Goal: Contribute content: Contribute content

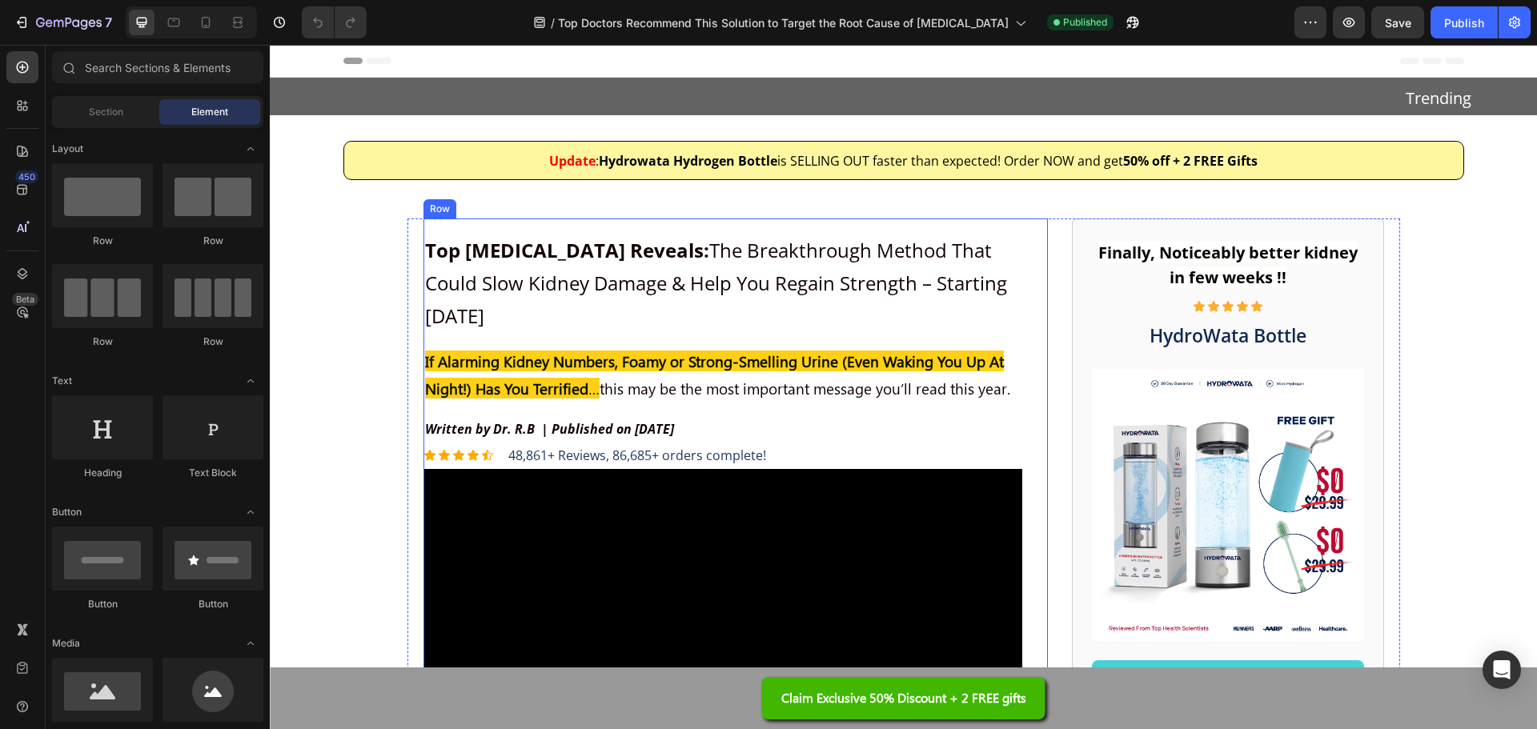
click at [678, 359] on h2 "If Alarming Kidney Numbers, Foamy or Strong-Smelling Urine (Even Waking You Up …" at bounding box center [722, 375] width 599 height 58
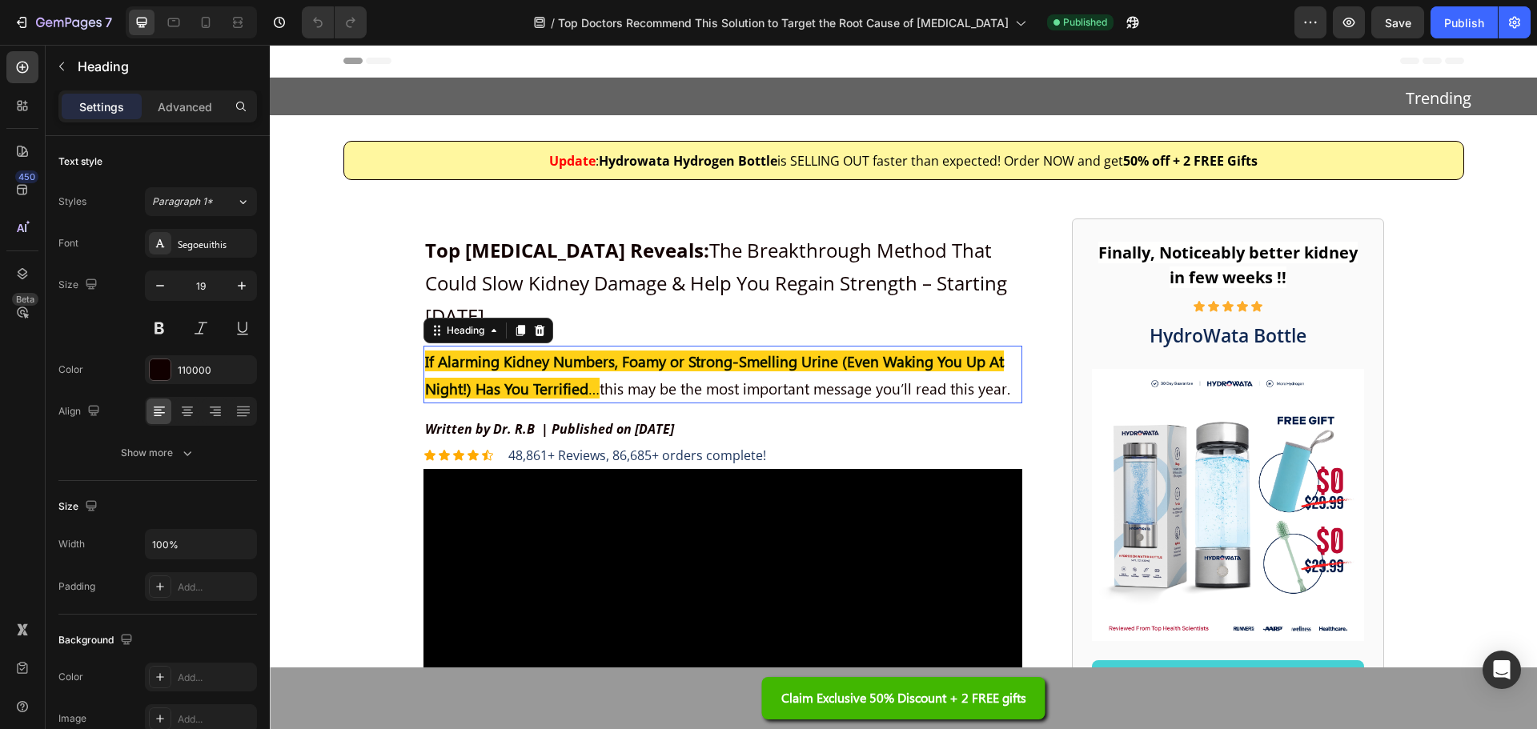
click at [678, 359] on h2 "If Alarming Kidney Numbers, Foamy or Strong-Smelling Urine (Even Waking You Up …" at bounding box center [722, 375] width 599 height 58
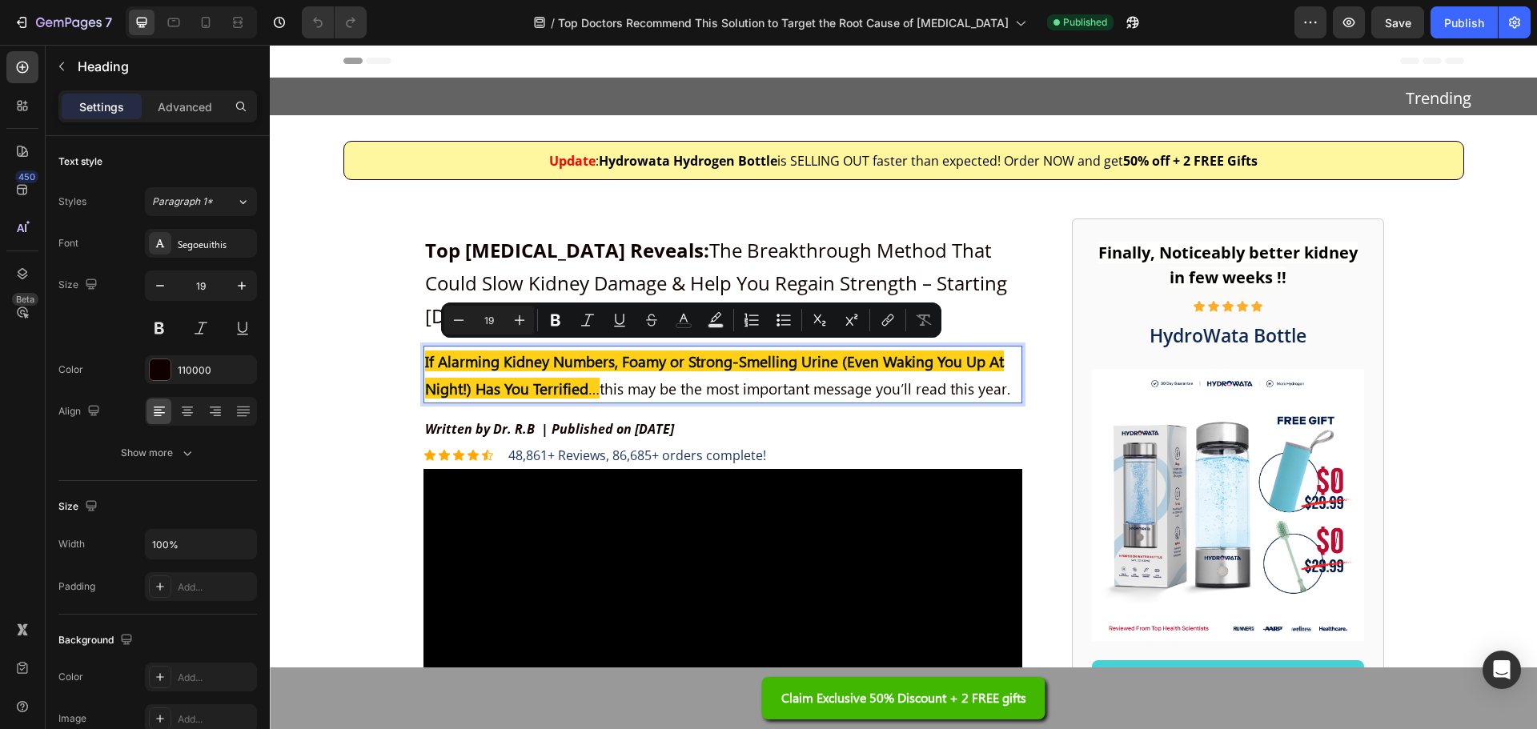
click at [617, 357] on p "If Alarming Kidney Numbers, Foamy or Strong-Smelling Urine (Even Waking You Up …" at bounding box center [723, 374] width 596 height 54
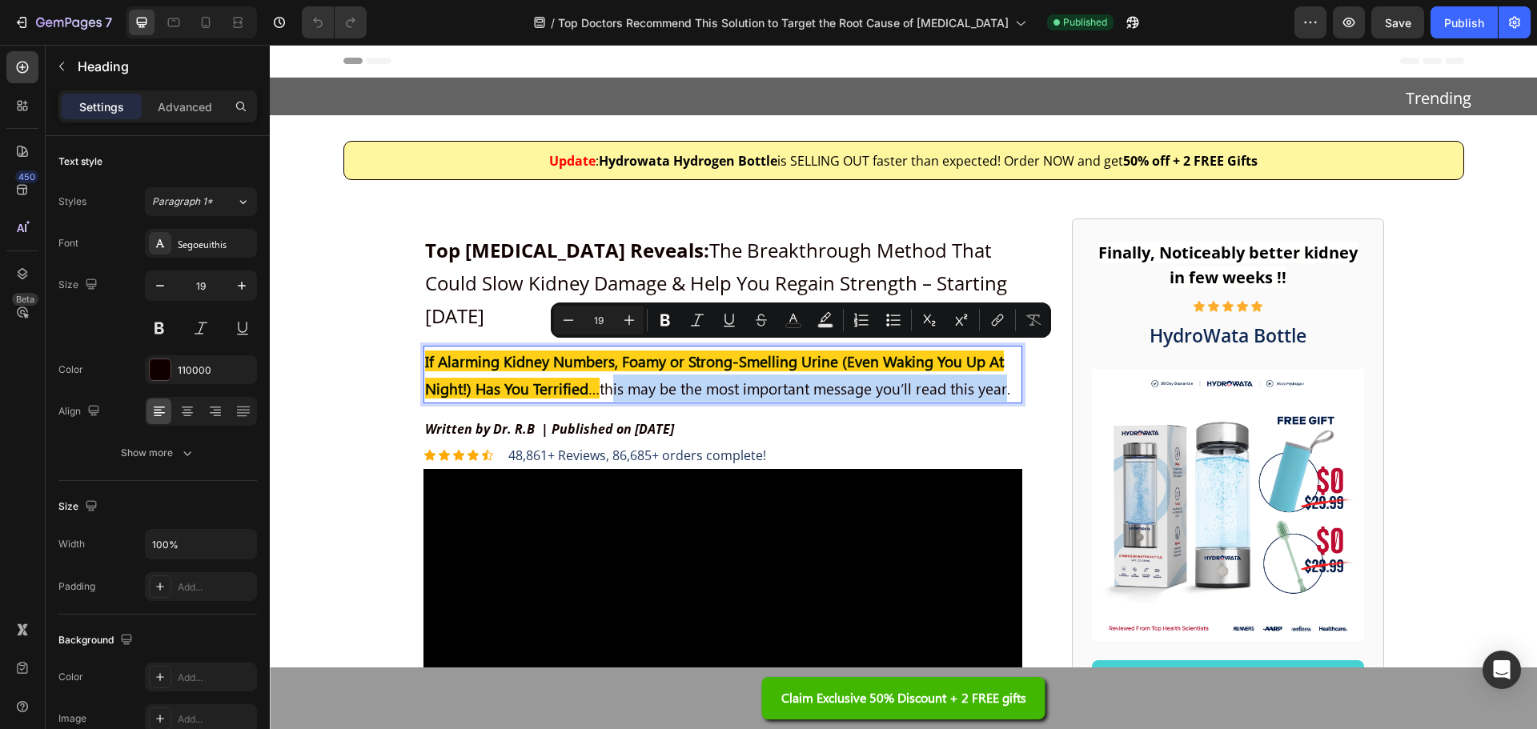
drag, startPoint x: 600, startPoint y: 359, endPoint x: 1003, endPoint y: 364, distance: 403.5
click at [1003, 364] on p "If Alarming Kidney Numbers, Foamy or Strong-Smelling Urine (Even Waking You Up …" at bounding box center [723, 374] width 596 height 54
click at [624, 359] on p "If Alarming Kidney Numbers, Foamy or Strong-Smelling Urine (Even Waking You Up …" at bounding box center [723, 374] width 596 height 54
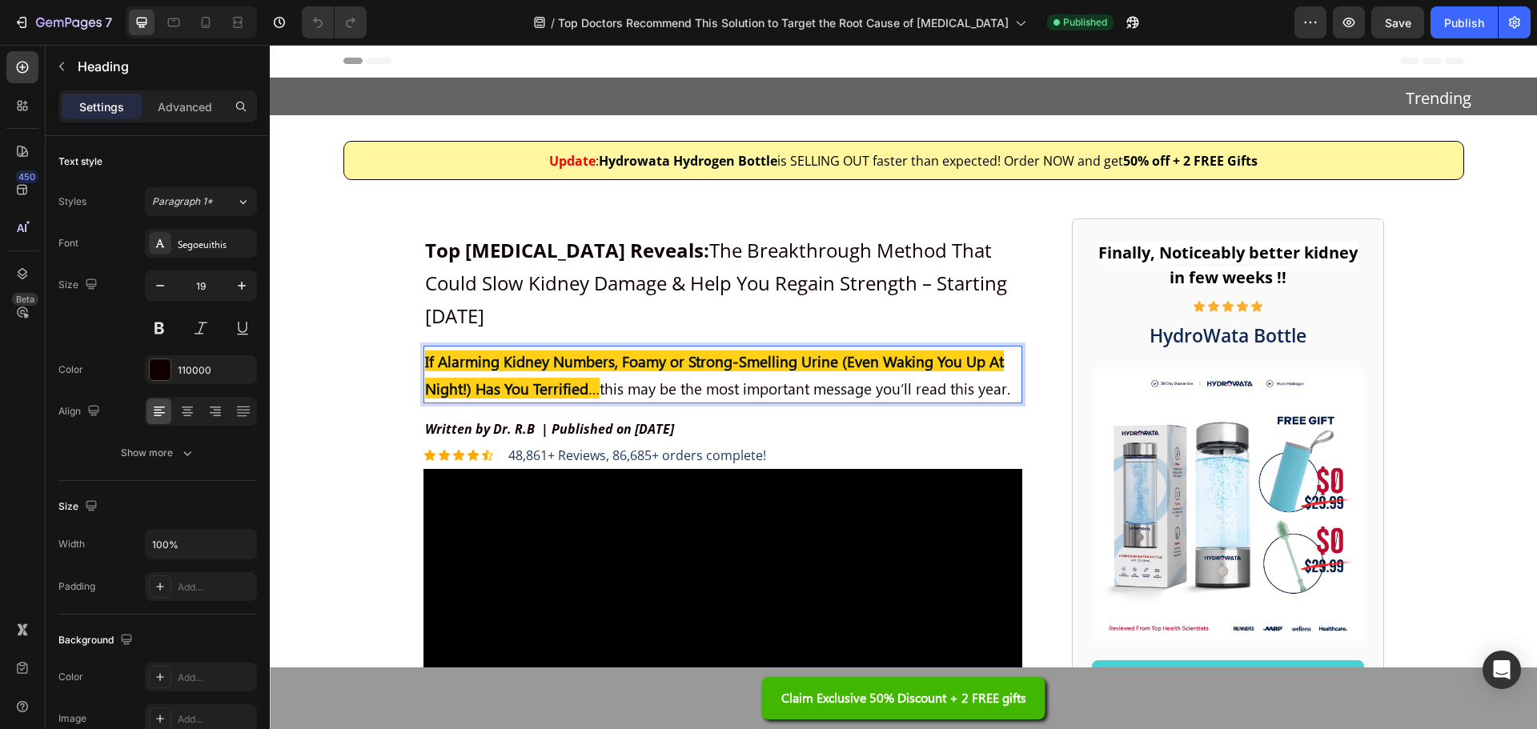
click at [596, 355] on p "If Alarming Kidney Numbers, Foamy or Strong-Smelling Urine (Even Waking You Up …" at bounding box center [723, 374] width 596 height 54
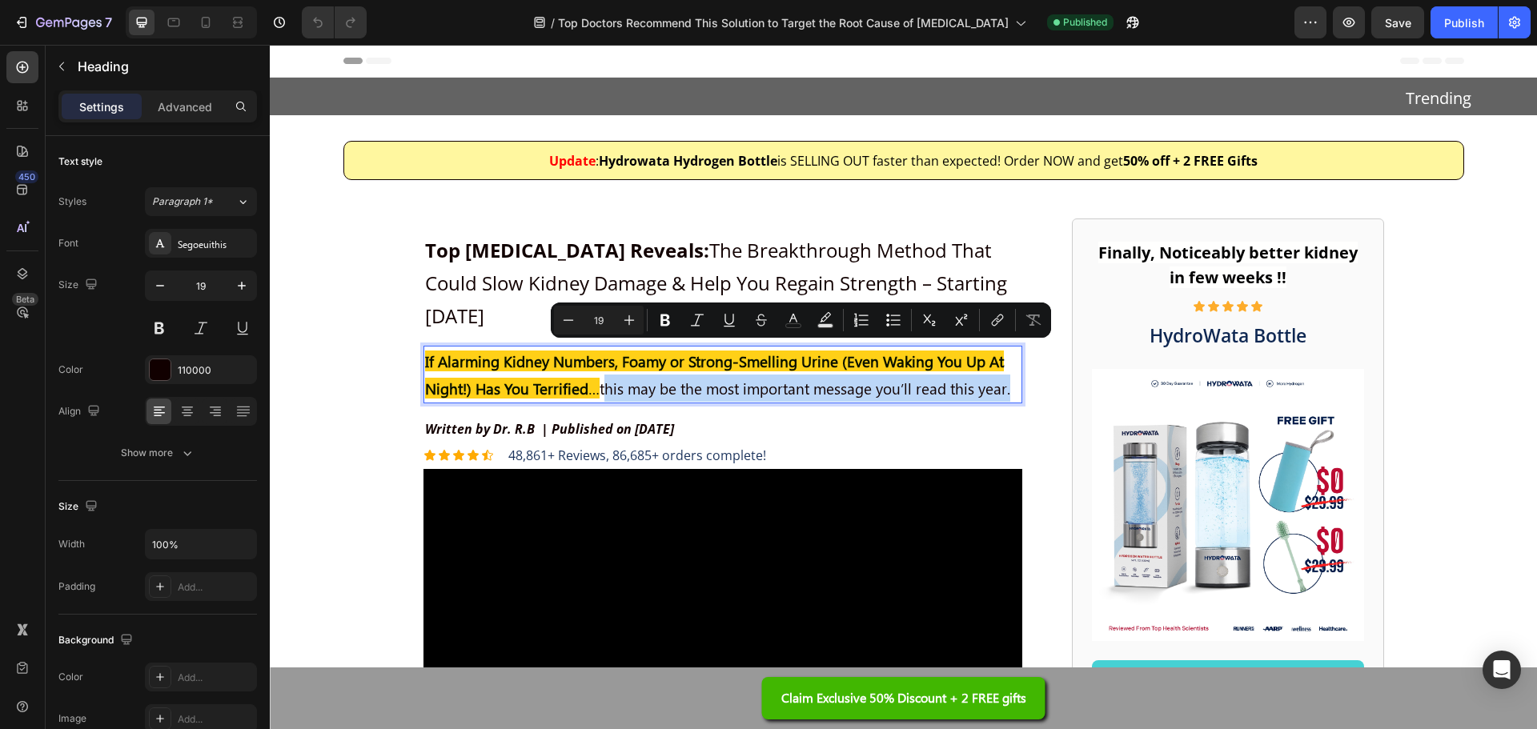
drag, startPoint x: 596, startPoint y: 355, endPoint x: 1003, endPoint y: 364, distance: 406.7
click at [1003, 364] on p "If Alarming Kidney Numbers, Foamy or Strong-Smelling Urine (Even Waking You Up …" at bounding box center [723, 374] width 596 height 54
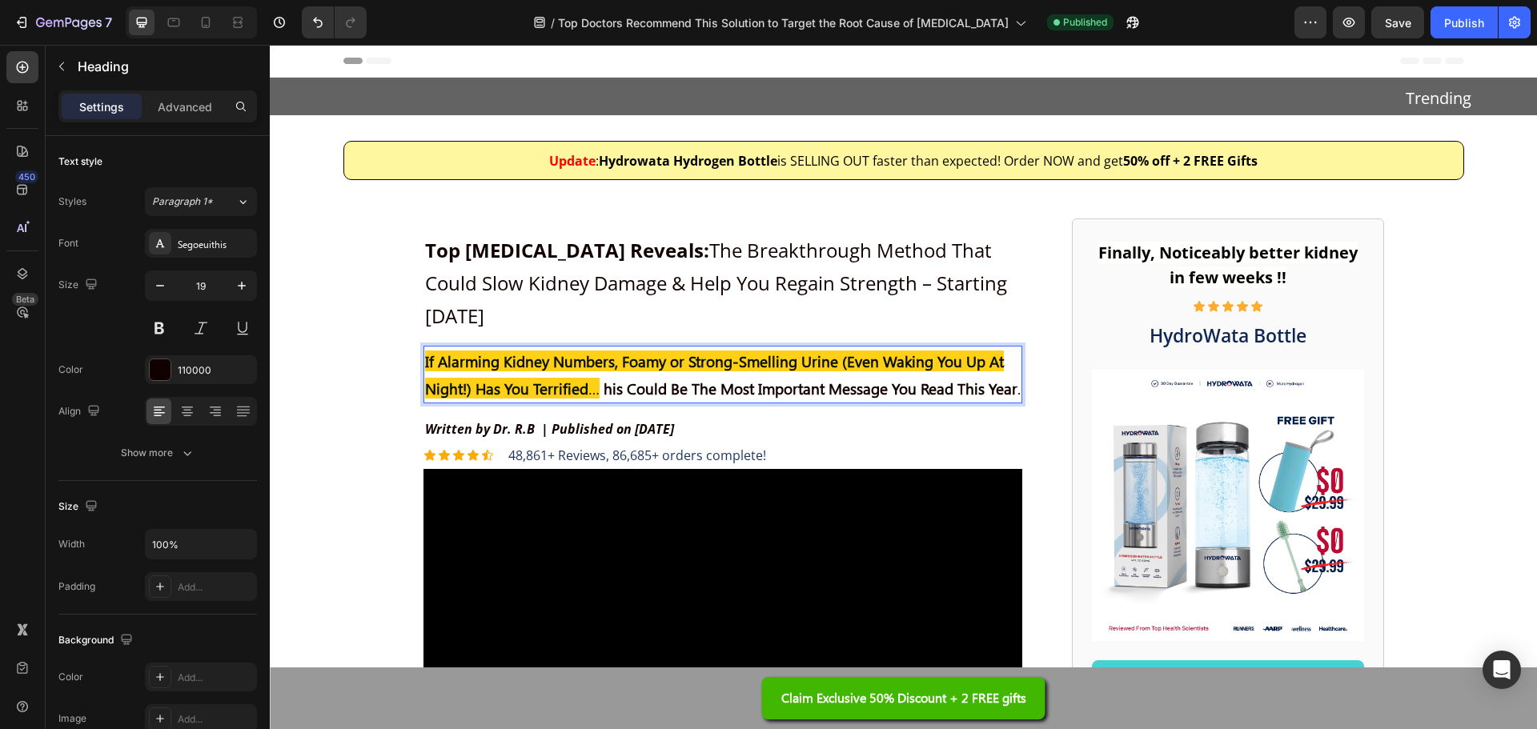
click at [698, 388] on p "If Alarming Kidney Numbers, Foamy or Strong-Smelling Urine (Even Waking You Up …" at bounding box center [723, 374] width 596 height 54
click at [923, 378] on strong "his Could Be The Most Important Message You Read This Year." at bounding box center [812, 388] width 417 height 21
click at [897, 262] on span "Top [MEDICAL_DATA] Reveals: The Breakthrough Method That Could Slow Kidney Dama…" at bounding box center [716, 283] width 582 height 92
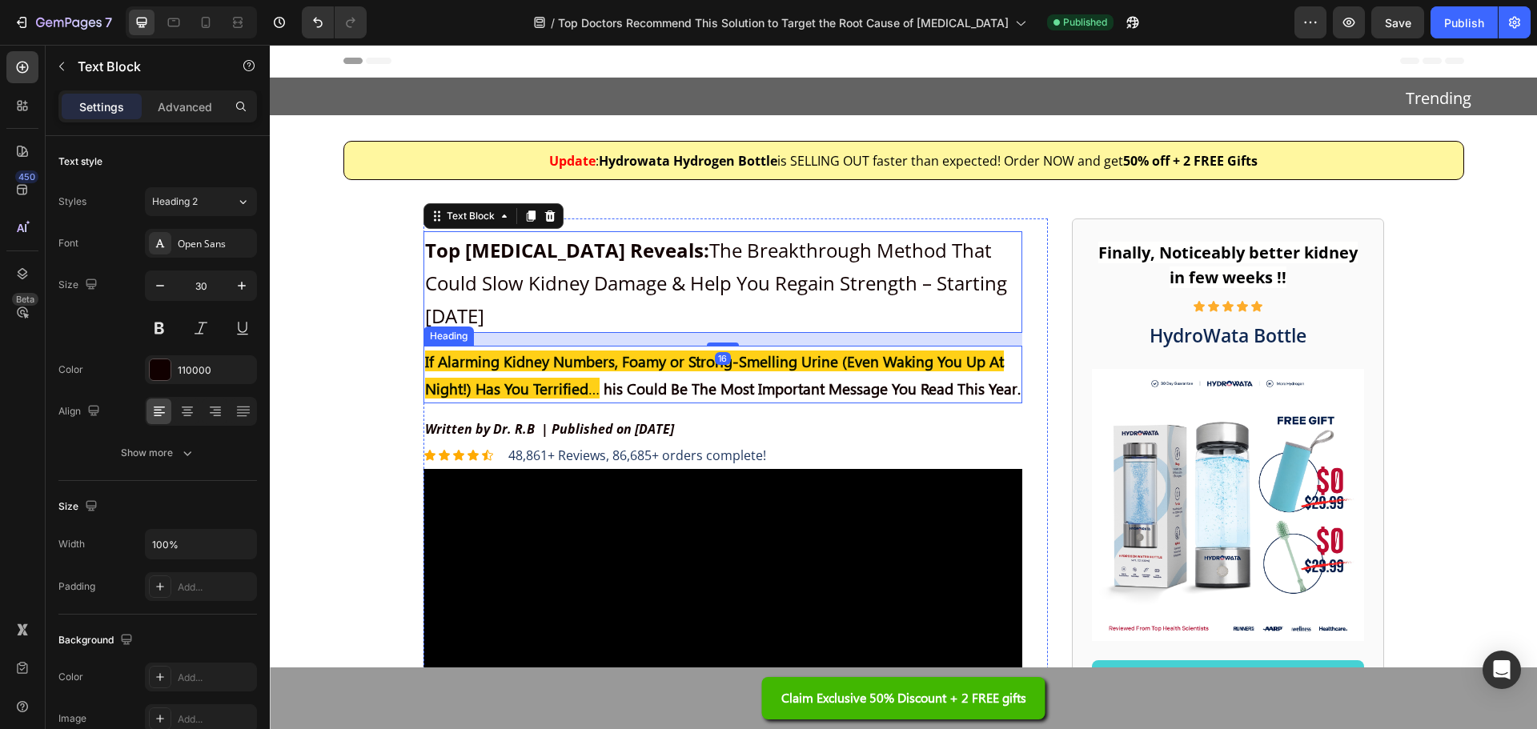
click at [772, 378] on strong "his Could Be The Most Important Message You Read This Year." at bounding box center [812, 388] width 417 height 21
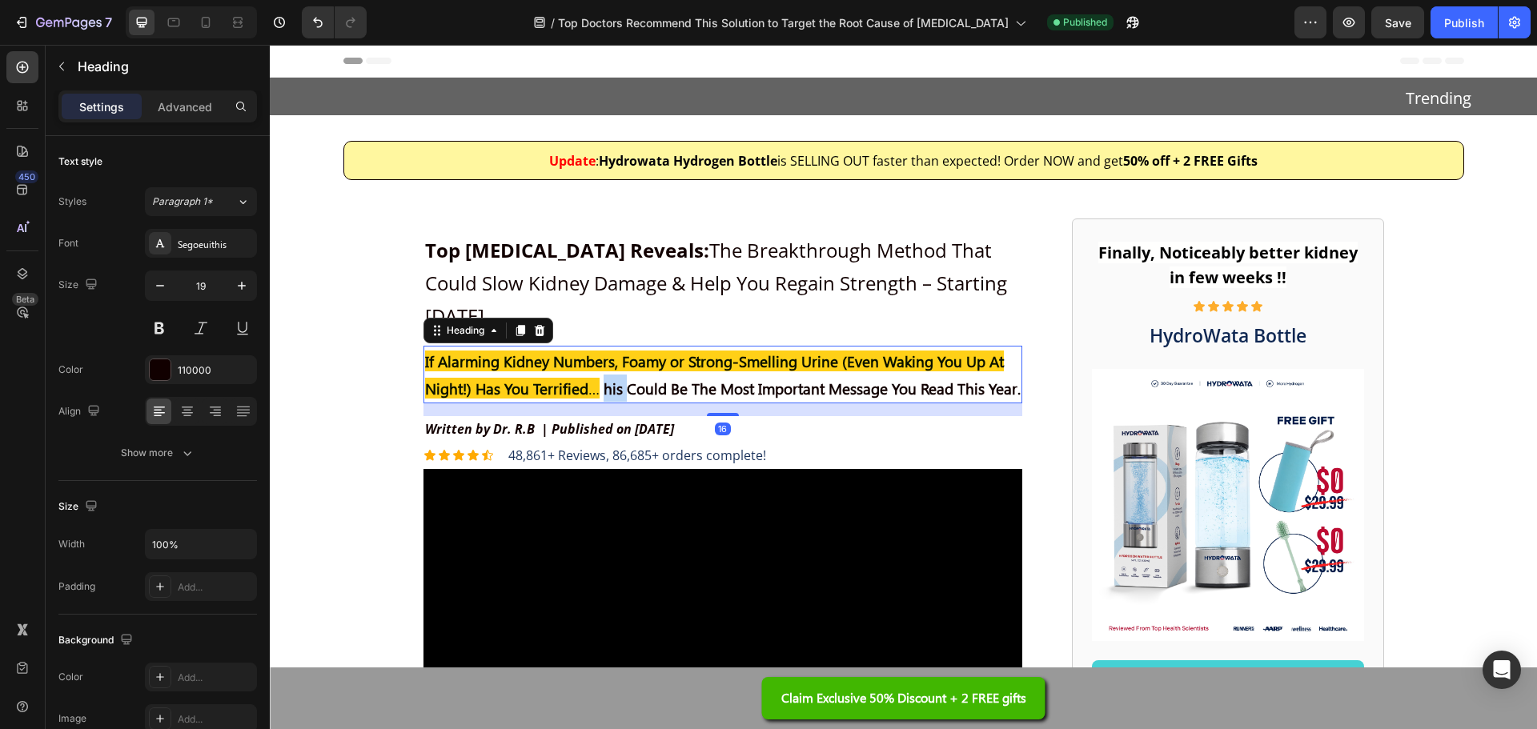
click at [604, 378] on strong "his Could Be The Most Important Message You Read This Year." at bounding box center [812, 388] width 417 height 21
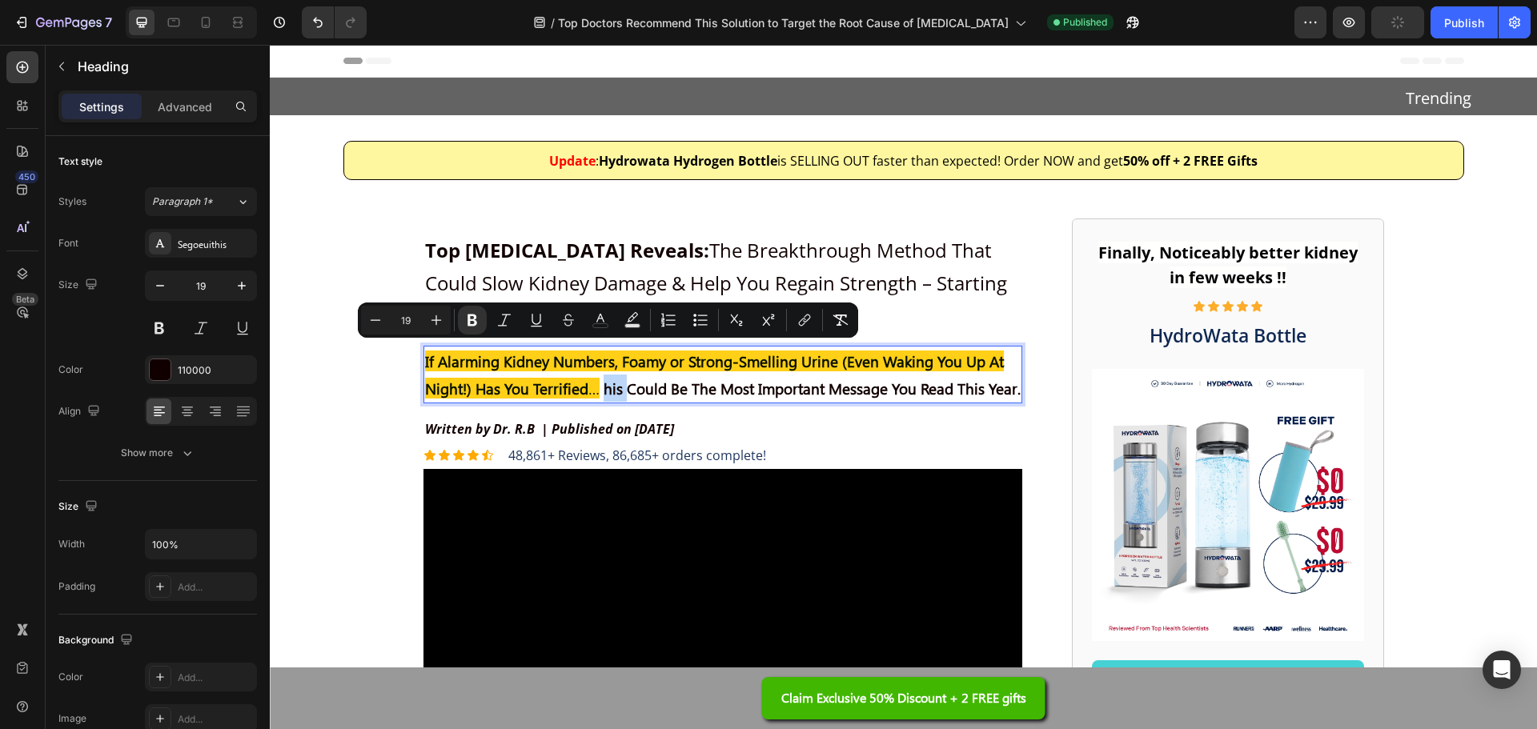
click at [604, 378] on strong "his Could Be The Most Important Message You Read This Year." at bounding box center [812, 388] width 417 height 21
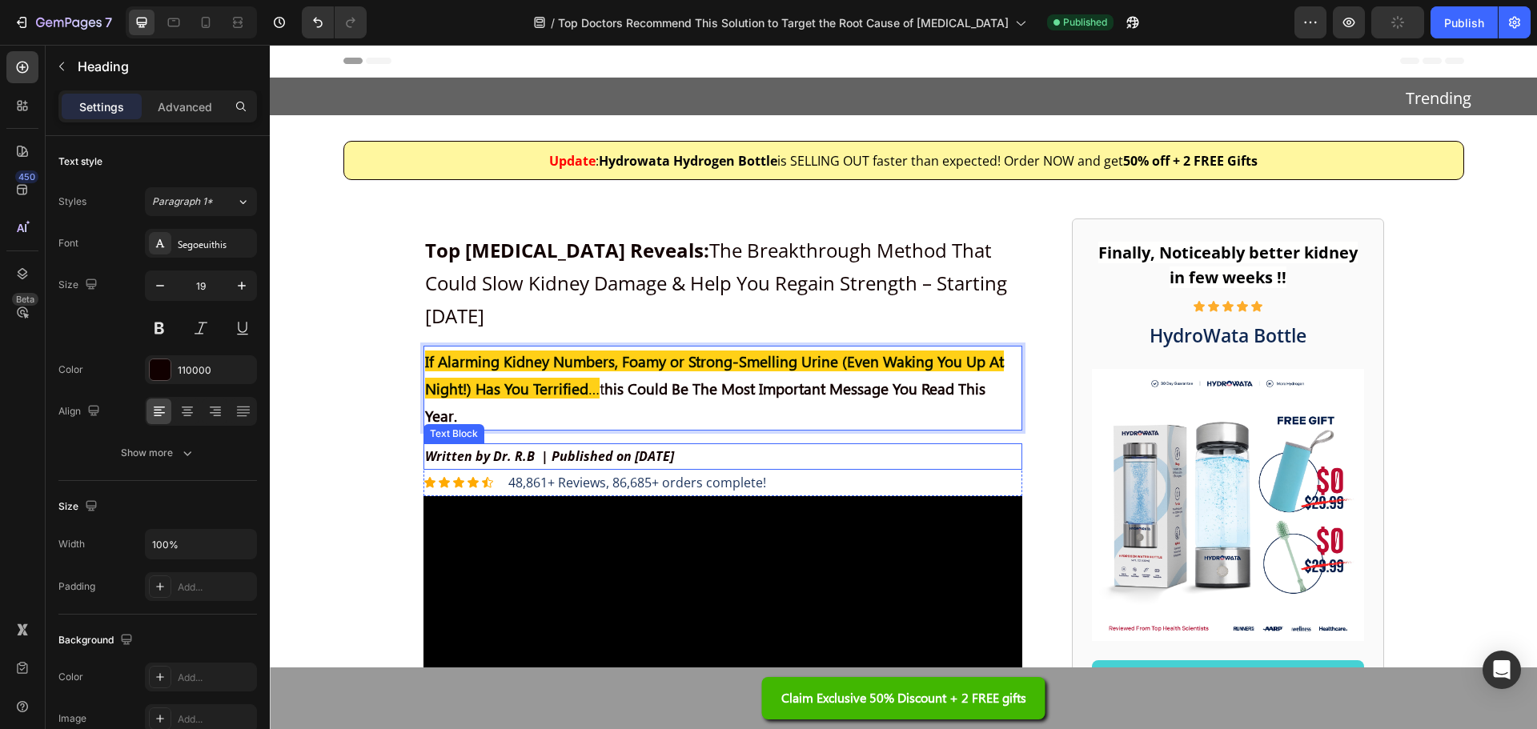
click at [874, 445] on p "Written by Dr. R.B | Published on [DATE]" at bounding box center [723, 456] width 596 height 23
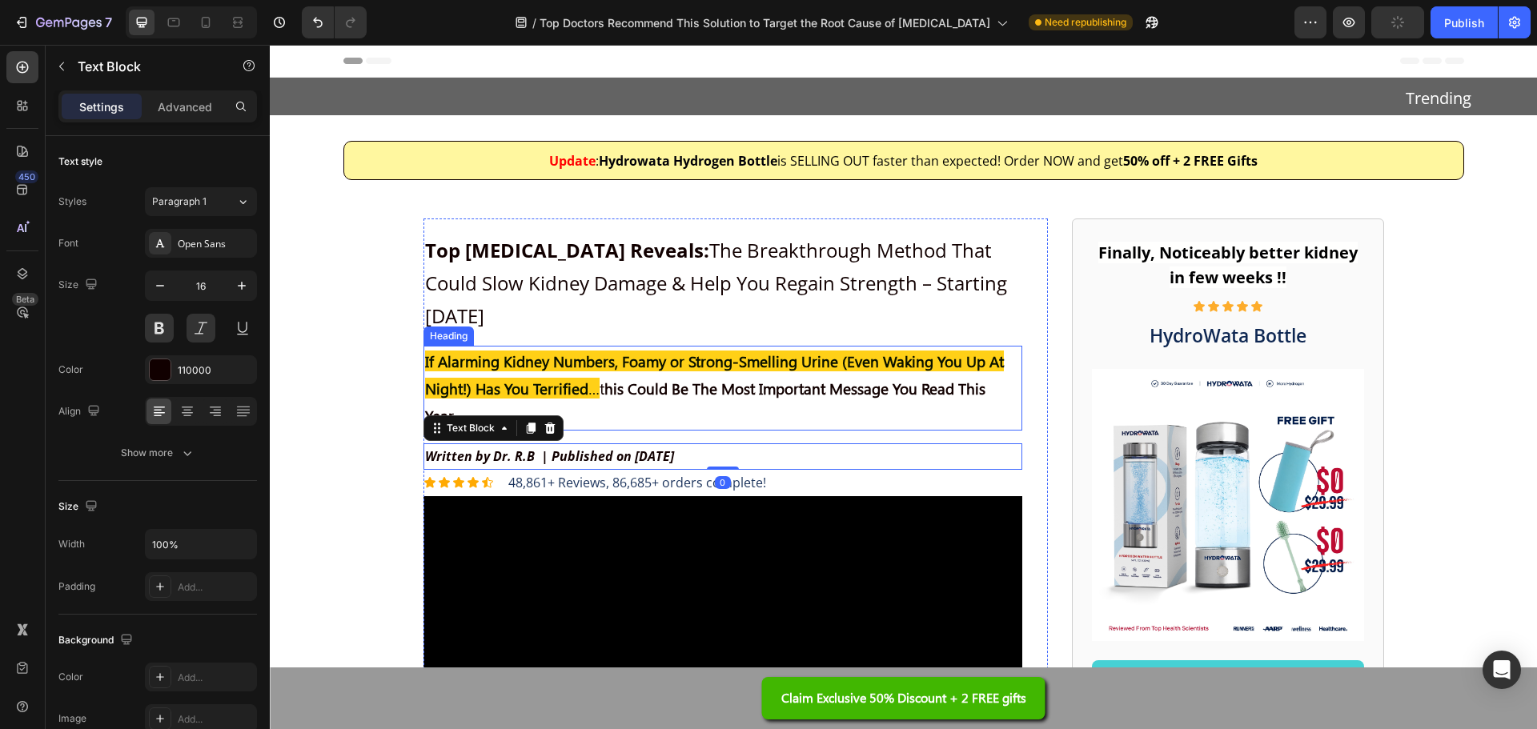
click at [889, 379] on p "⁠⁠⁠⁠⁠⁠⁠ If Alarming Kidney Numbers, Foamy or Strong-Smelling Urine (Even Waking…" at bounding box center [723, 388] width 596 height 82
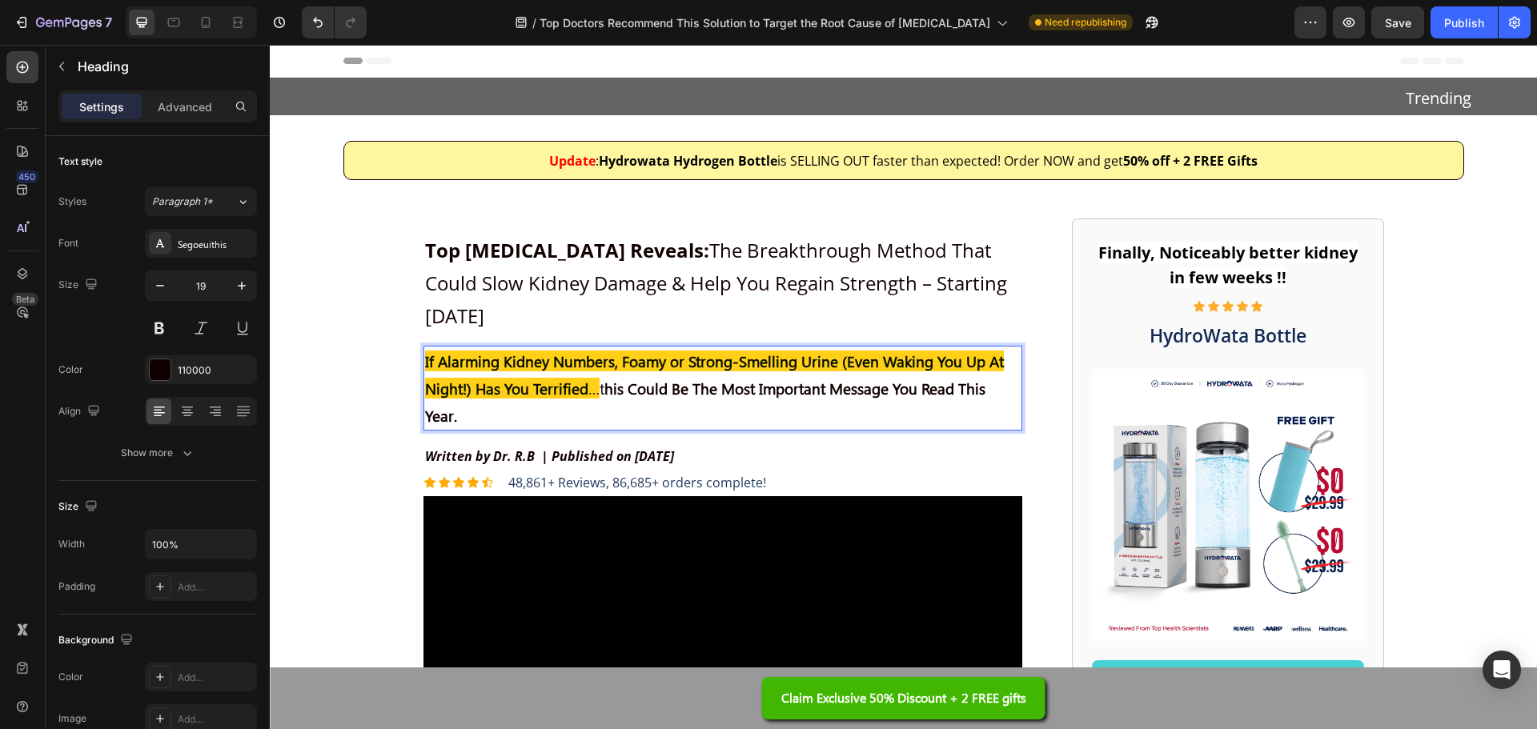
click at [615, 378] on strong "his Could Be The Most Important Message You Read This Year." at bounding box center [705, 402] width 560 height 48
click at [612, 378] on strong "his Could Be The Most Important Message You Read This Year." at bounding box center [705, 402] width 560 height 48
click at [620, 378] on strong "his Could Be The Most Important Message You Read This Year." at bounding box center [705, 402] width 560 height 48
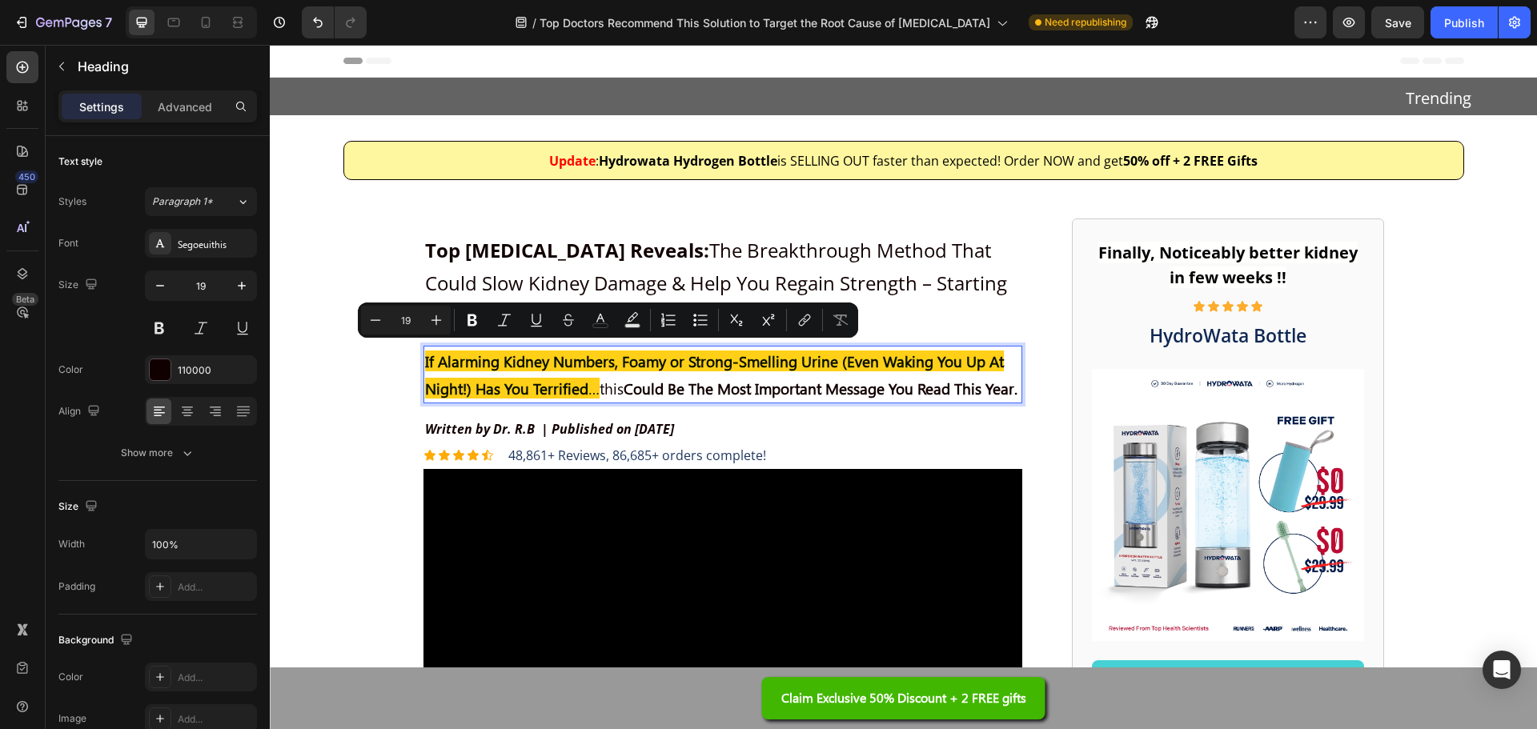
drag, startPoint x: 620, startPoint y: 356, endPoint x: 598, endPoint y: 359, distance: 22.6
click at [598, 359] on p "If Alarming Kidney Numbers, Foamy or Strong-Smelling Urine (Even Waking You Up …" at bounding box center [723, 374] width 596 height 54
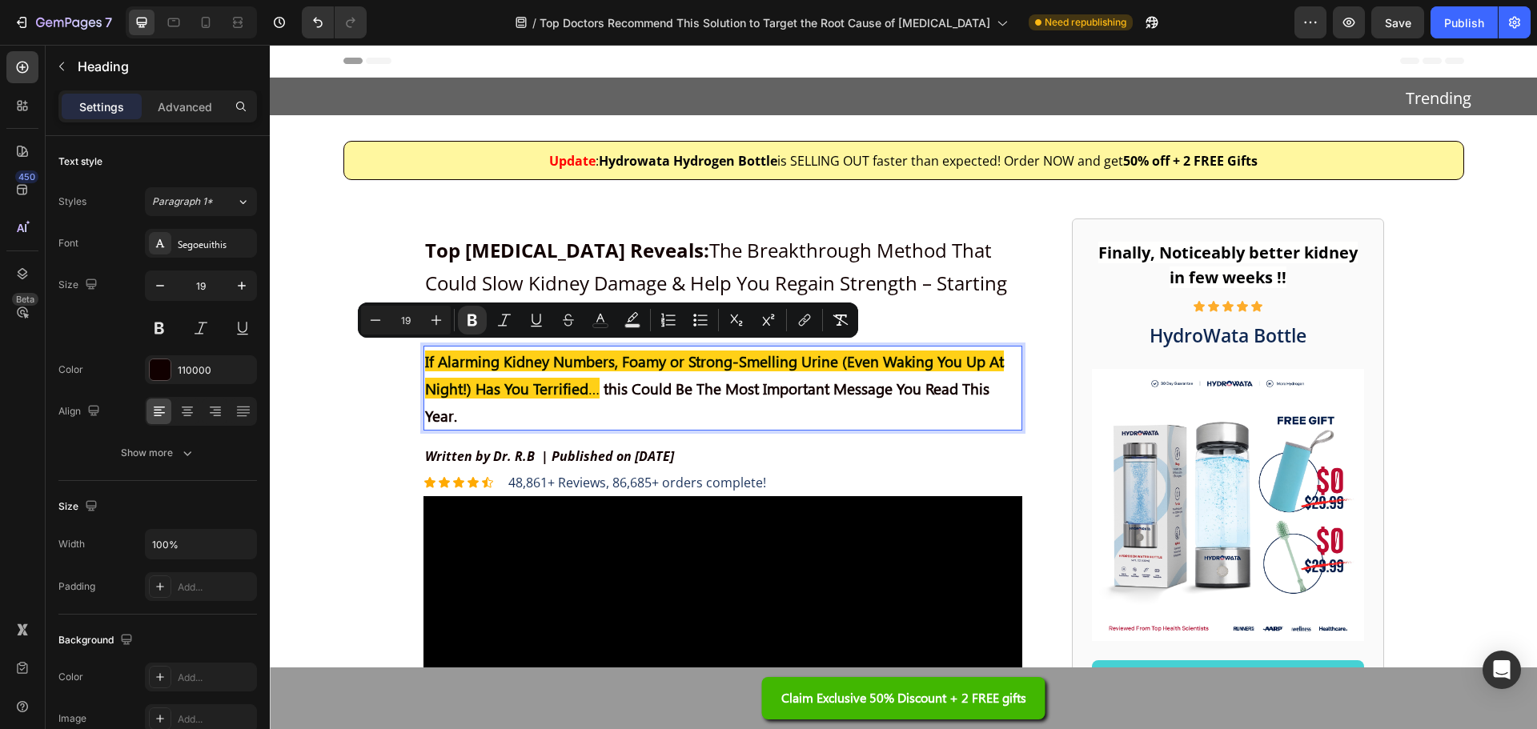
click at [656, 379] on p "If Alarming Kidney Numbers, Foamy or Strong-Smelling Urine (Even Waking You Up …" at bounding box center [723, 388] width 596 height 82
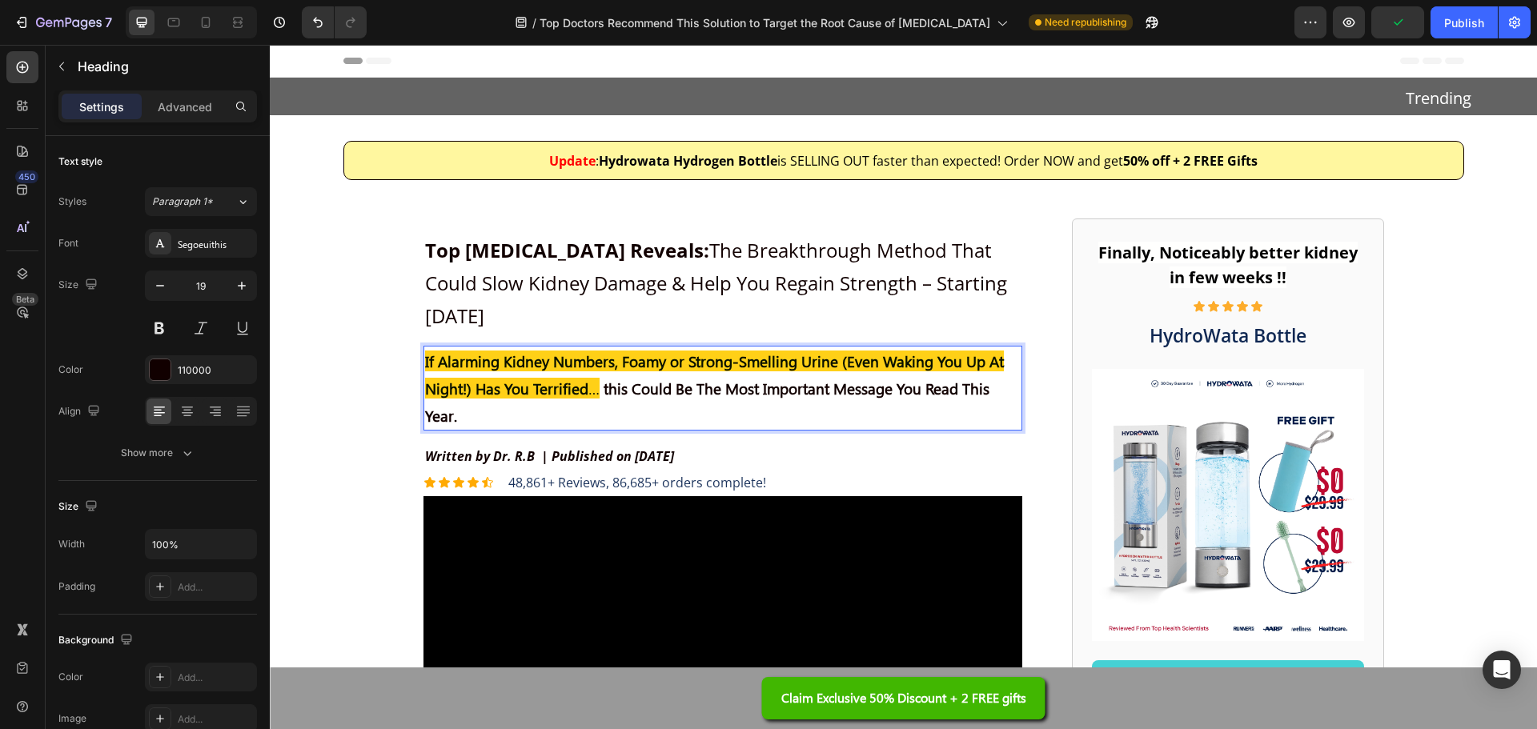
click at [669, 378] on strong "this Could Be The Most Important Message You Read This Year." at bounding box center [707, 402] width 564 height 48
drag, startPoint x: 595, startPoint y: 352, endPoint x: 552, endPoint y: 347, distance: 42.7
click at [552, 347] on p "If Alarming Kidney Numbers, Foamy or Strong-Smelling Urine (Even Waking You Up …" at bounding box center [723, 388] width 596 height 82
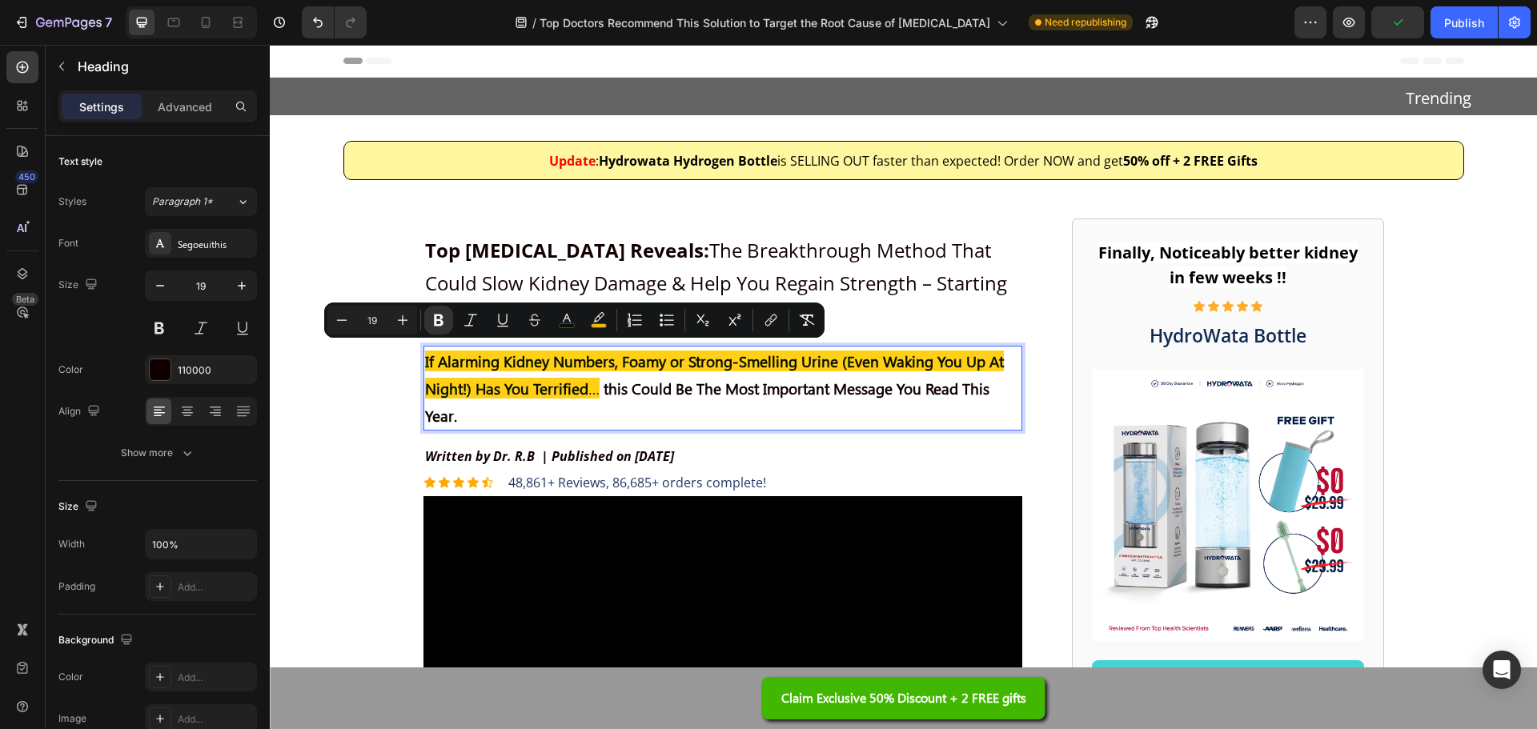
click at [506, 347] on p "If Alarming Kidney Numbers, Foamy or Strong-Smelling Urine (Even Waking You Up …" at bounding box center [723, 388] width 596 height 82
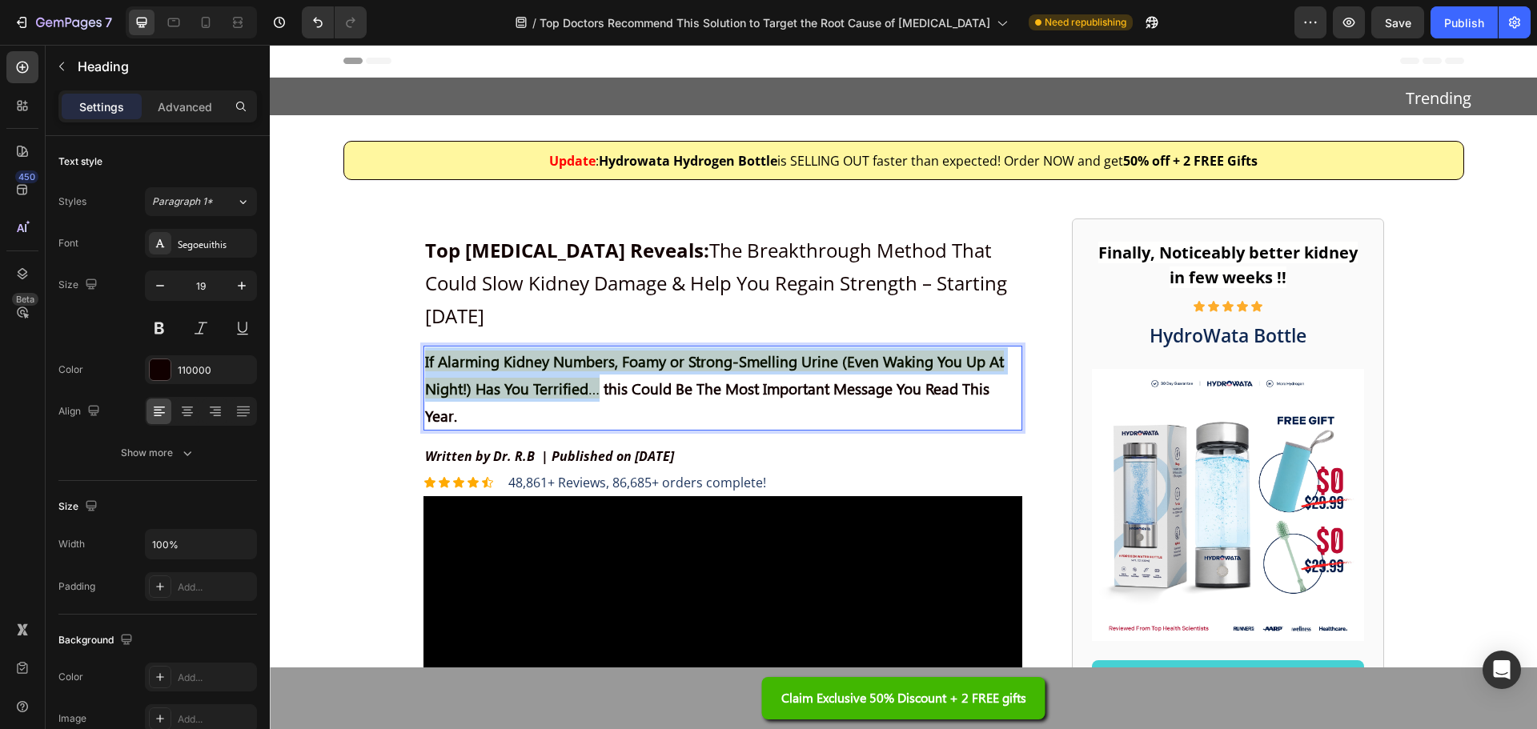
drag, startPoint x: 418, startPoint y: 328, endPoint x: 592, endPoint y: 360, distance: 176.6
click at [592, 360] on h2 "If Alarming Kidney Numbers, Foamy or Strong-Smelling Urine (Even Waking You Up …" at bounding box center [722, 389] width 599 height 86
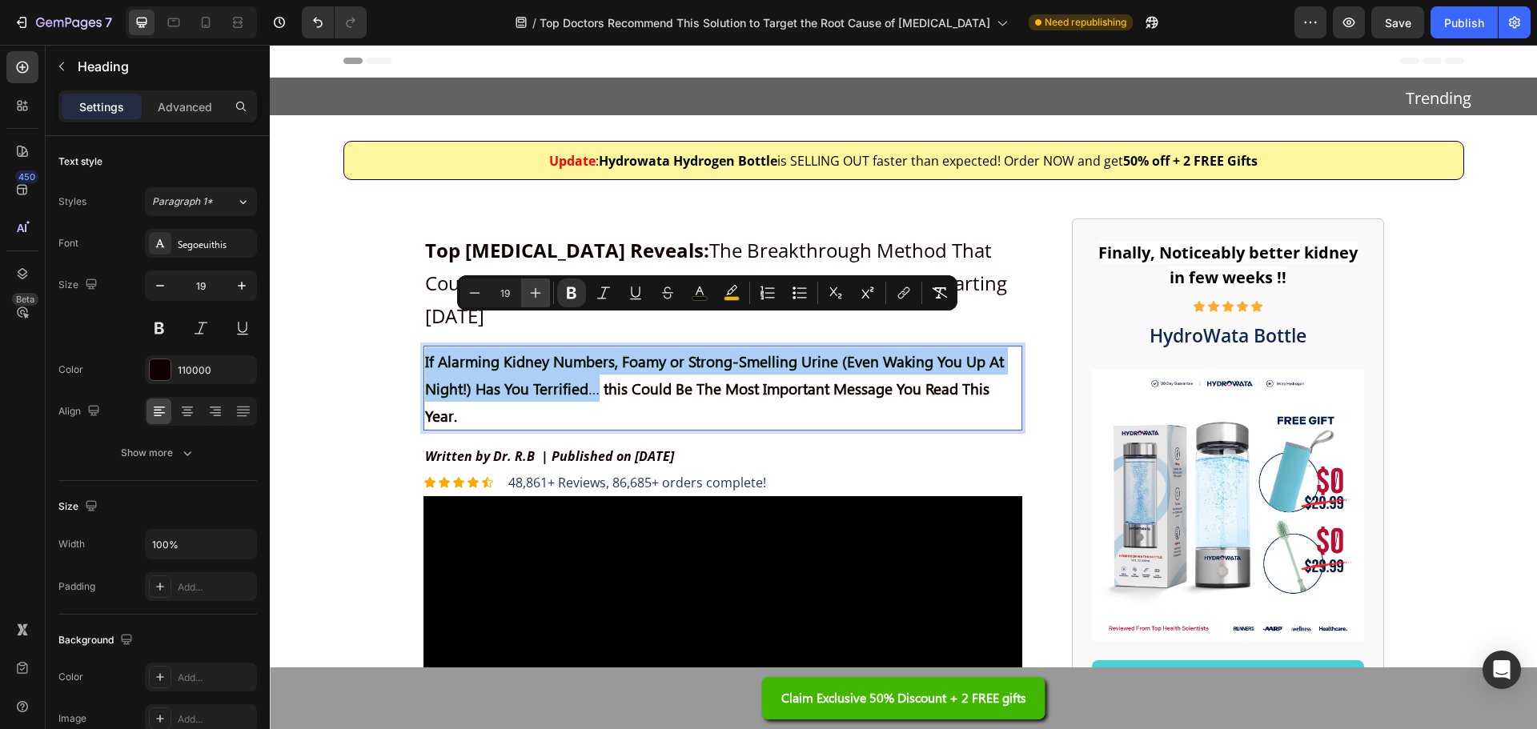
click at [536, 295] on icon "Editor contextual toolbar" at bounding box center [536, 293] width 10 height 10
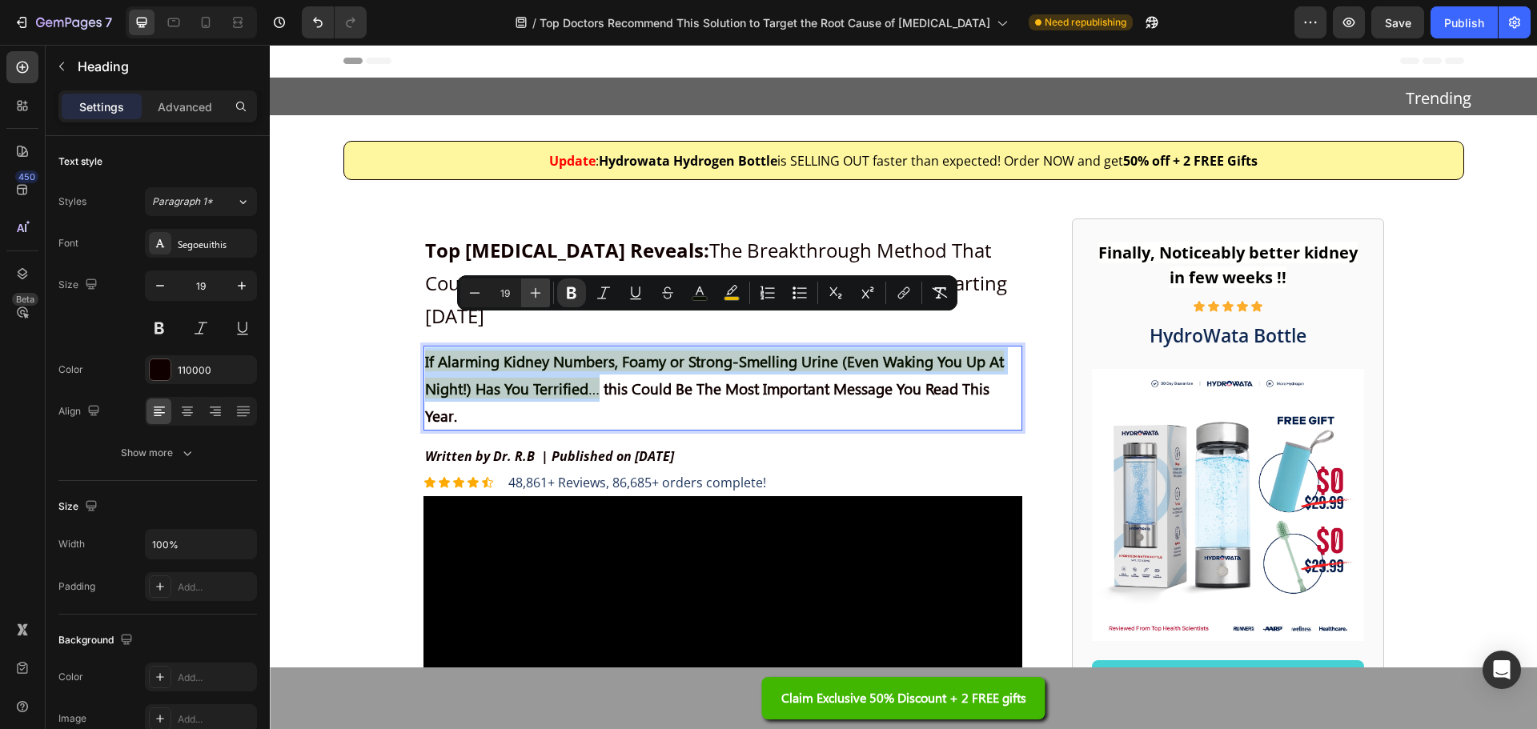
type input "20"
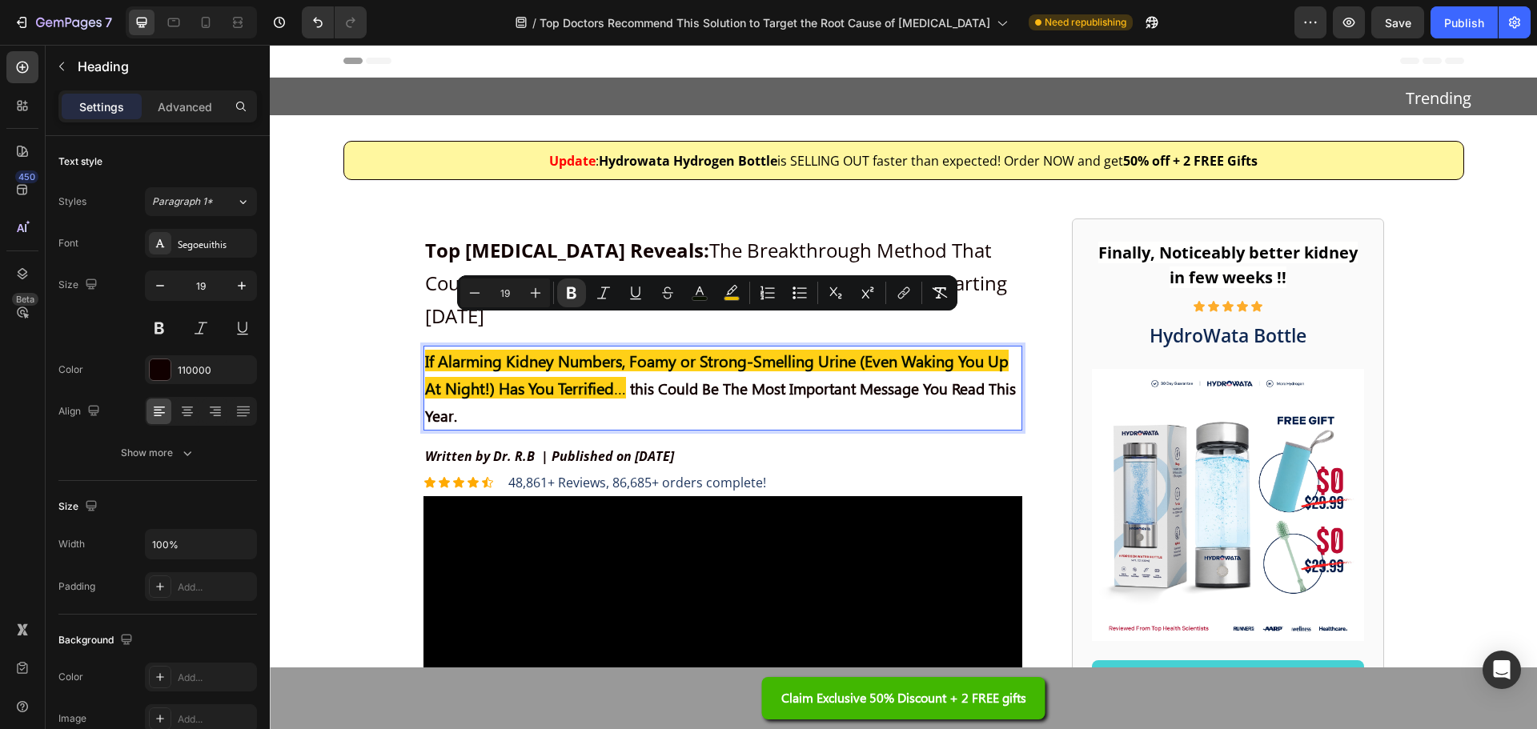
click at [628, 383] on p "If Alarming Kidney Numbers, Foamy or Strong-Smelling Urine (Even Waking You Up …" at bounding box center [723, 388] width 596 height 82
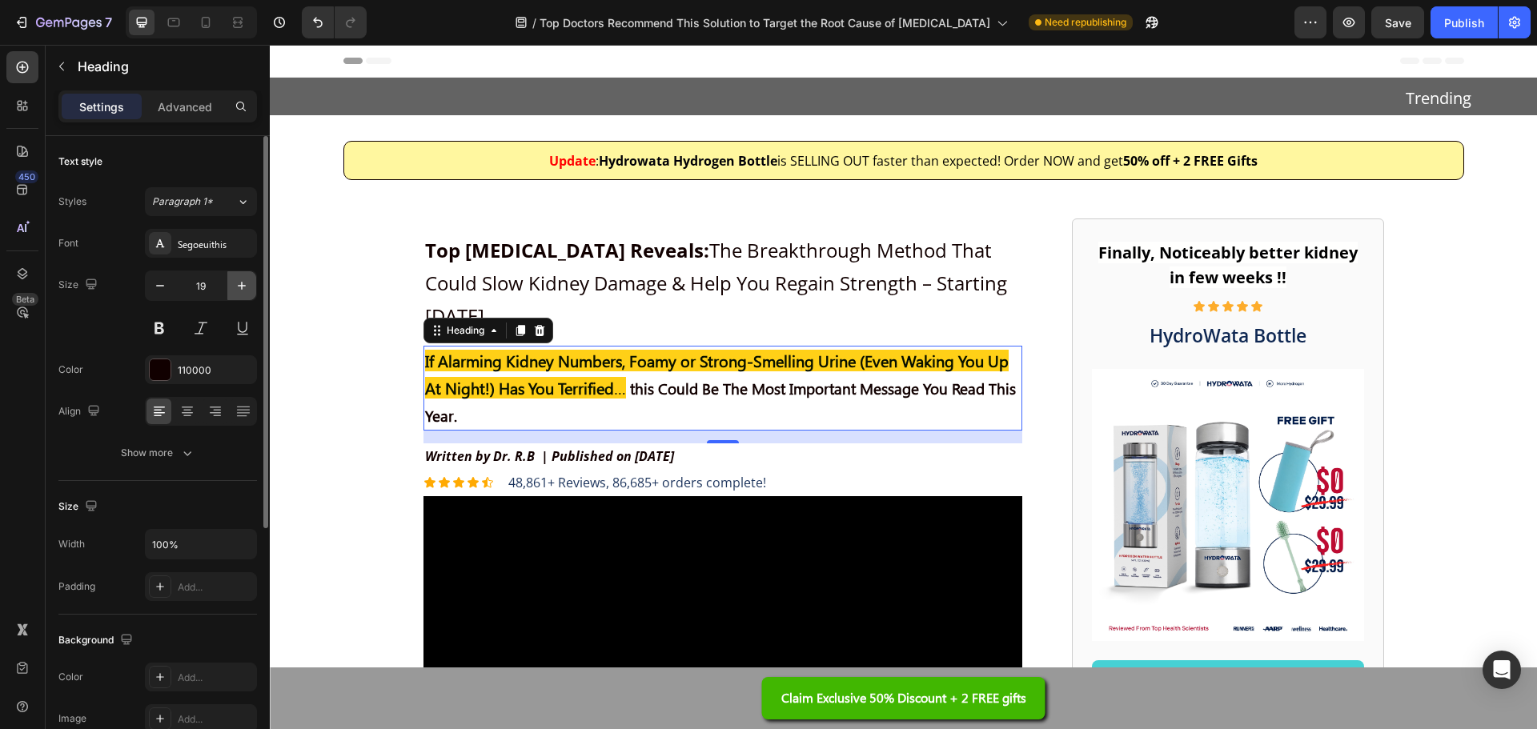
click at [239, 284] on icon "button" at bounding box center [242, 286] width 16 height 16
type input "20"
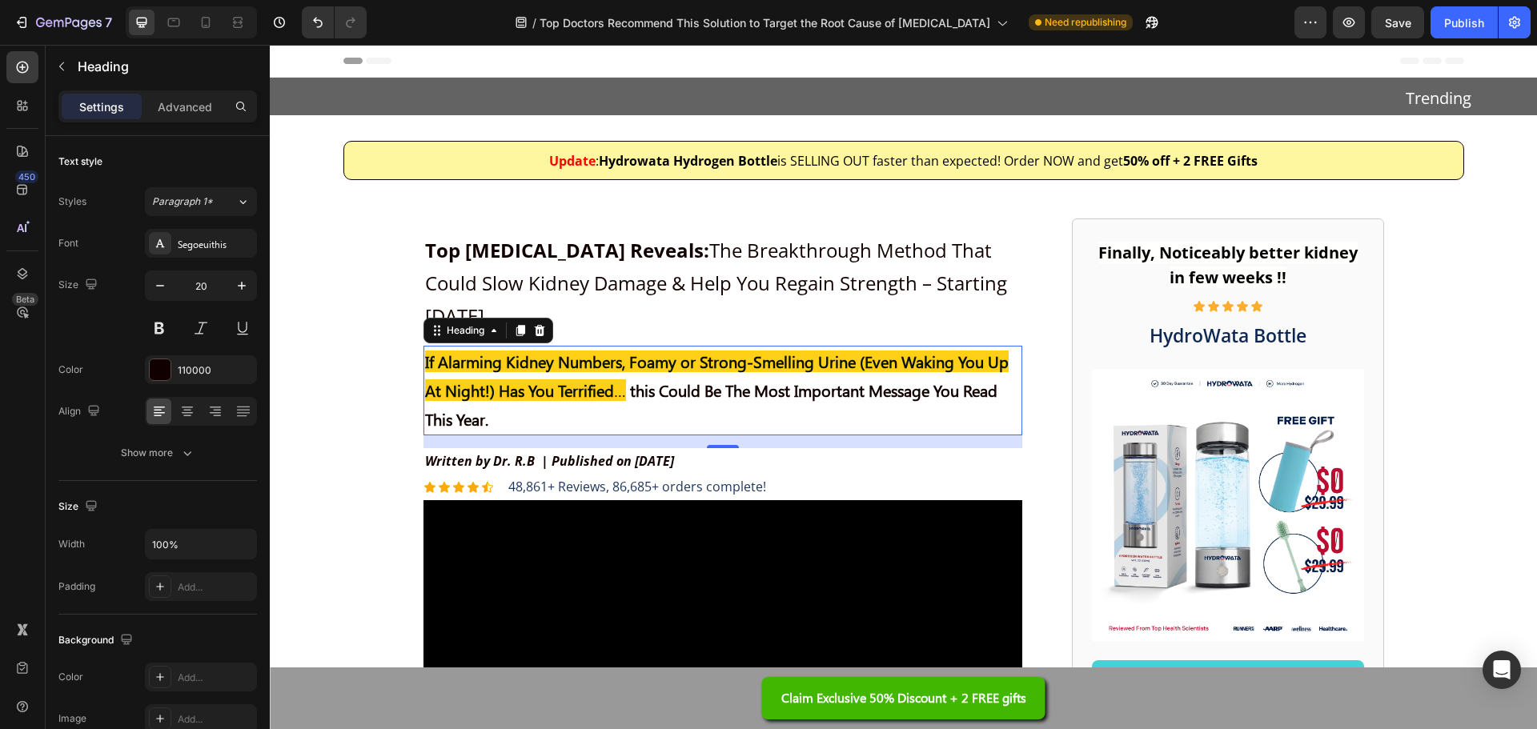
click at [872, 390] on p "If Alarming Kidney Numbers, Foamy or Strong-Smelling Urine (Even Waking You Up …" at bounding box center [723, 390] width 596 height 86
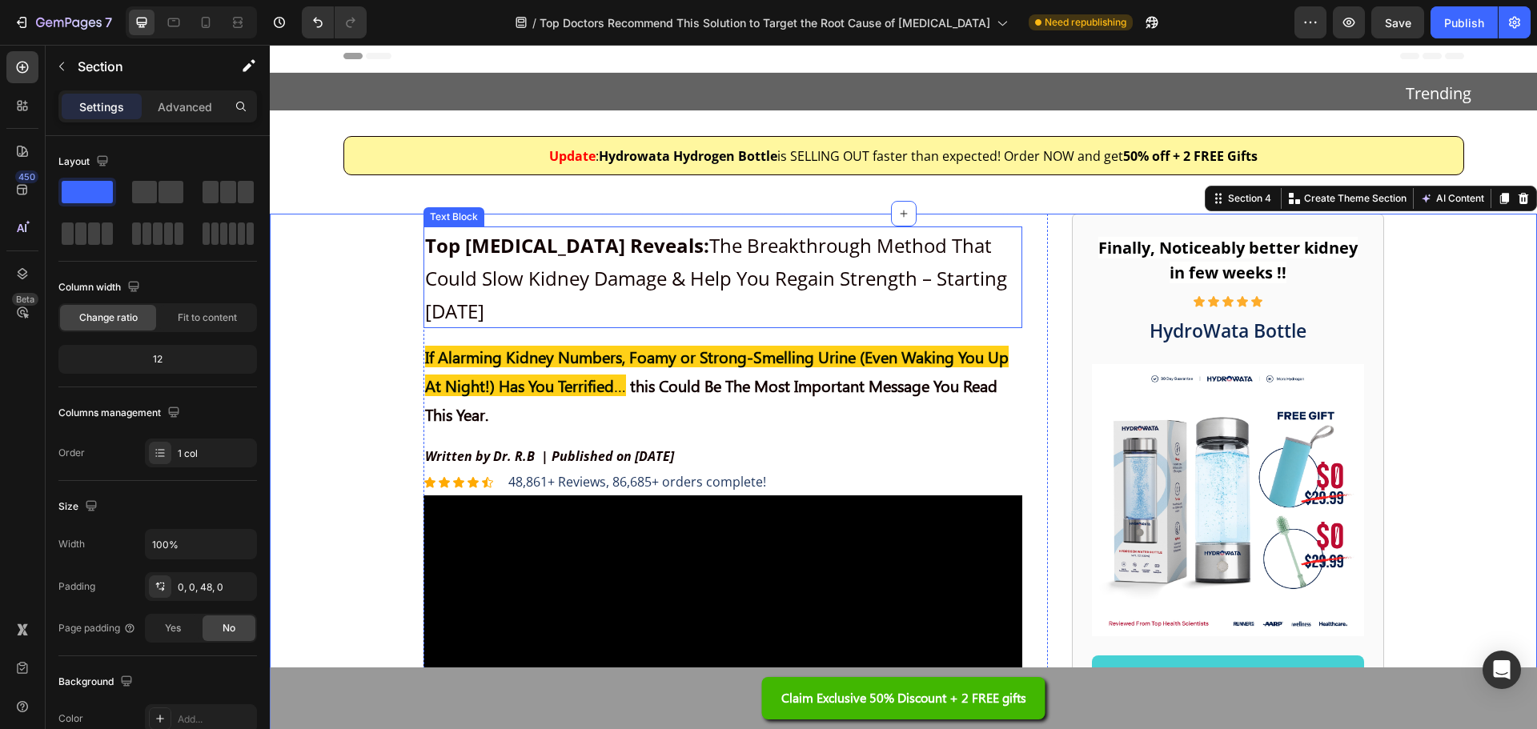
scroll to position [240, 0]
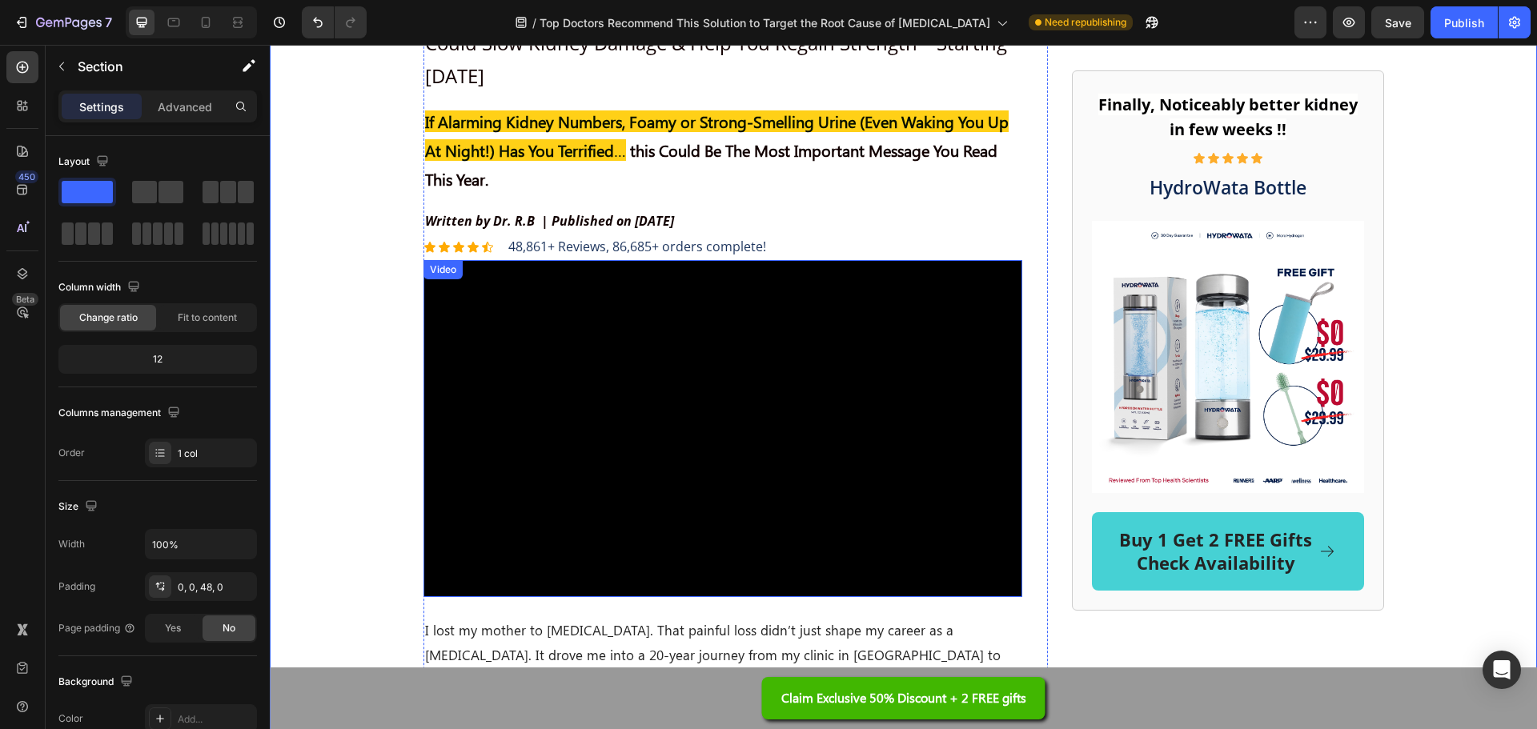
click at [819, 357] on video at bounding box center [722, 428] width 599 height 337
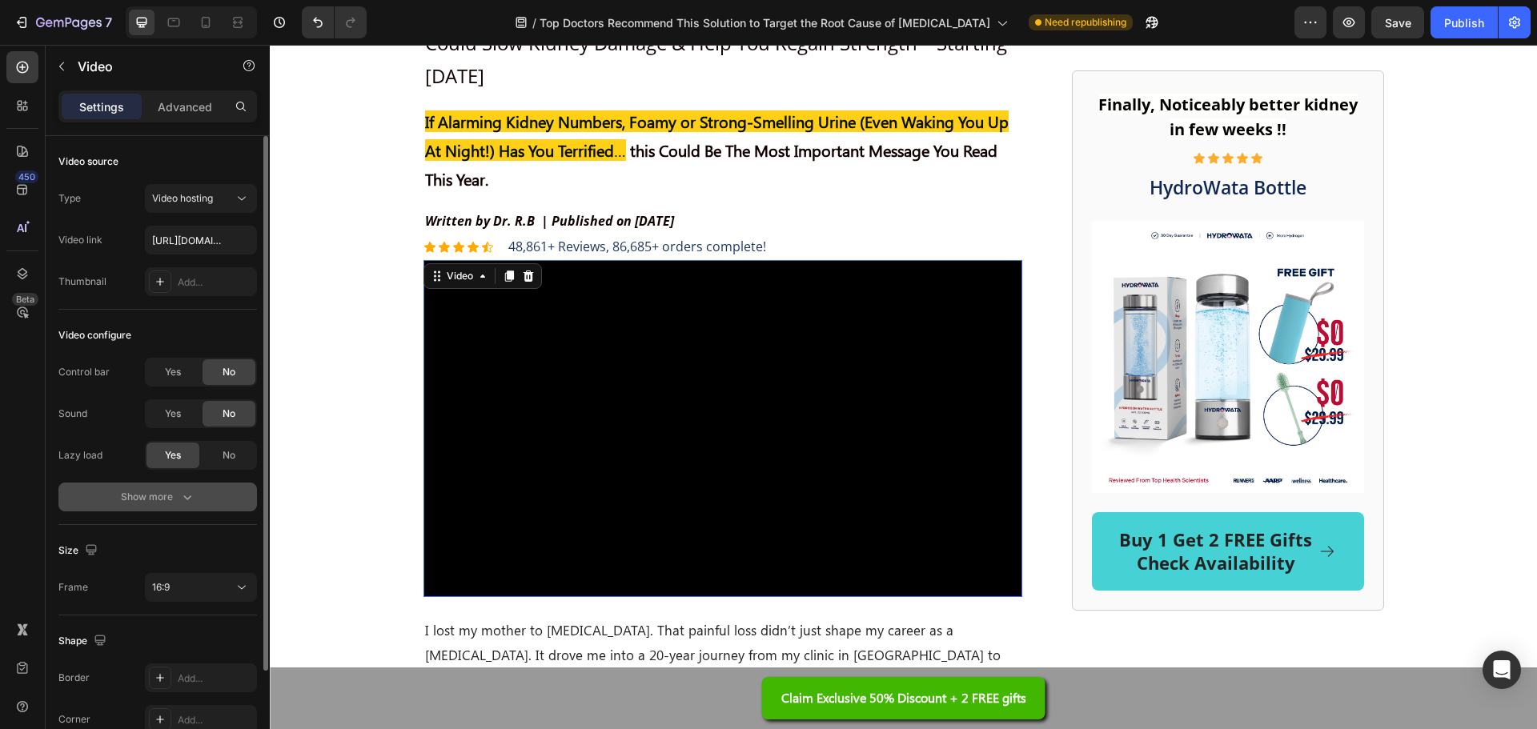
click at [196, 490] on button "Show more" at bounding box center [157, 497] width 199 height 29
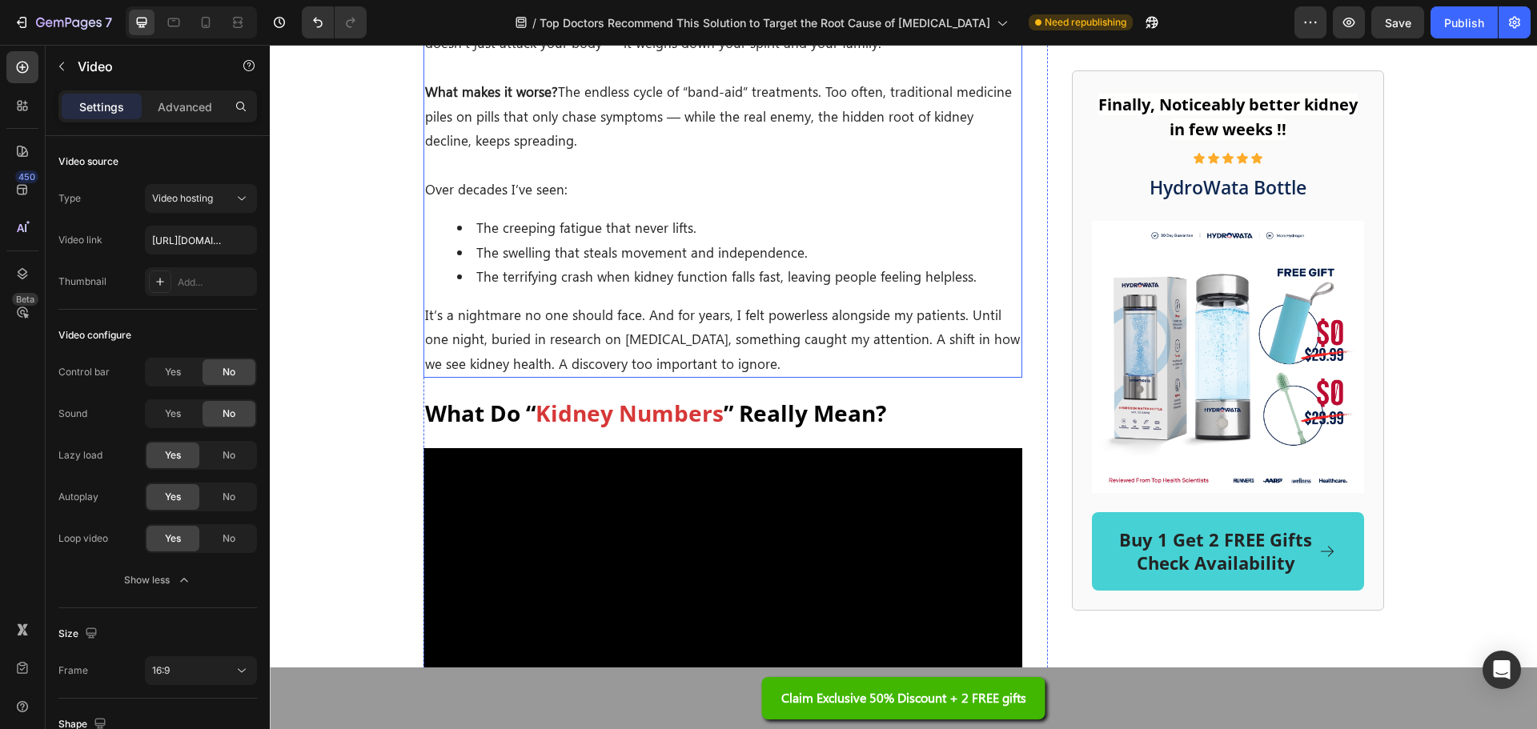
scroll to position [1121, 0]
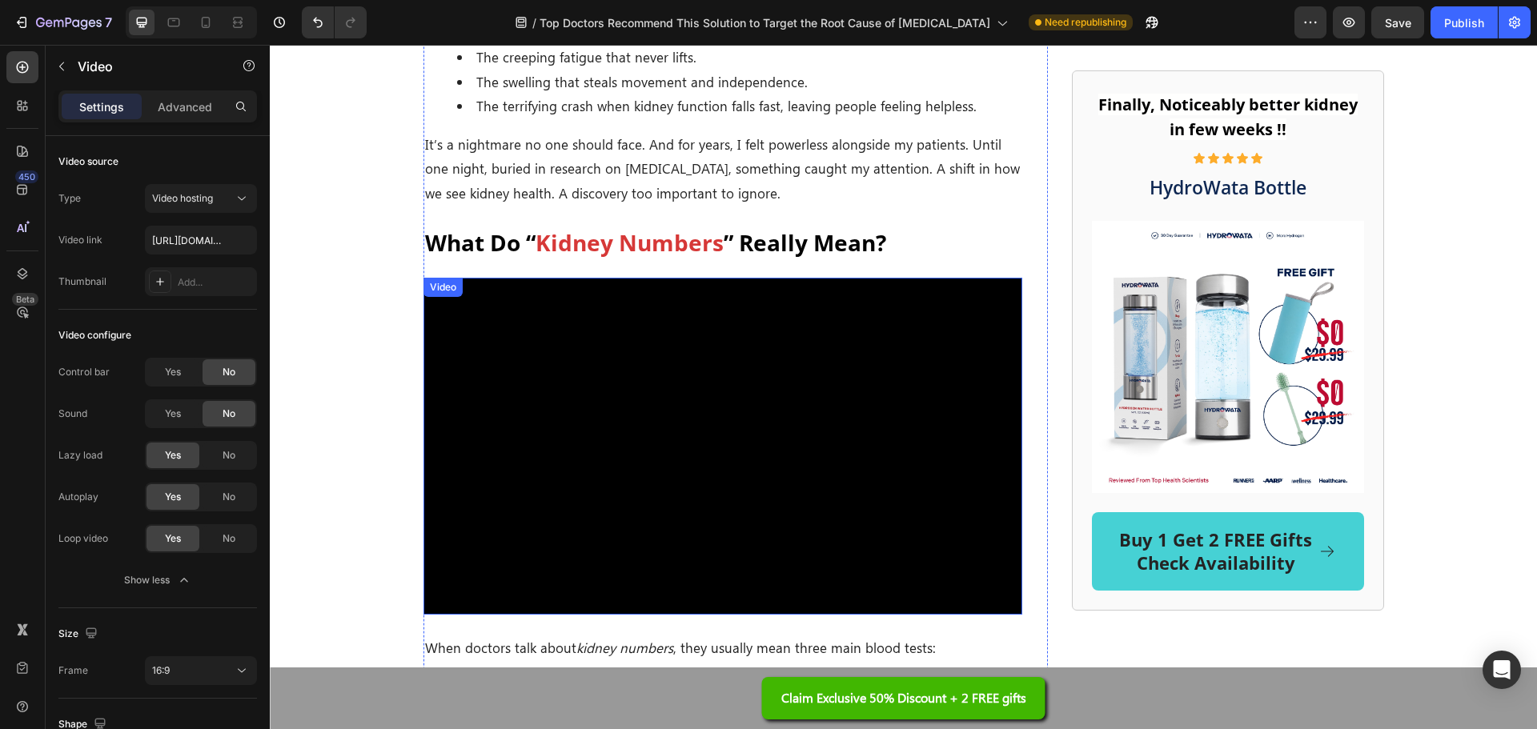
click at [661, 410] on video at bounding box center [722, 446] width 599 height 337
click at [1413, 28] on button "Save" at bounding box center [1397, 22] width 53 height 32
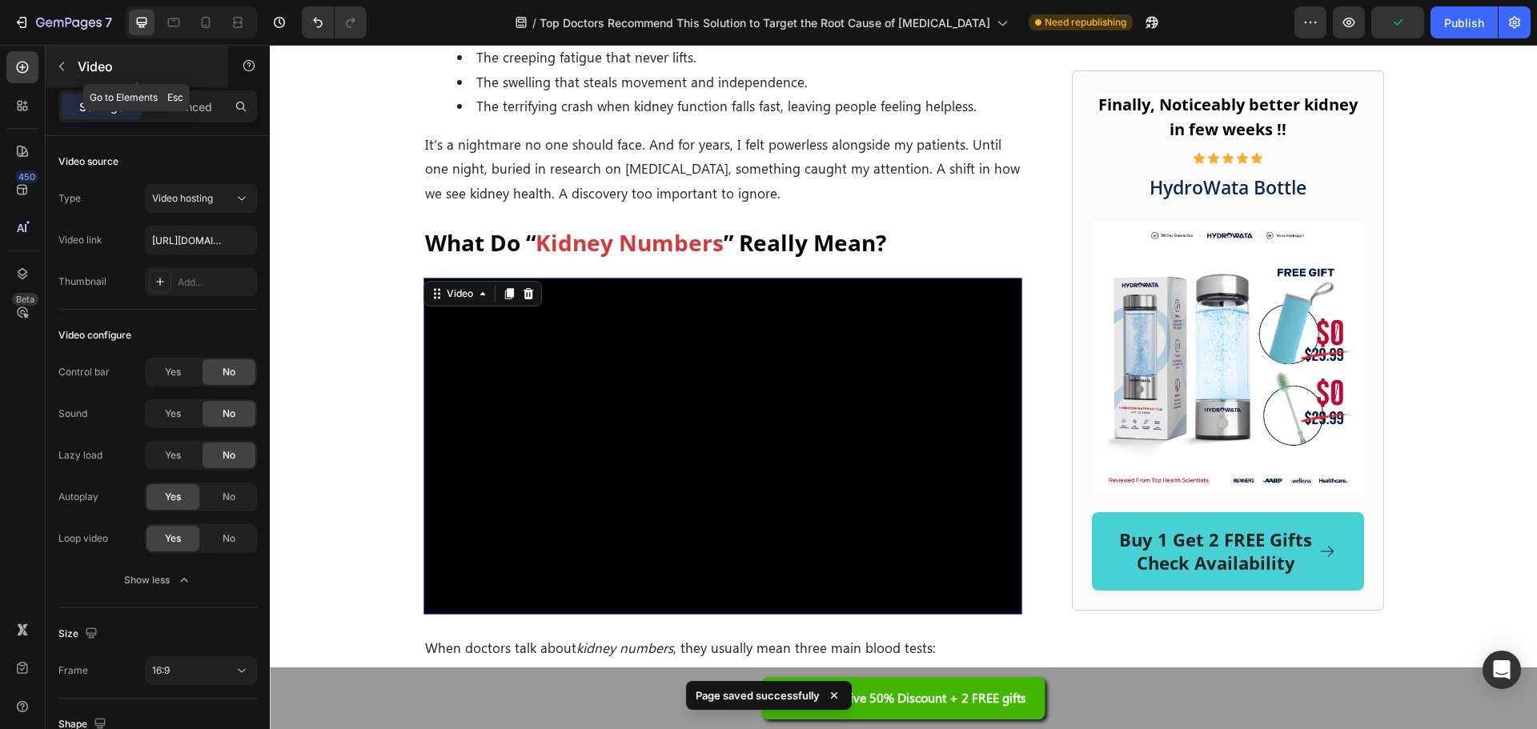
click at [58, 67] on icon "button" at bounding box center [61, 66] width 13 height 13
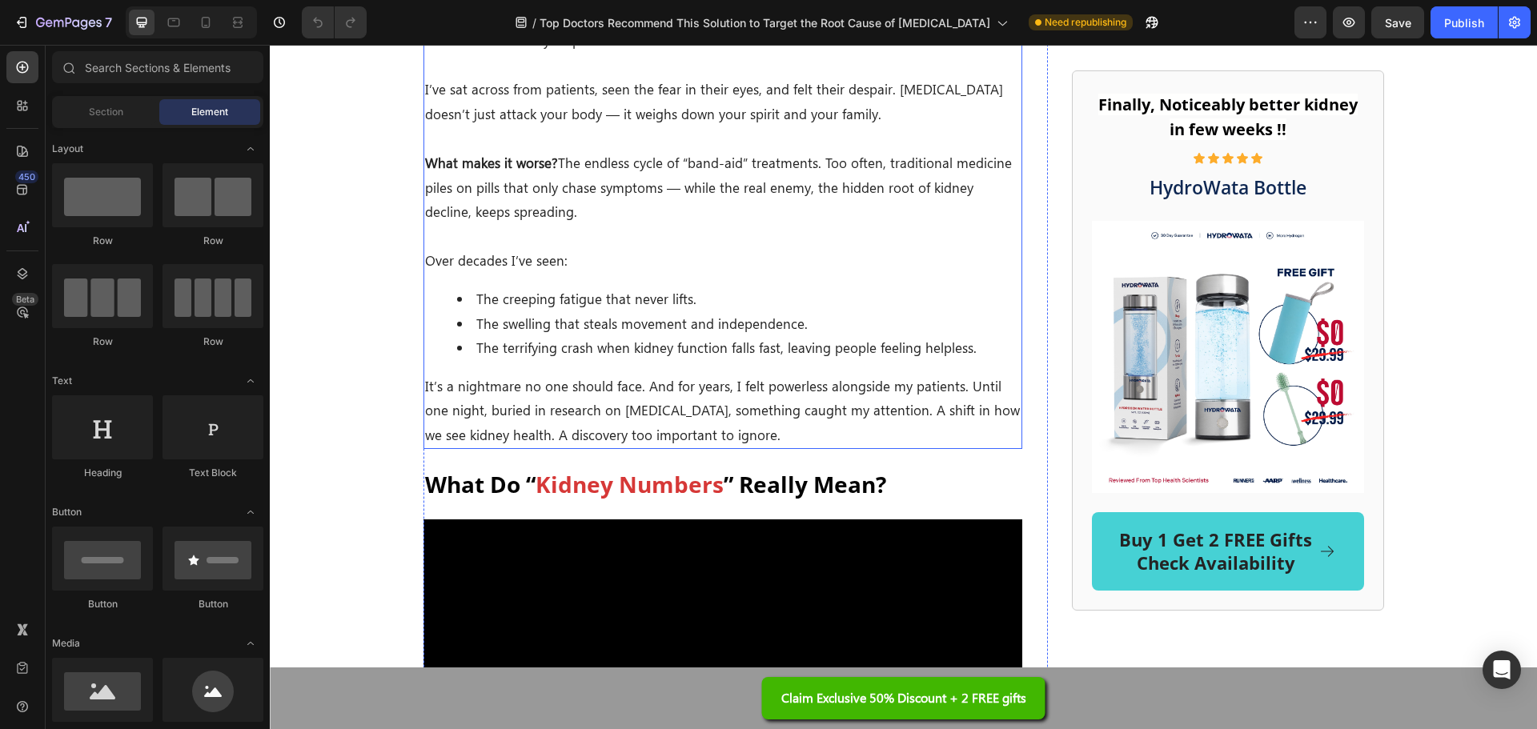
scroll to position [1121, 0]
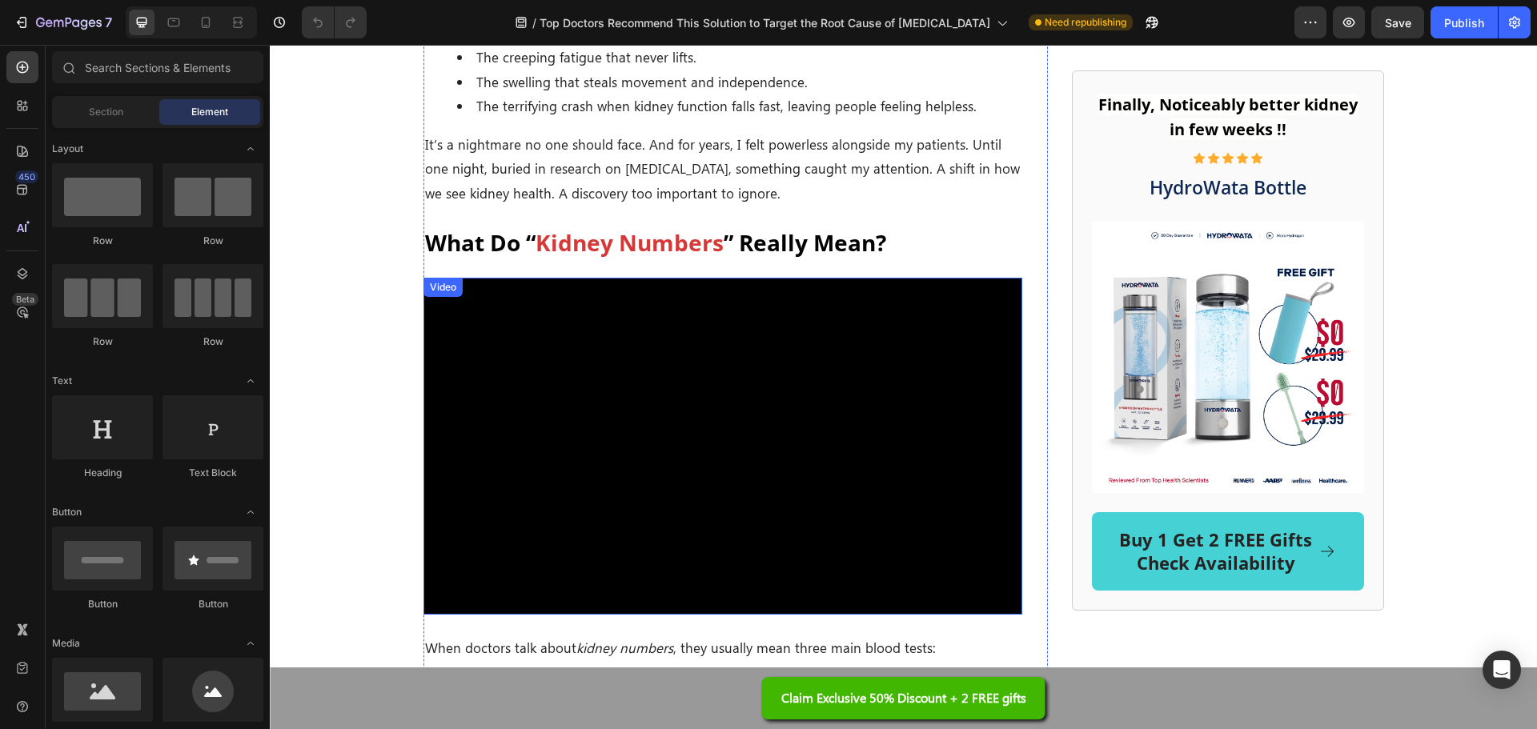
click at [654, 347] on video at bounding box center [722, 446] width 599 height 337
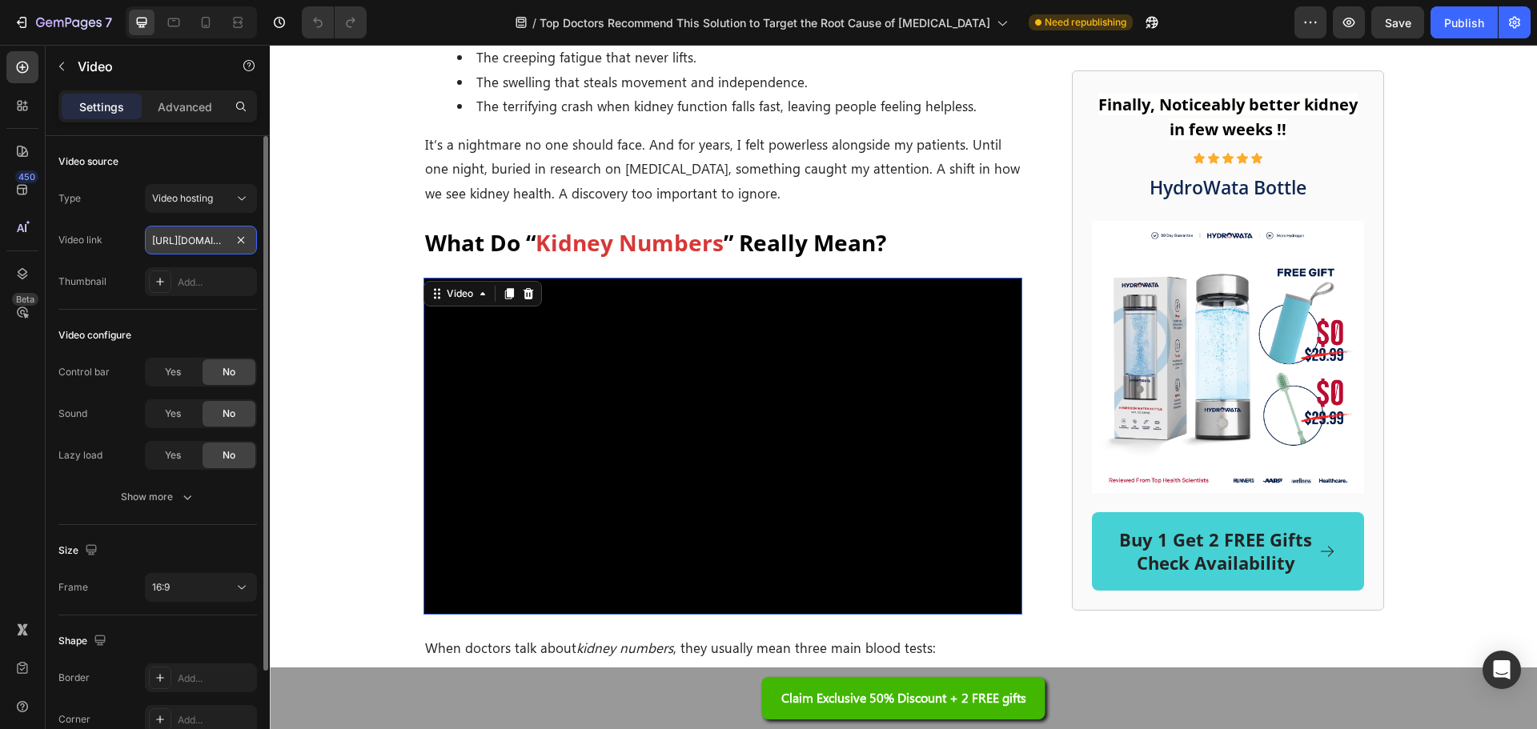
click at [197, 246] on input "[URL][DOMAIN_NAME]" at bounding box center [201, 240] width 112 height 29
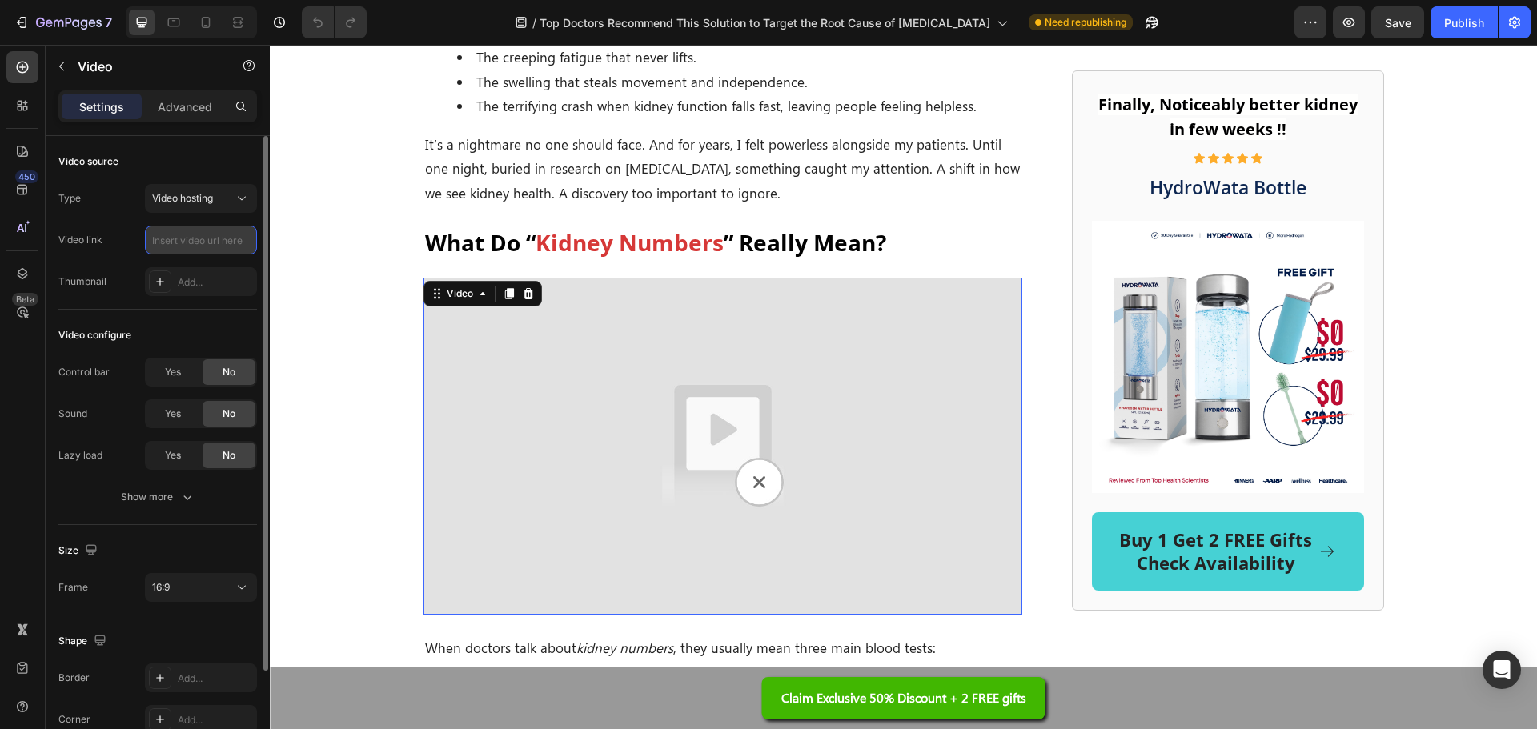
paste input "https://cdn.shopify.com/videos/c/o/v/373712e4043a49d0b1d377b1c3aaf7fa.mp4"
type input "https://cdn.shopify.com/videos/c/o/v/373712e4043a49d0b1d377b1c3aaf7fa.mp4"
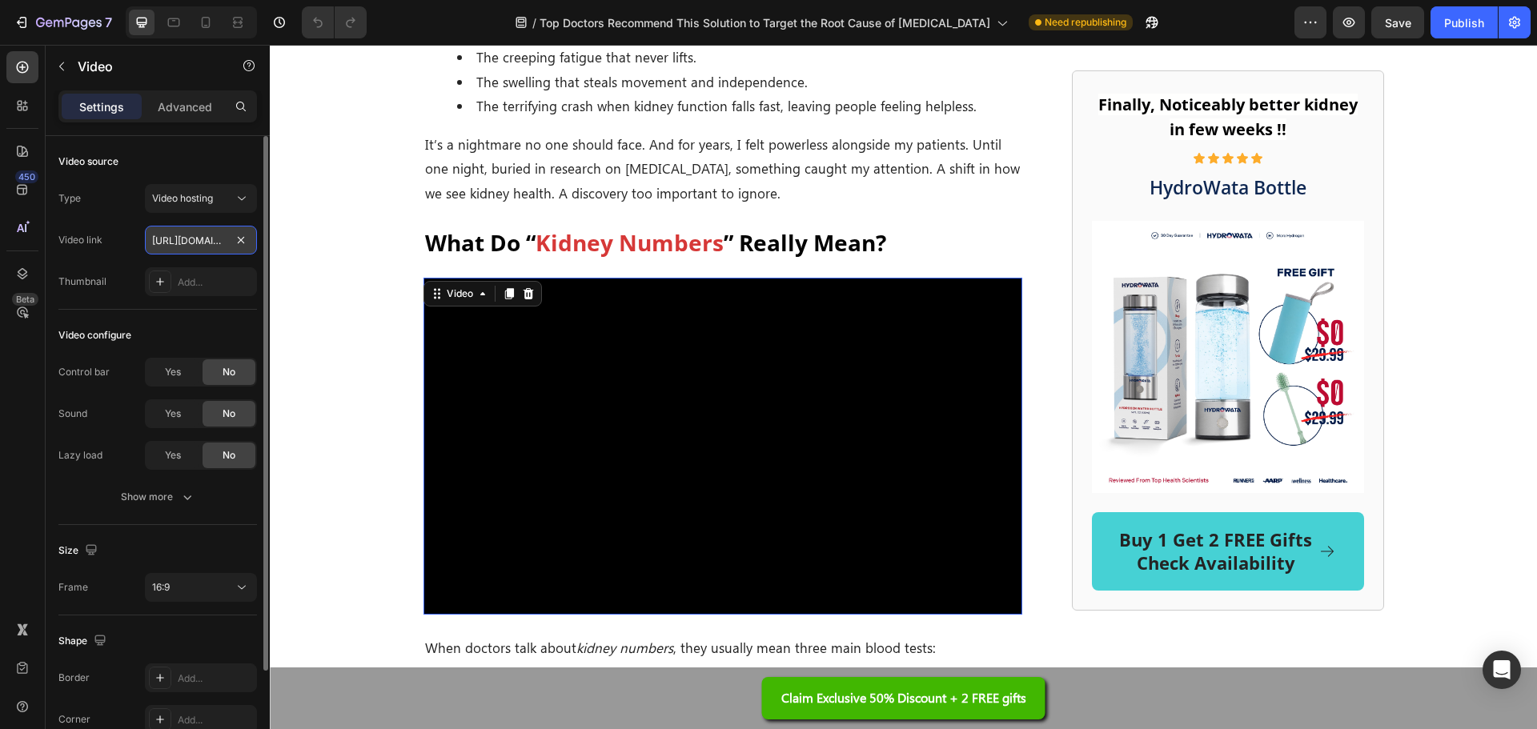
scroll to position [0, 296]
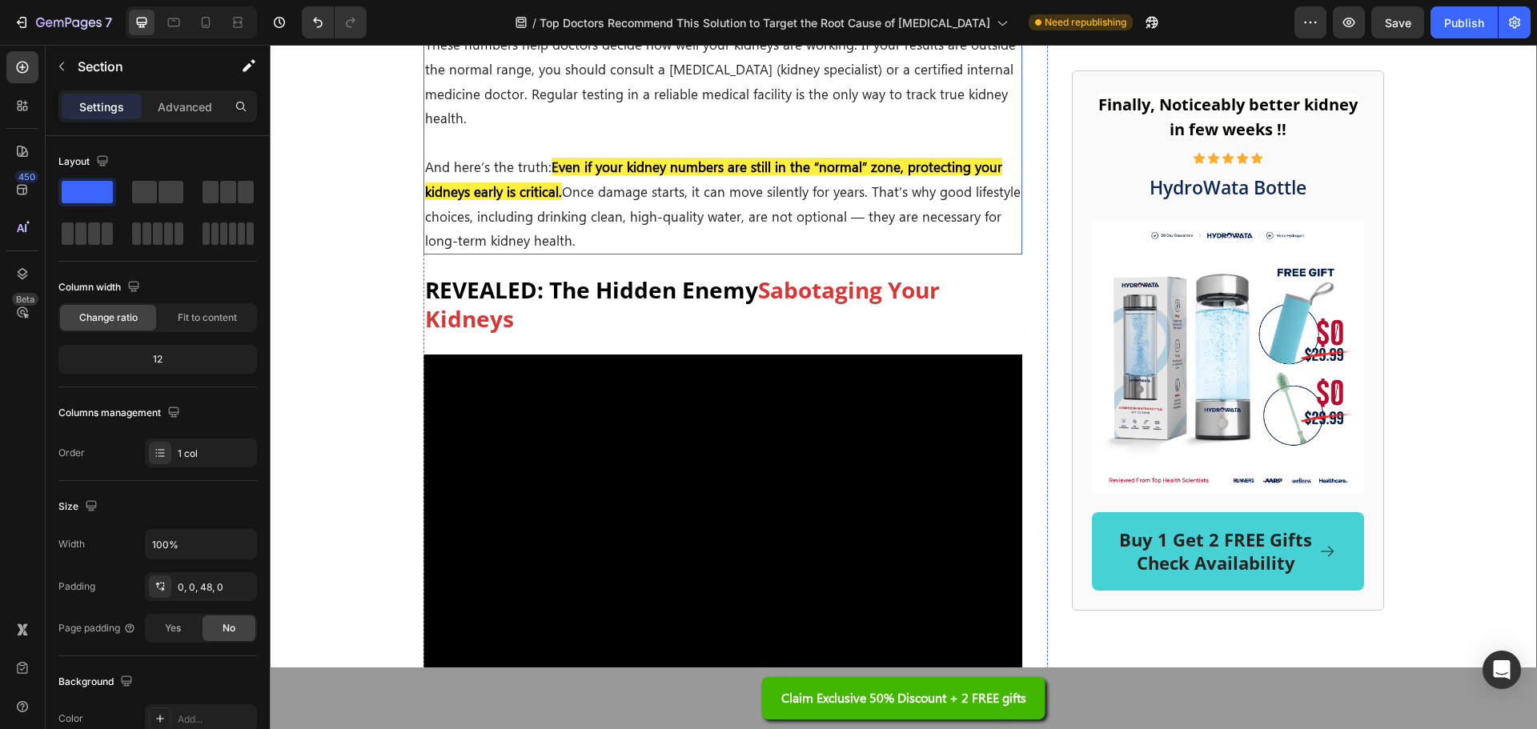
scroll to position [1921, 0]
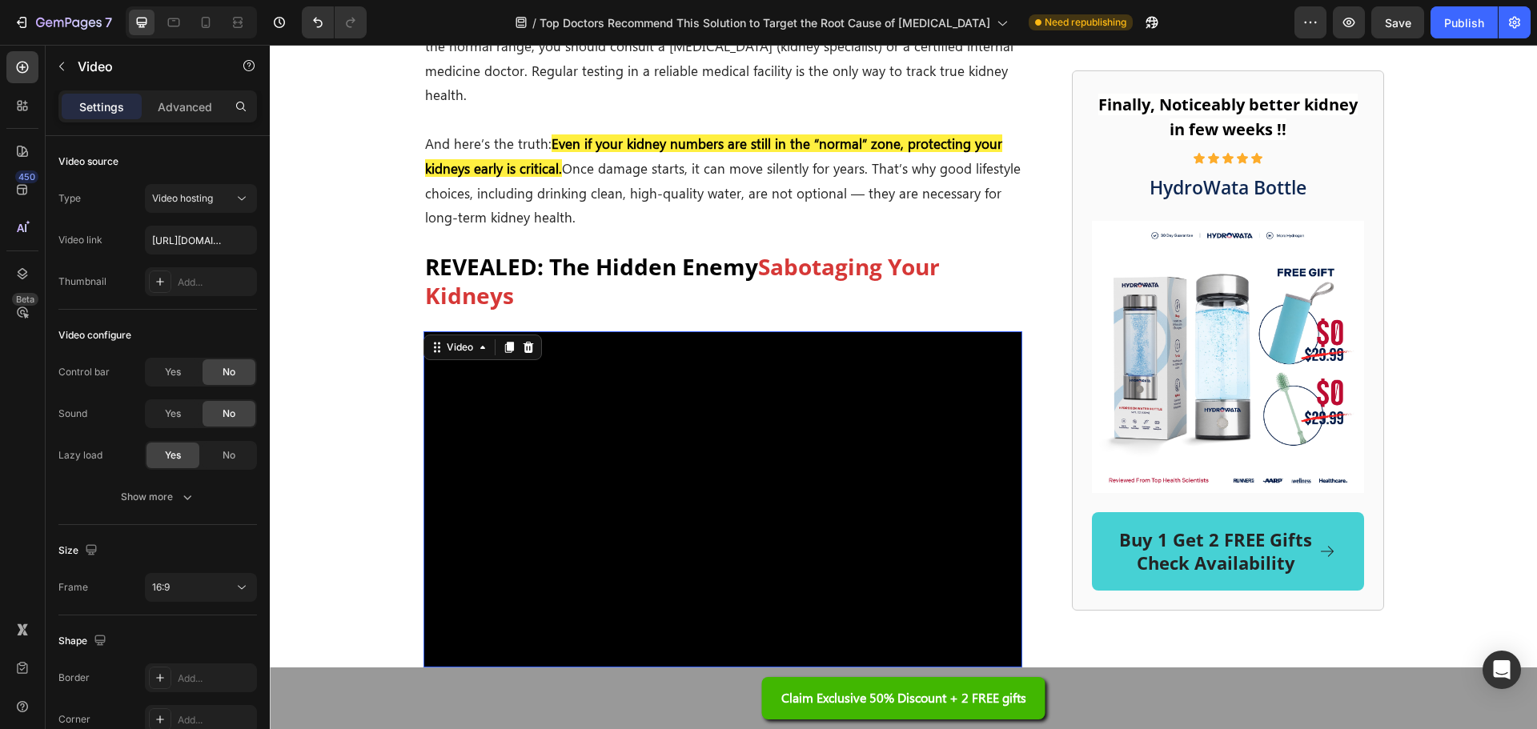
click at [664, 355] on video at bounding box center [722, 499] width 599 height 337
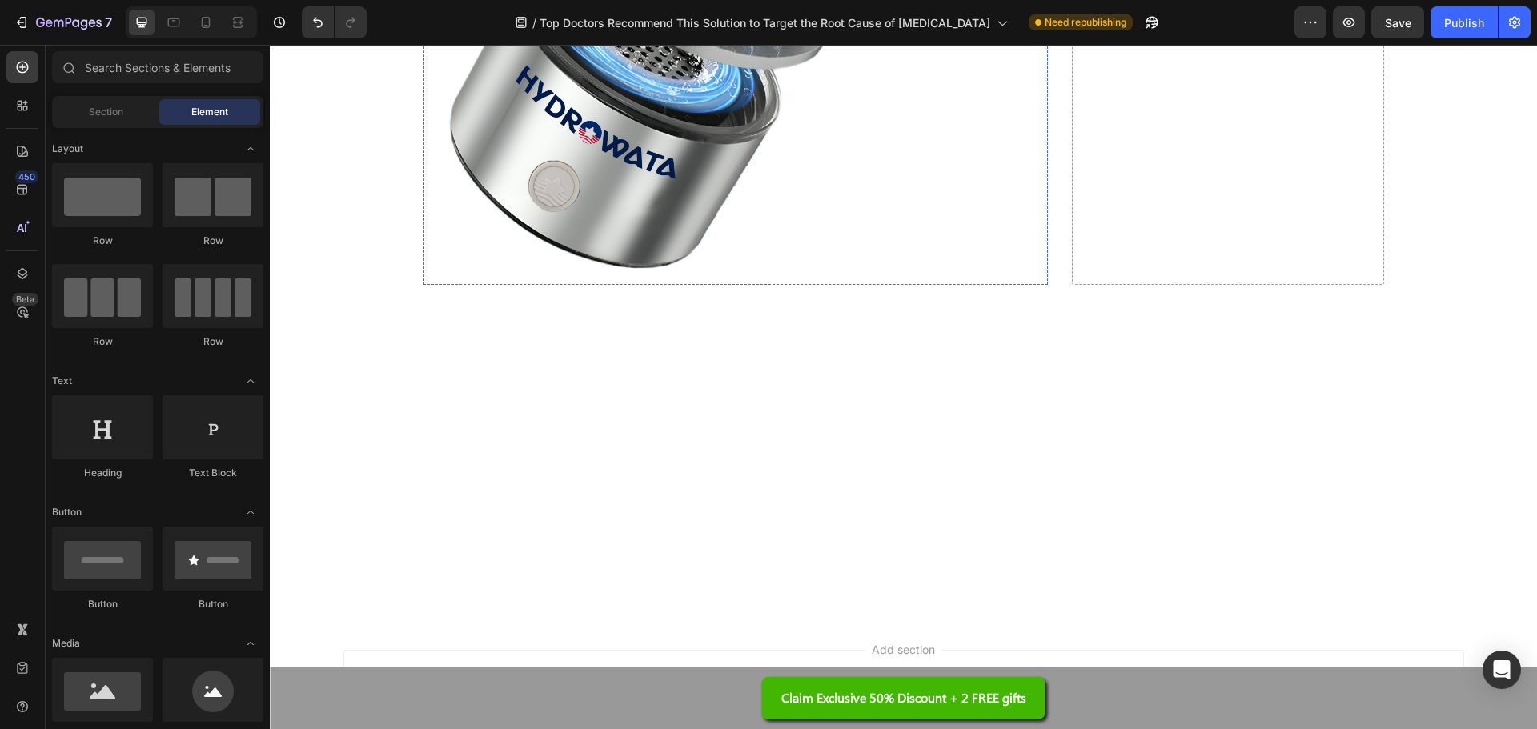
scroll to position [12257, 0]
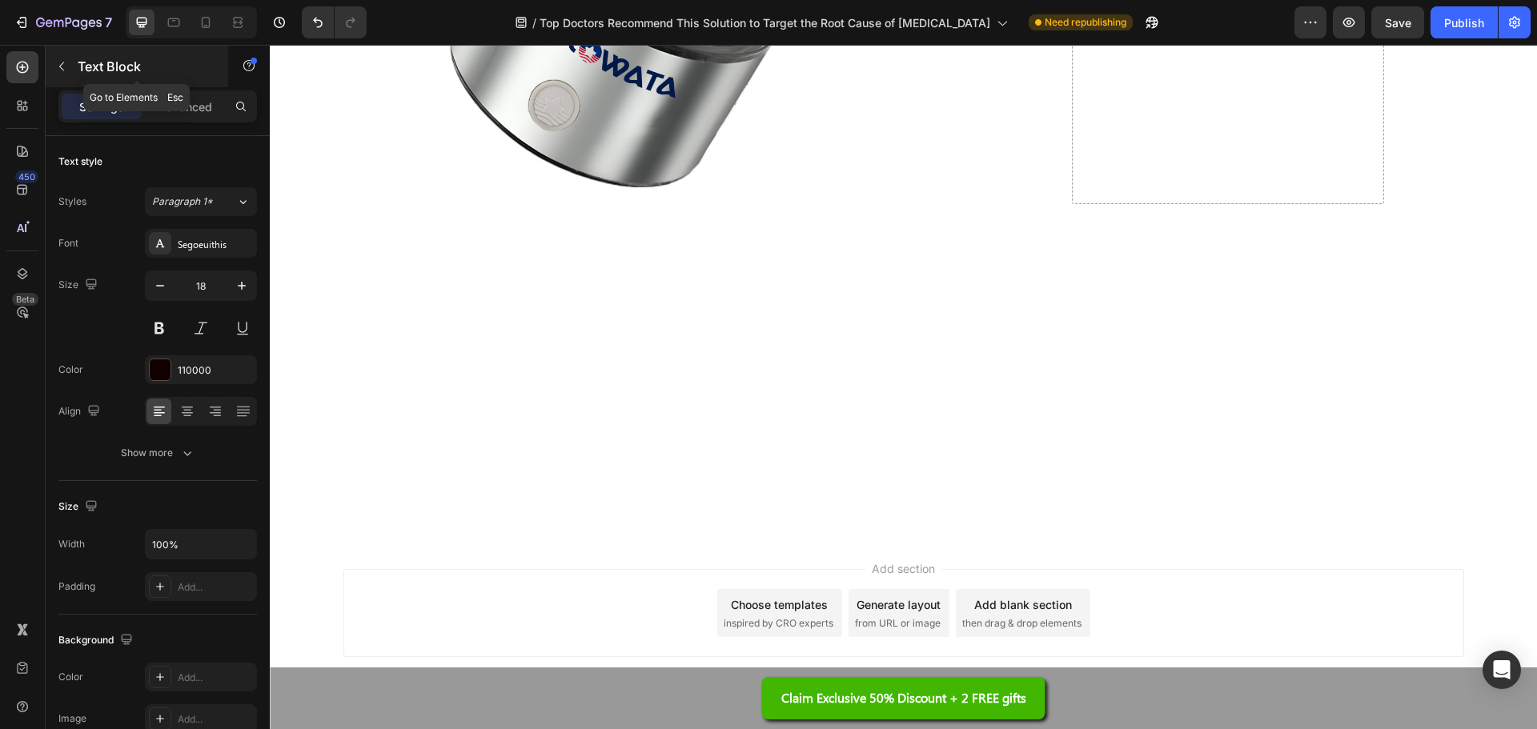
click at [54, 74] on button "button" at bounding box center [62, 67] width 26 height 26
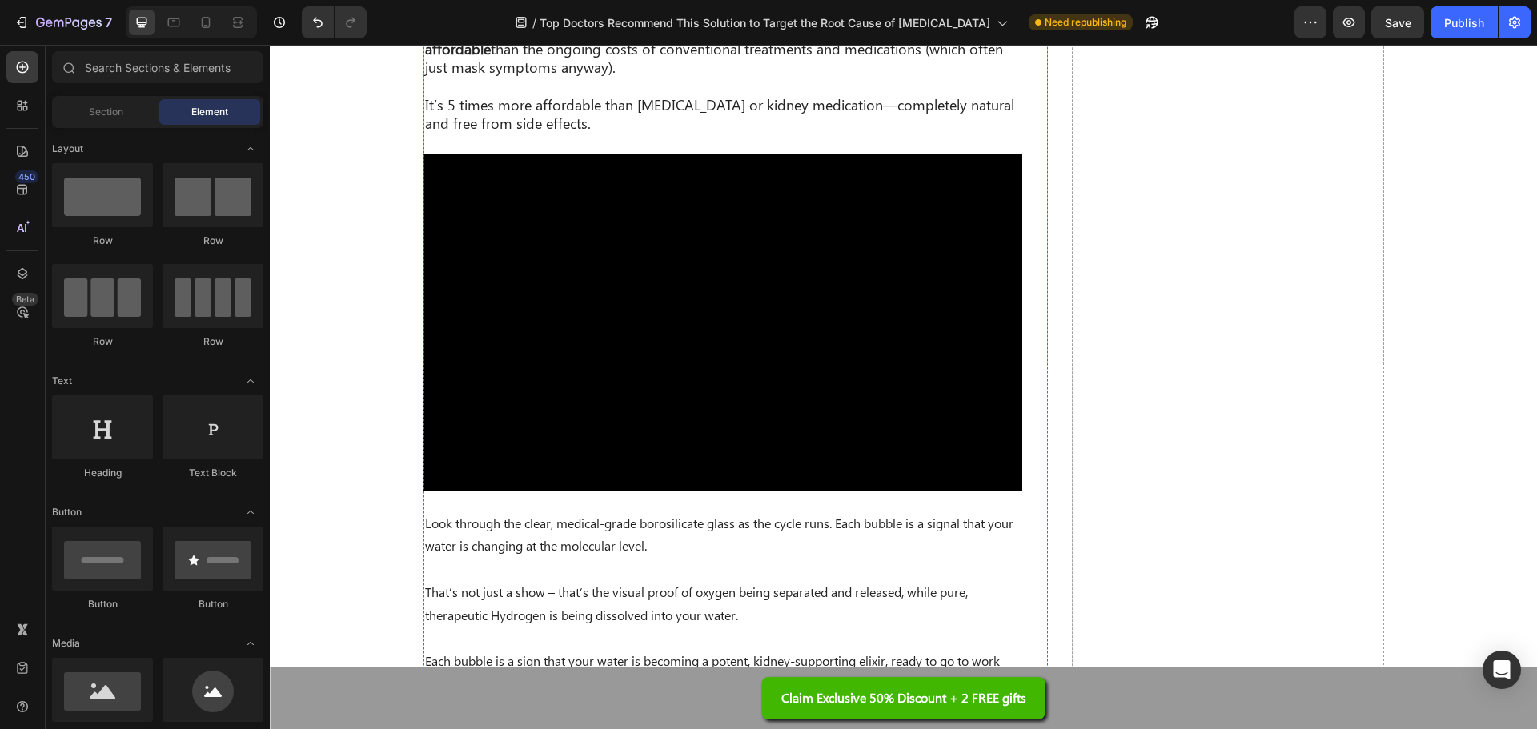
scroll to position [7134, 0]
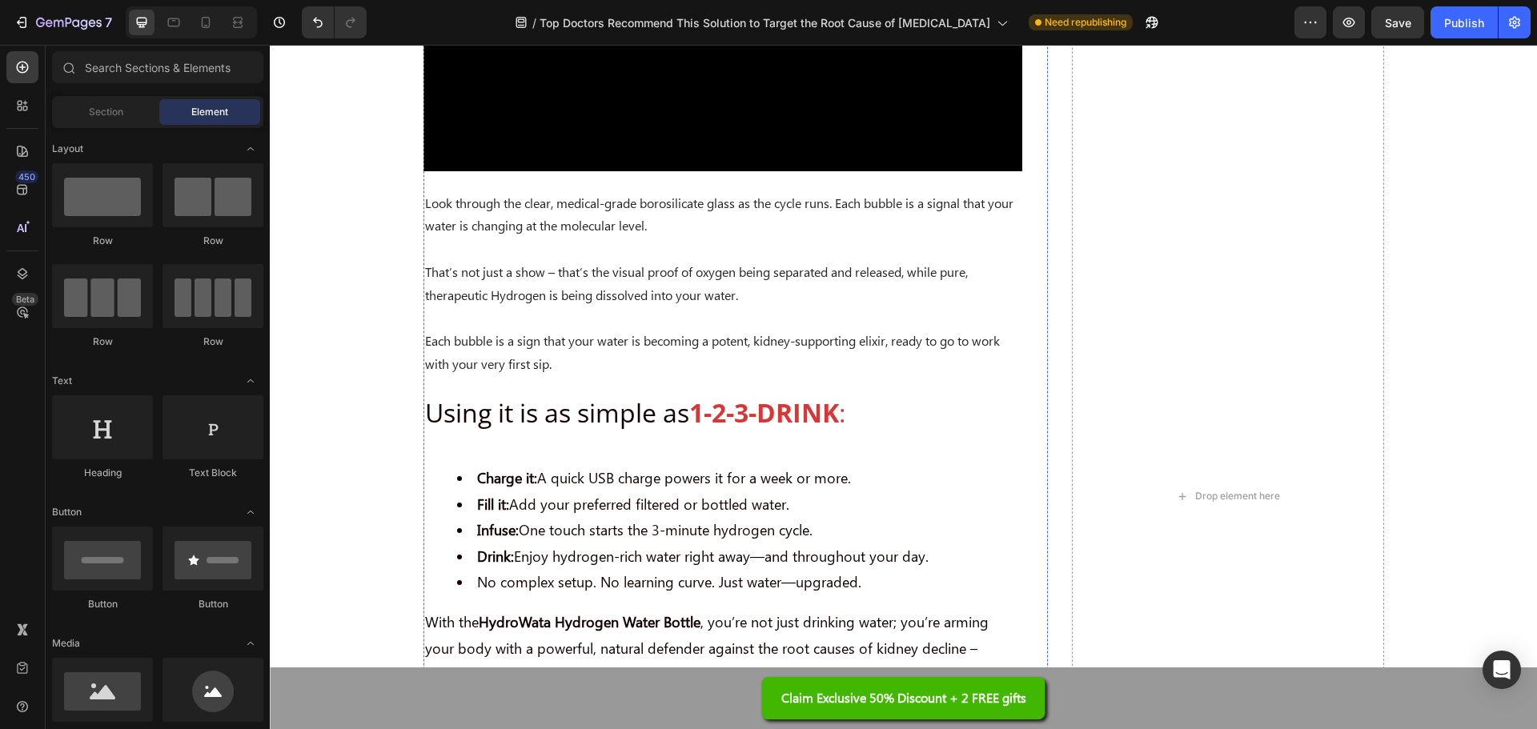
click at [590, 171] on video at bounding box center [722, 2] width 599 height 337
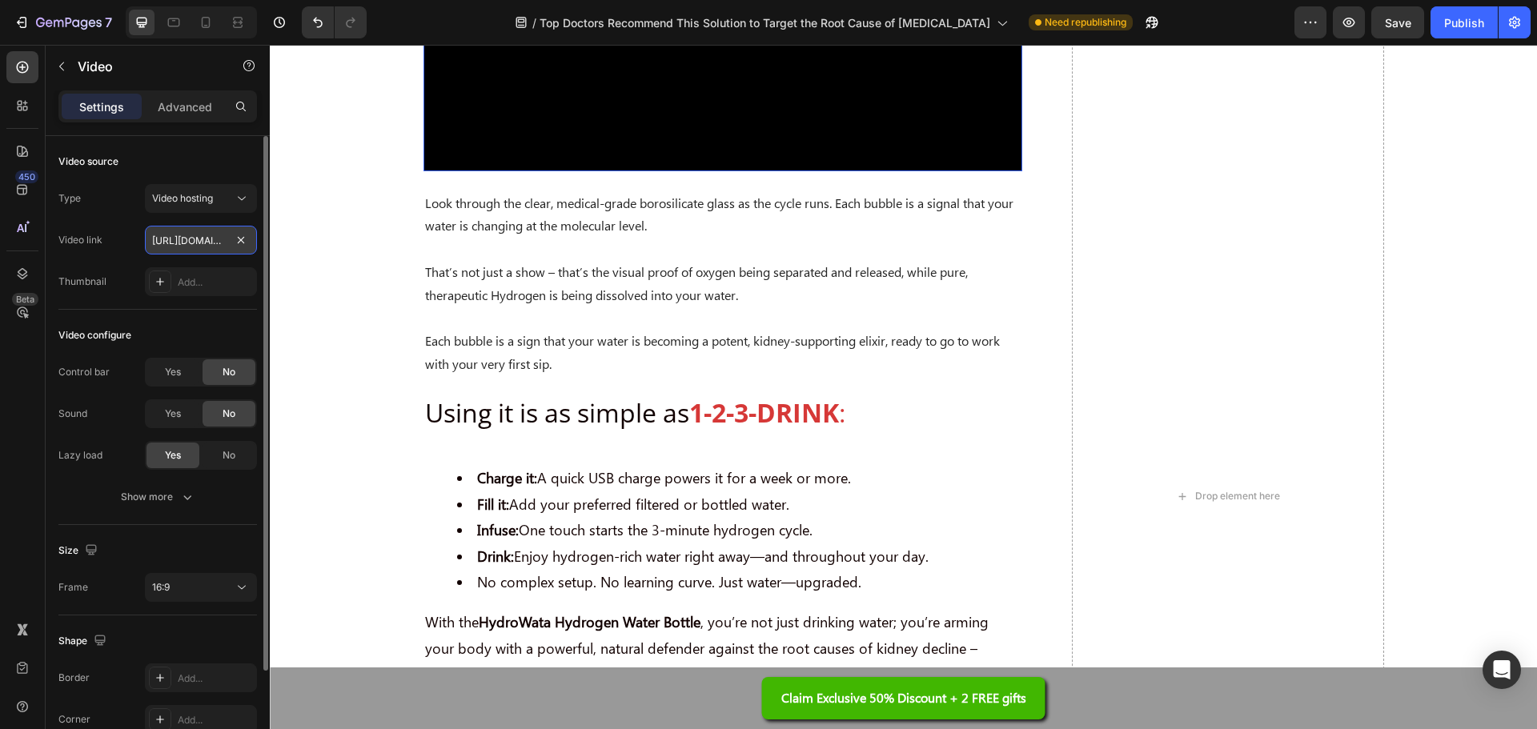
click at [195, 245] on input "https://cdn.shopify.com/videos/c/o/v/5b23346e185141e9a208dc29d128c360.mp4" at bounding box center [201, 240] width 112 height 29
paste input "https://cdn.shopify.com/videos/c/o/v/4400805e0d5f4ccea7579422e091bdf5.mp4"
type input "https://cdn.shopify.com/videos/c/o/v/4400805e0d5f4ccea7579422e091bdf5.mp4"
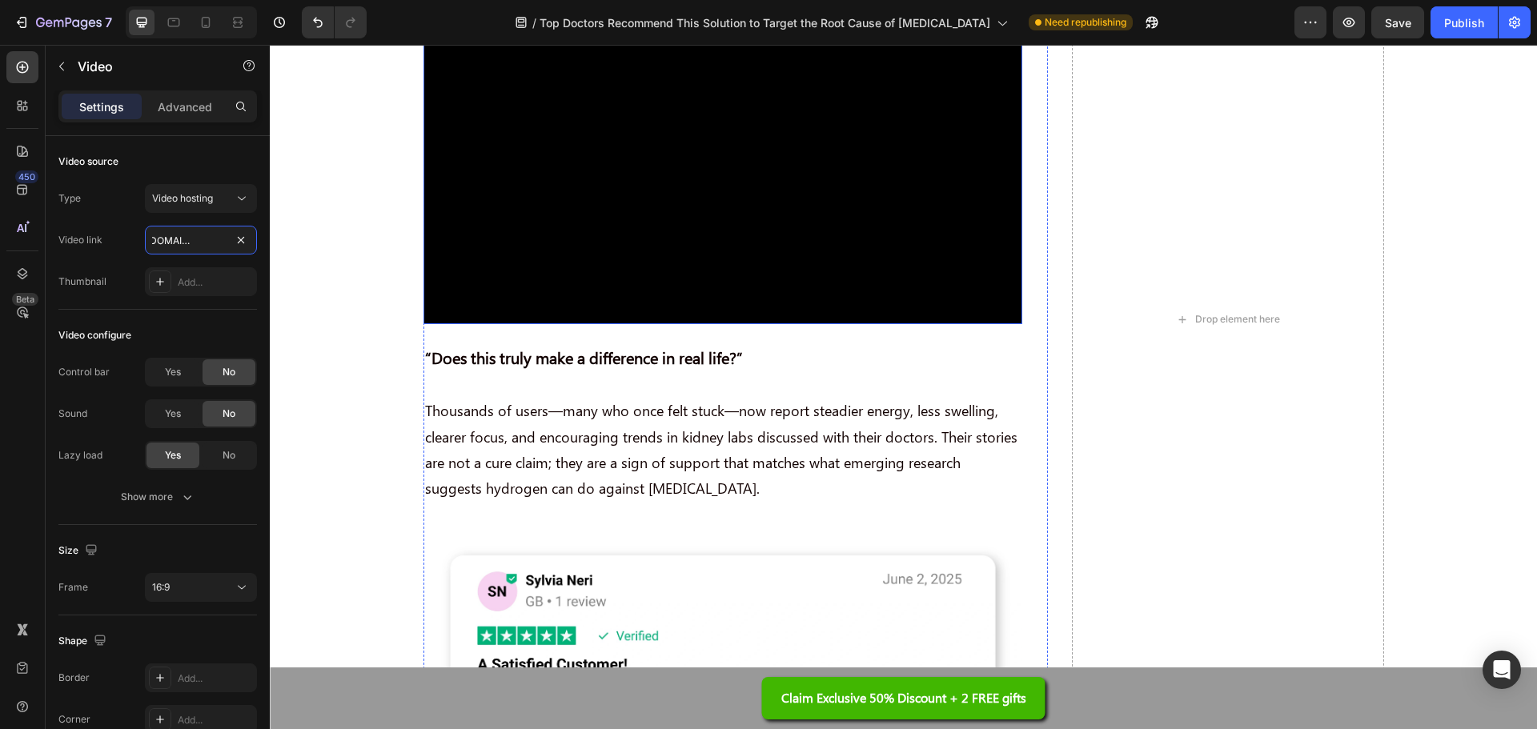
scroll to position [8015, 0]
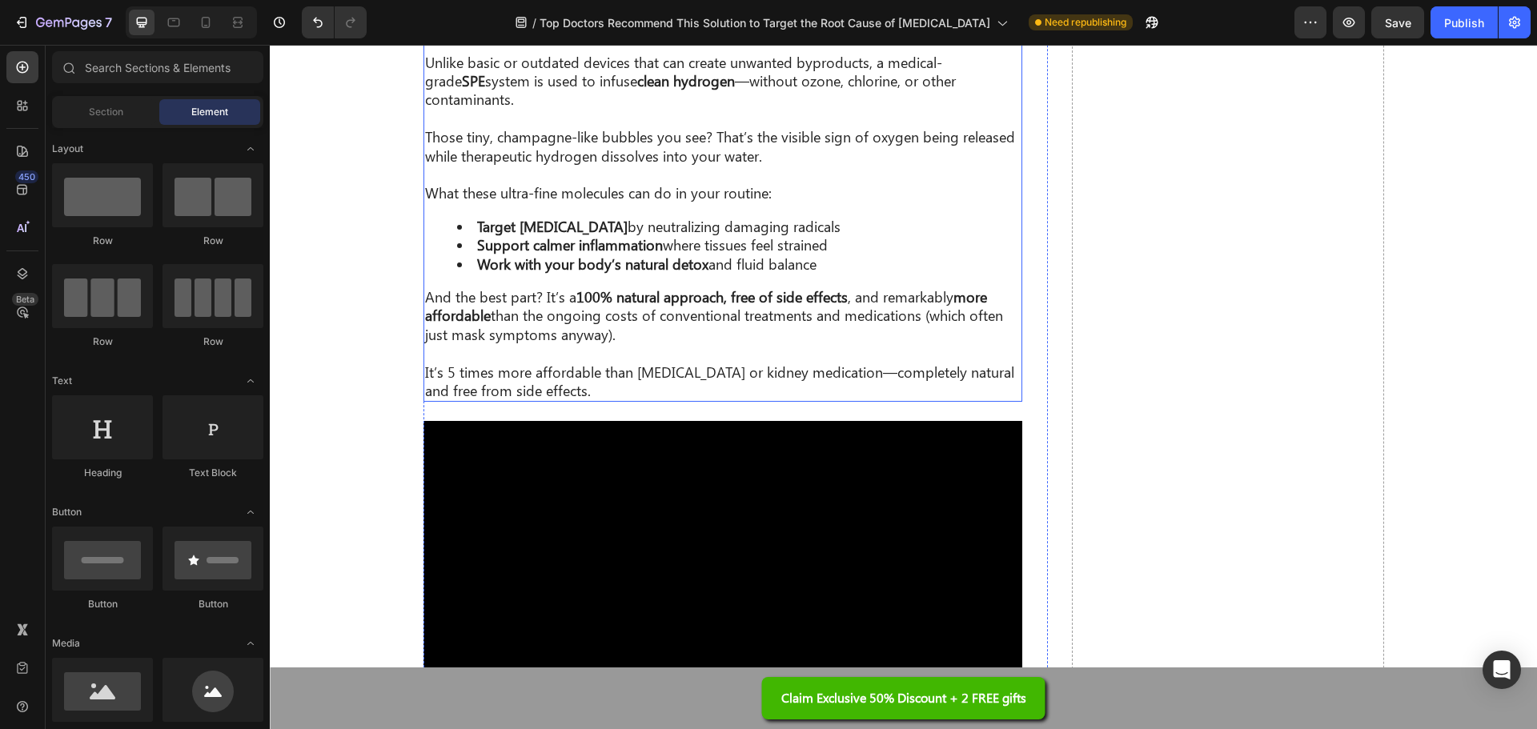
scroll to position [7073, 0]
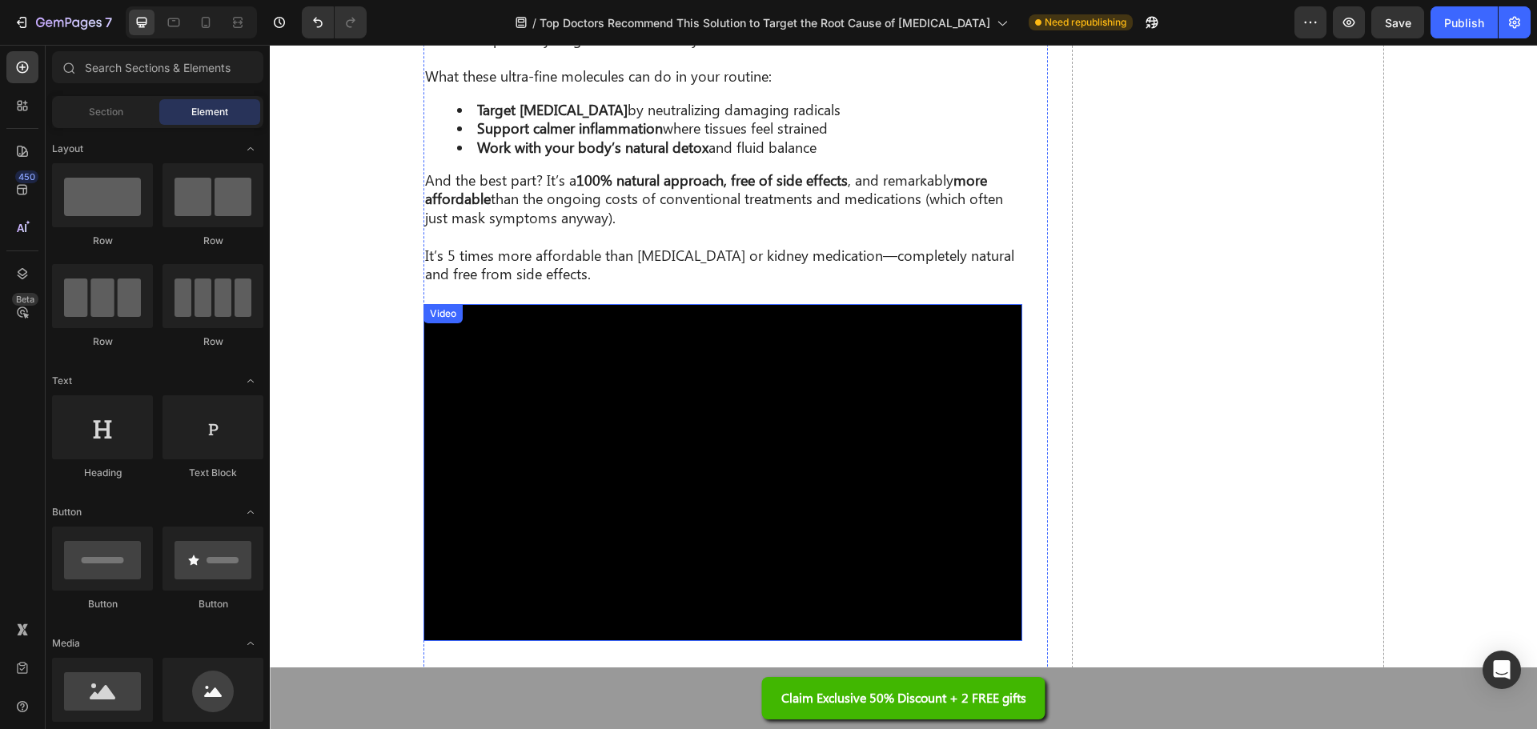
click at [669, 336] on video at bounding box center [722, 472] width 599 height 337
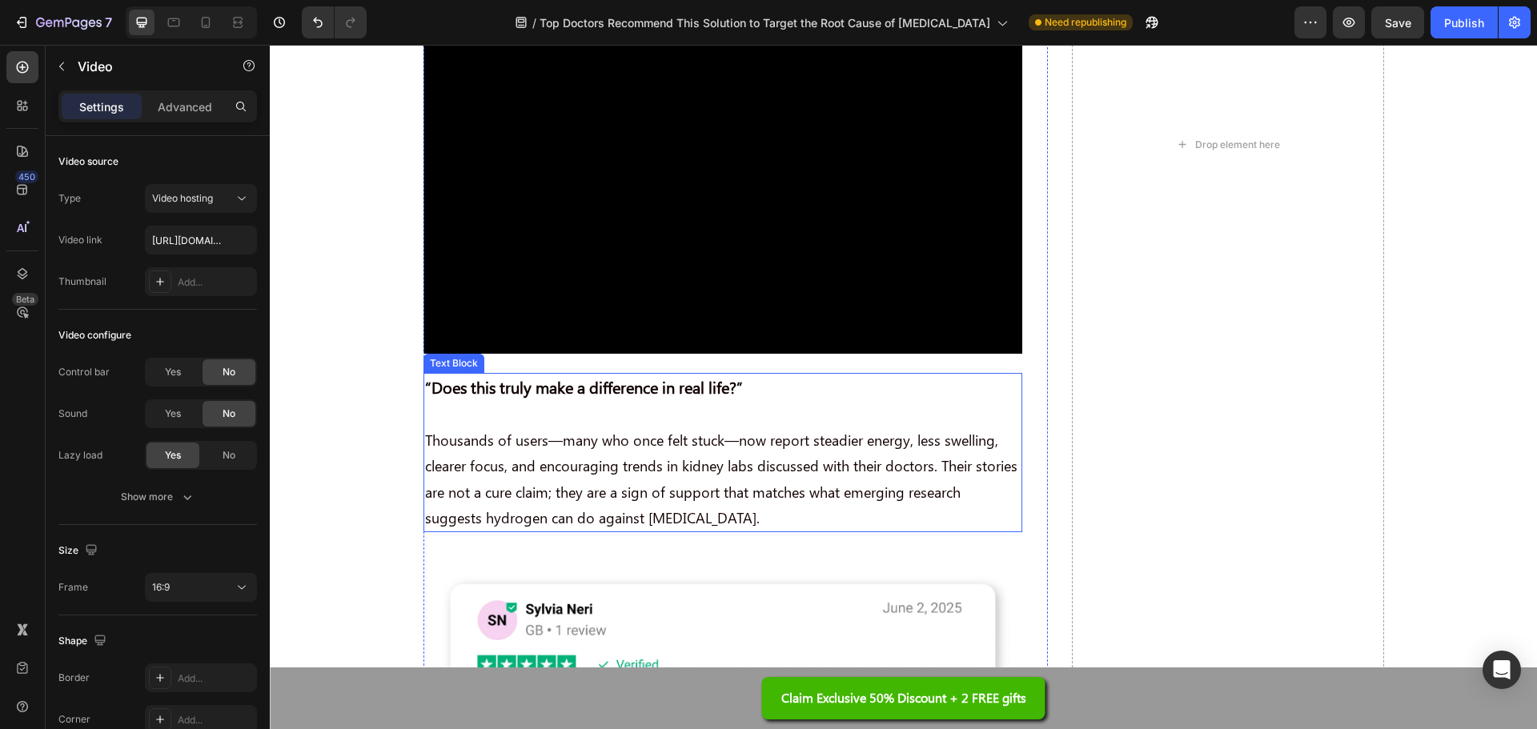
scroll to position [8113, 0]
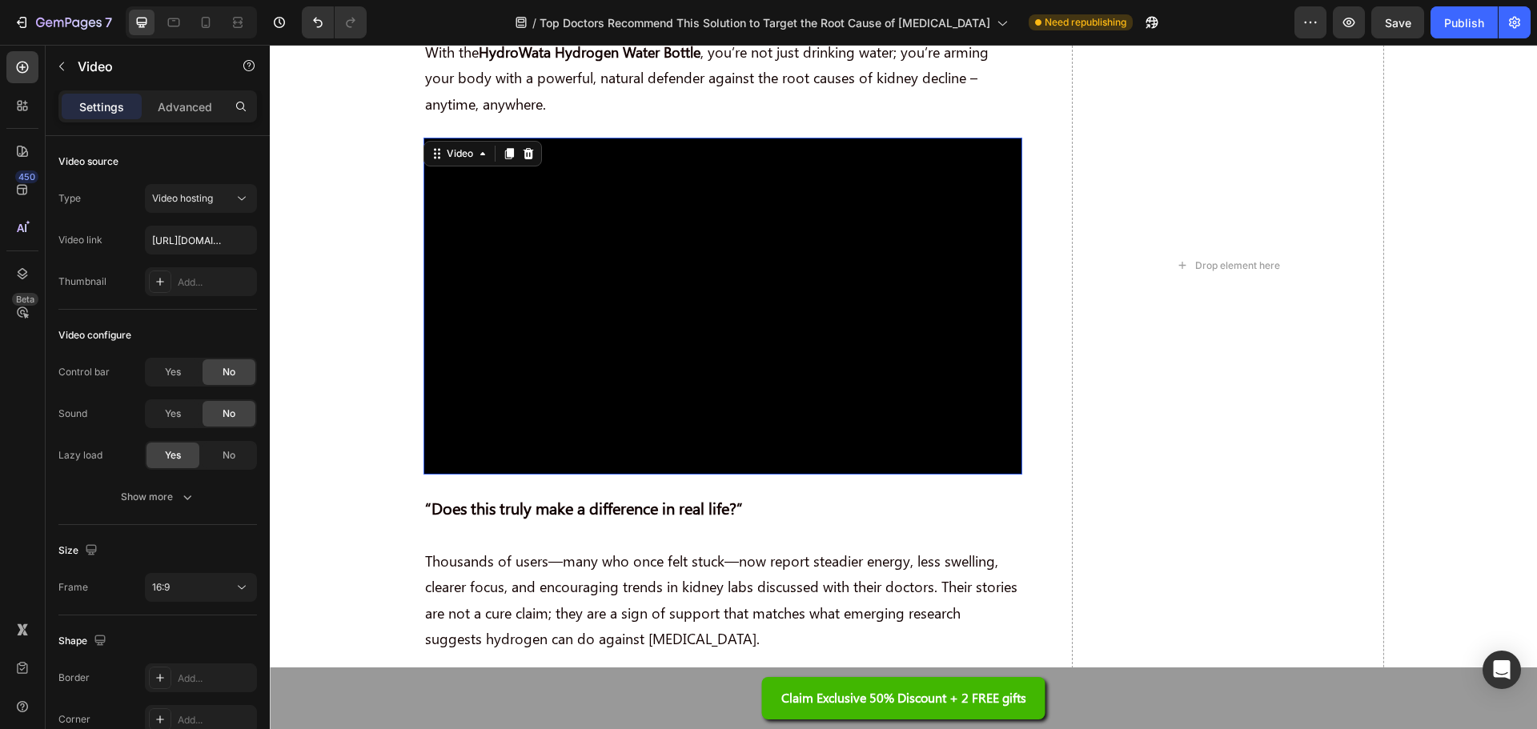
click at [658, 262] on video at bounding box center [722, 306] width 599 height 337
click at [207, 238] on input "https://cdn.shopify.com/videos/c/o/v/5c6f070418e140239382f1334d29dd92.mp4" at bounding box center [201, 240] width 112 height 29
paste input "20fc3e6ce57342cc9b92b053aedb1a78"
type input "https://cdn.shopify.com/videos/c/o/v/20fc3e6ce57342cc9b92b053aedb1a78.mp4"
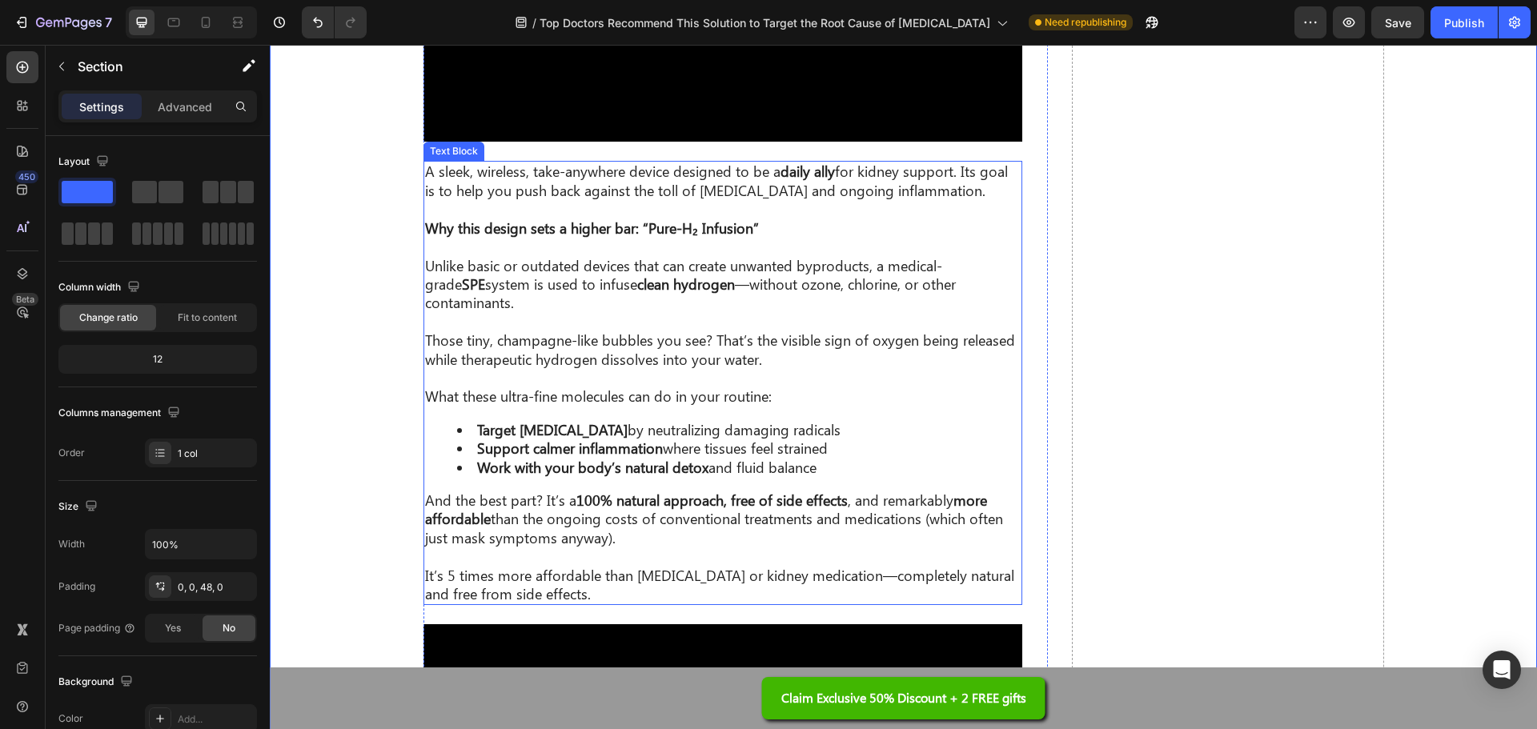
scroll to position [6352, 0]
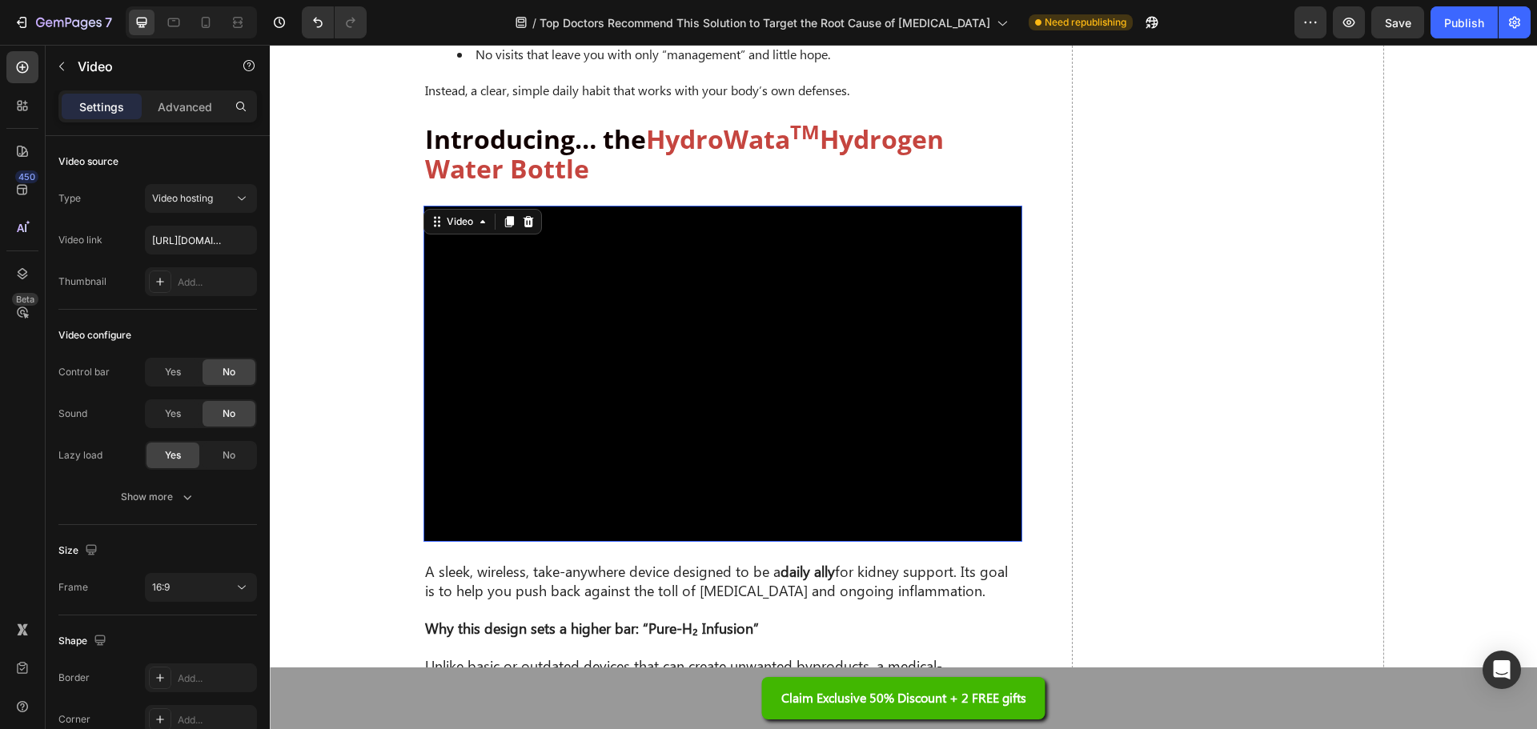
click at [824, 354] on video at bounding box center [722, 374] width 599 height 337
click at [712, 364] on video at bounding box center [722, 374] width 599 height 337
click at [219, 246] on input "https://cdn.shopify.com/videos/c/o/v/7c168bdf4e294fda89de3366e2a49495.mp4" at bounding box center [201, 240] width 112 height 29
paste input "05931e2a582243ea99dbfdb20f50eb8c"
type input "https://cdn.shopify.com/videos/c/o/v/05931e2a582243ea99dbfdb20f50eb8c.mp4"
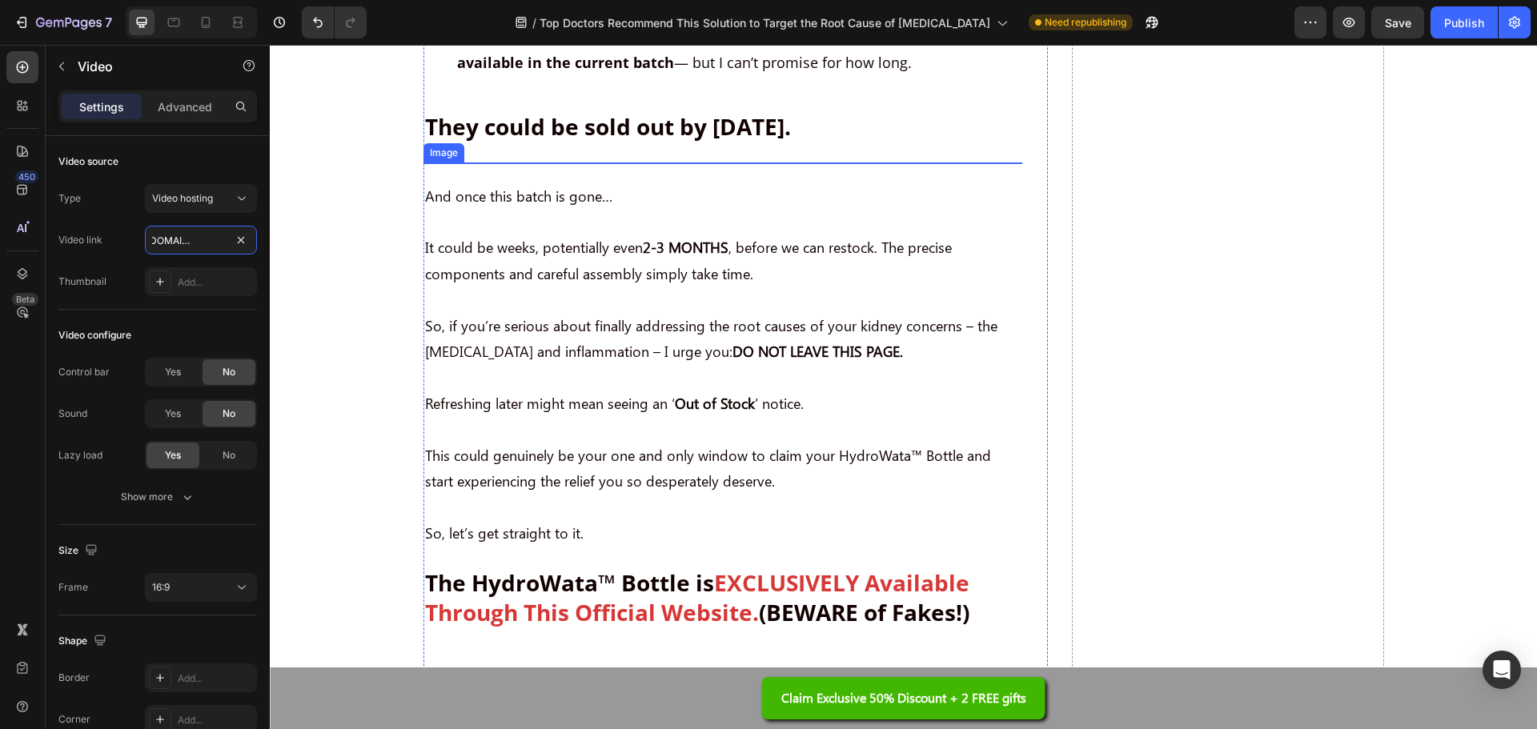
scroll to position [10915, 0]
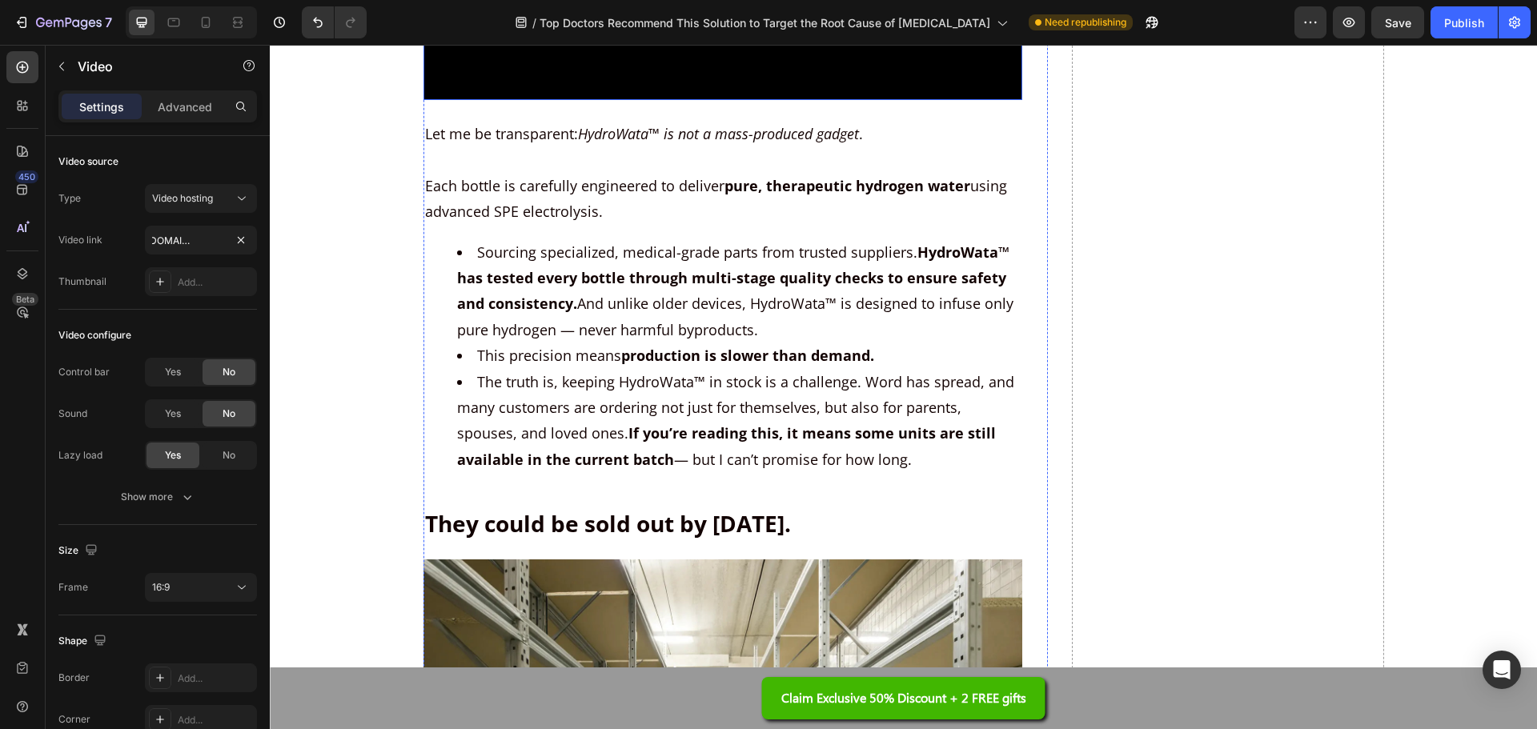
click at [182, 238] on input "https://cdn.shopify.com/videos/c/o/v/56ff6a6a45a345d4a77c0378fa128018.mp4" at bounding box center [201, 240] width 112 height 29
click at [209, 242] on input "https://cdn.shopify.com/videos/c/o/v/56ff6a6a45a345d4a77c0378fa128018.mp4" at bounding box center [201, 240] width 112 height 29
paste input "fea00b3e7b174b6a8aea5565acdfa976"
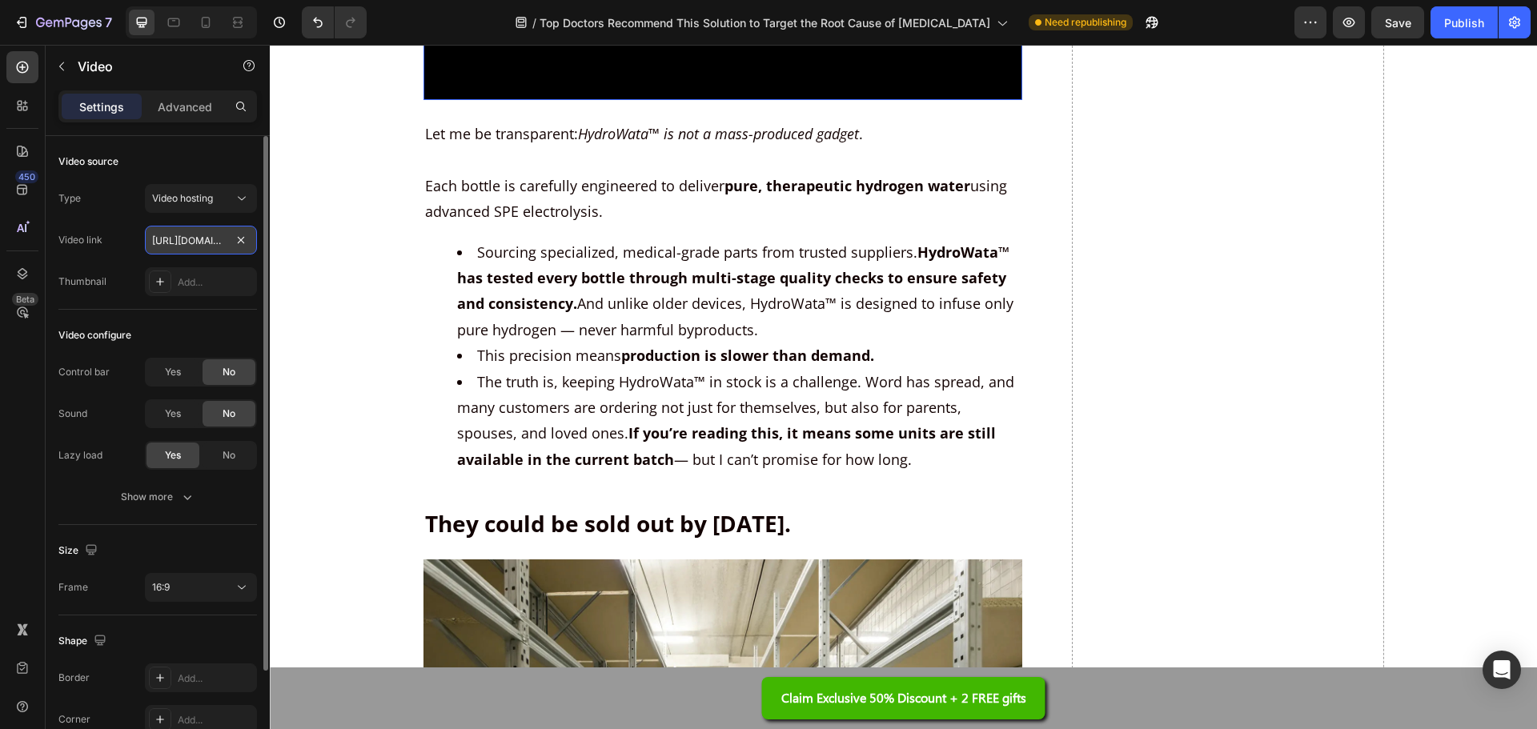
type input "https://cdn.shopify.com/videos/c/o/v/fea00b3e7b174b6a8aea5565acdfa976.mp4"
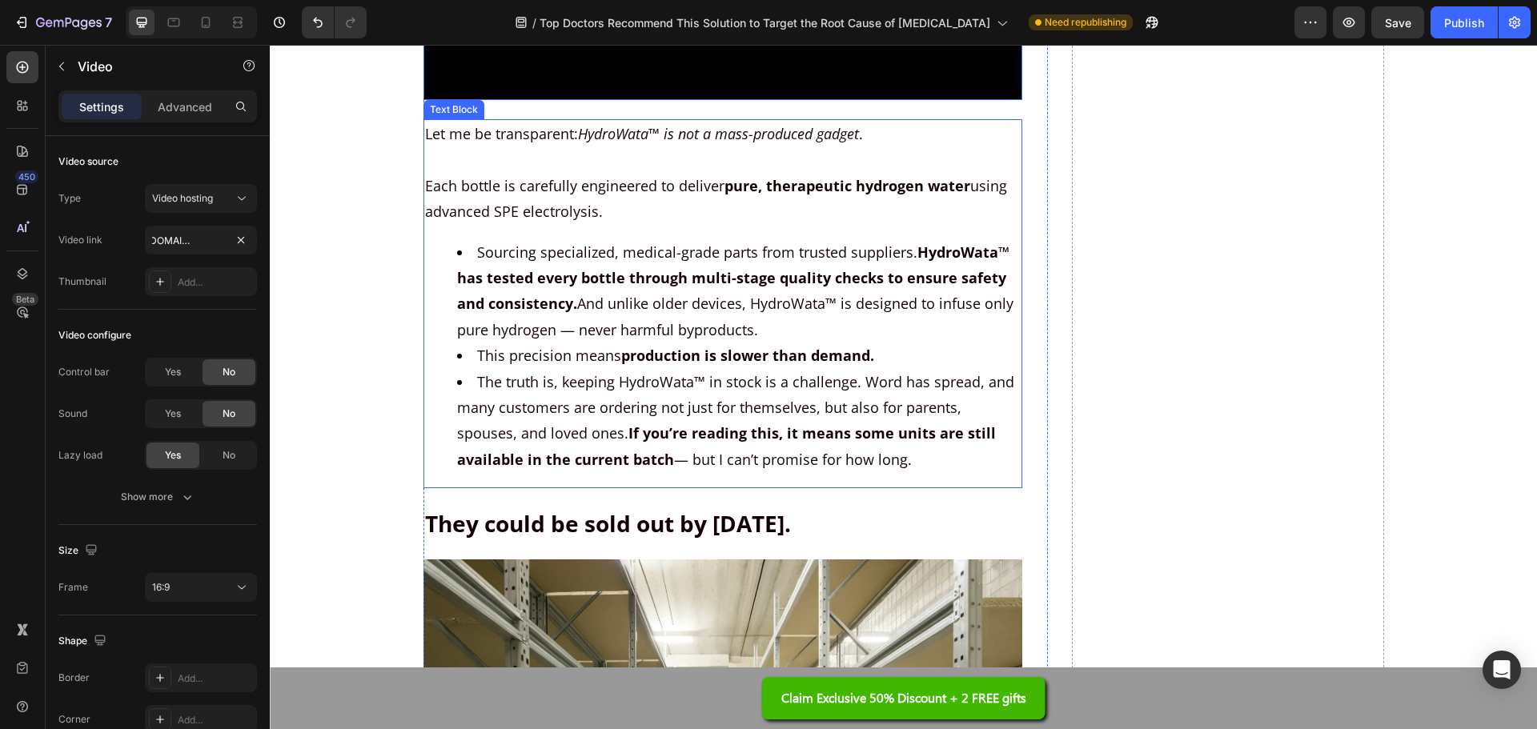
click at [854, 195] on strong "pure, therapeutic hydrogen water" at bounding box center [847, 185] width 246 height 19
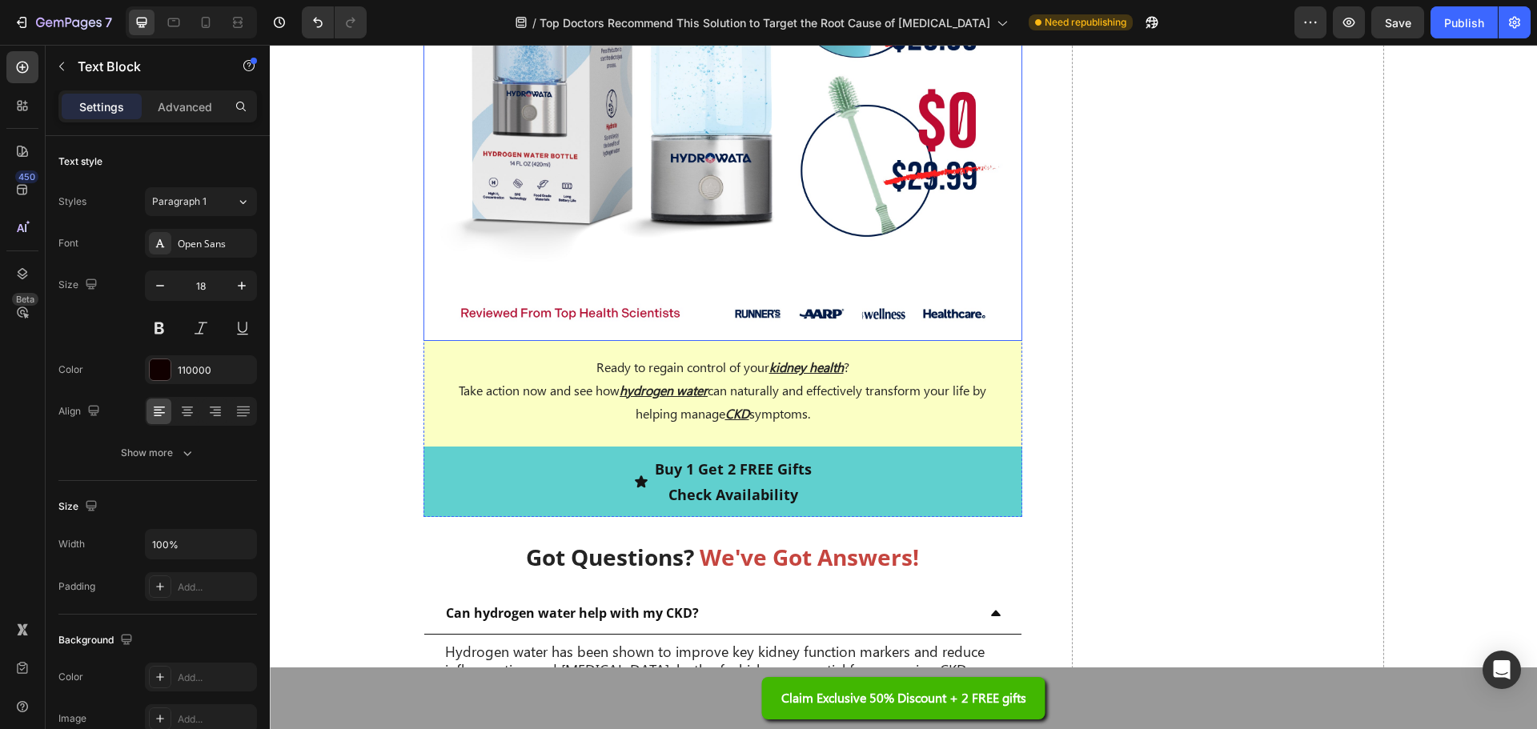
click at [885, 341] on img at bounding box center [722, 41] width 599 height 599
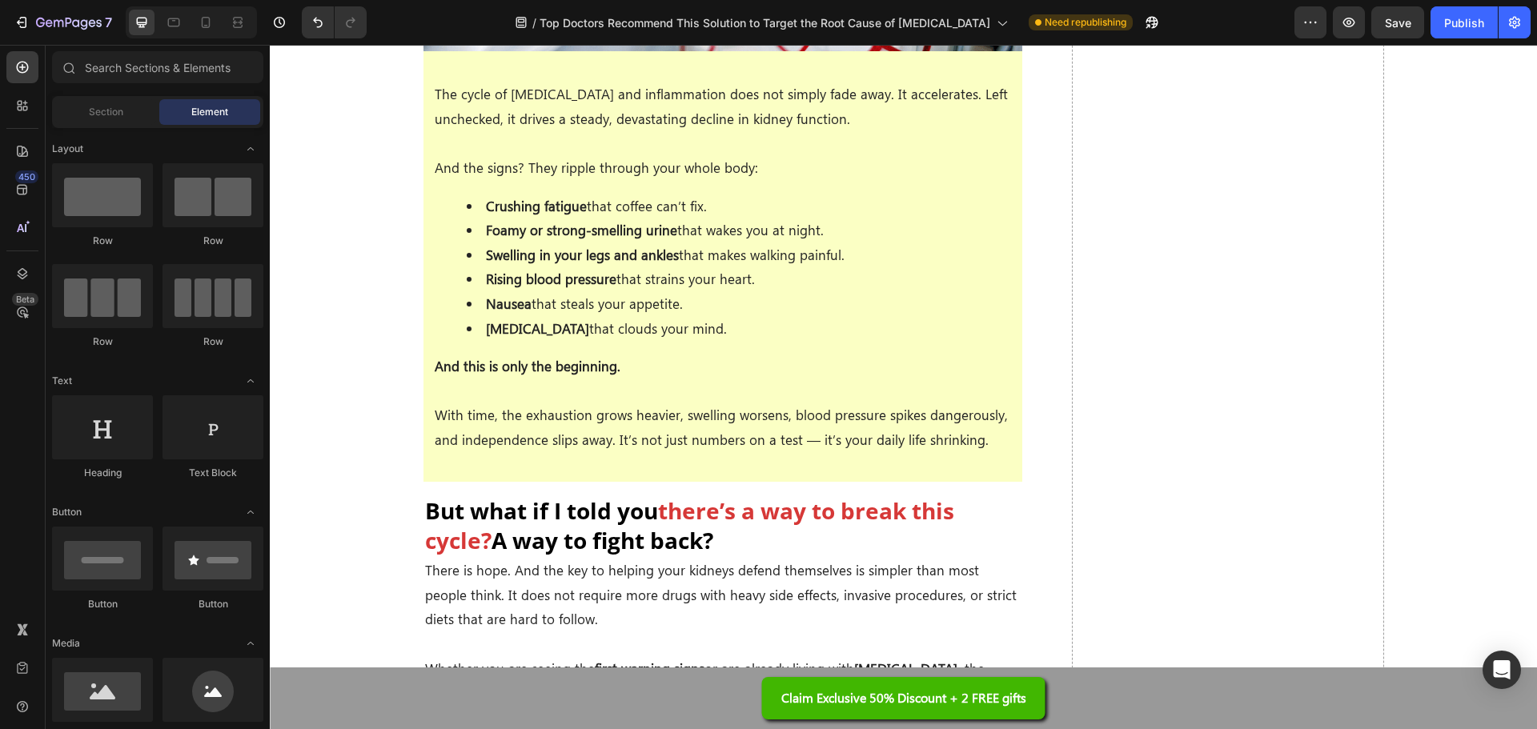
scroll to position [0, 0]
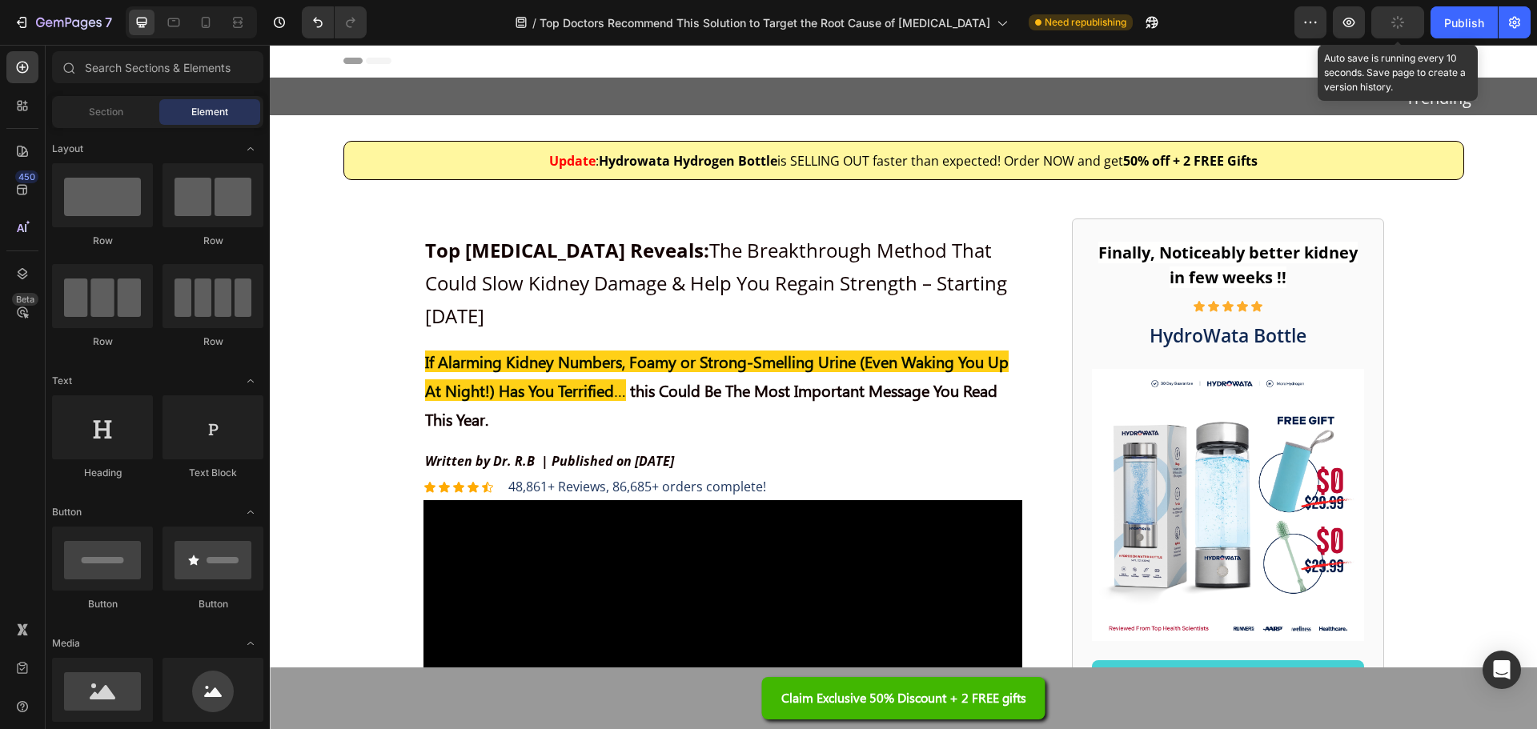
click at [1396, 10] on button "button" at bounding box center [1397, 22] width 53 height 32
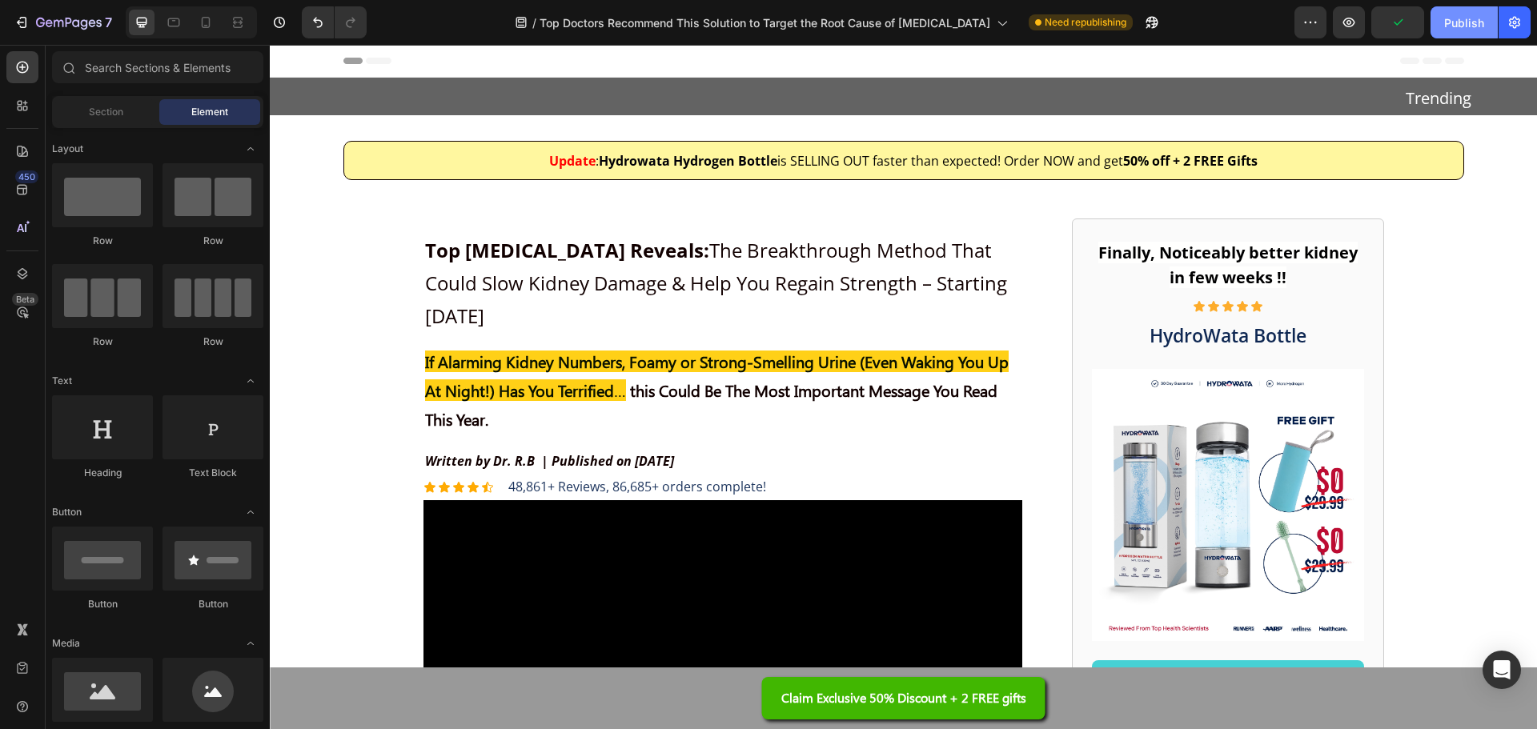
click at [1451, 19] on div "Publish" at bounding box center [1464, 22] width 40 height 17
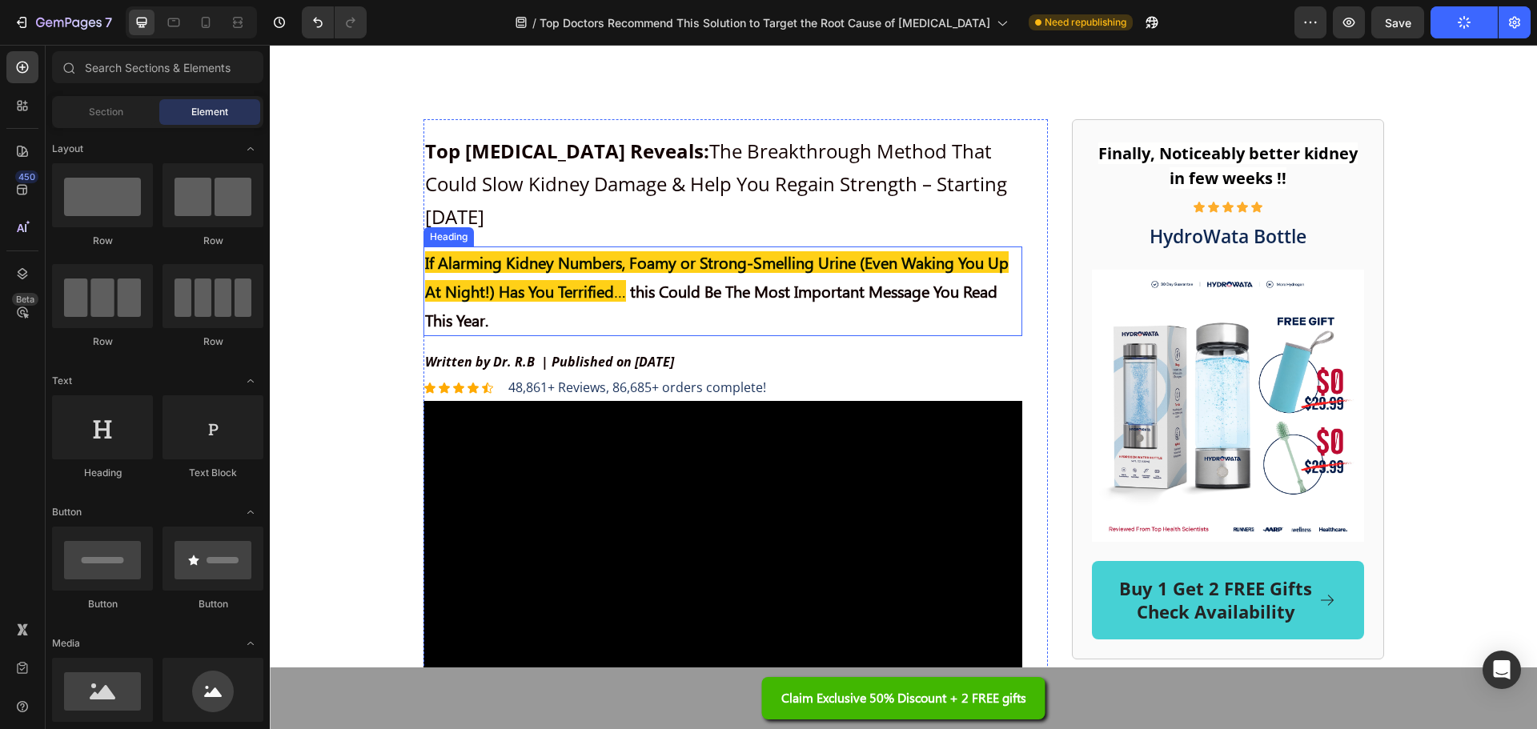
scroll to position [320, 0]
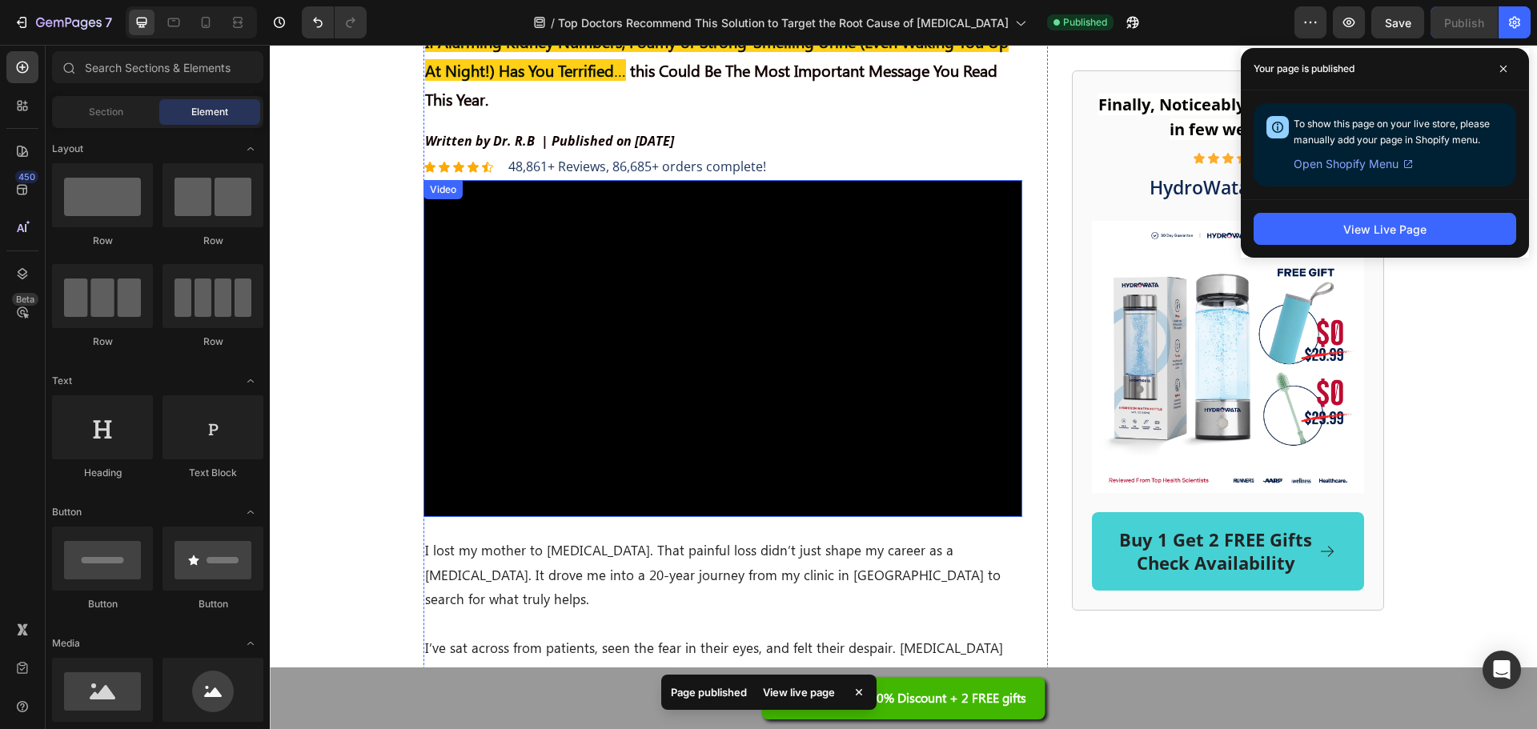
click at [492, 287] on video at bounding box center [722, 348] width 599 height 337
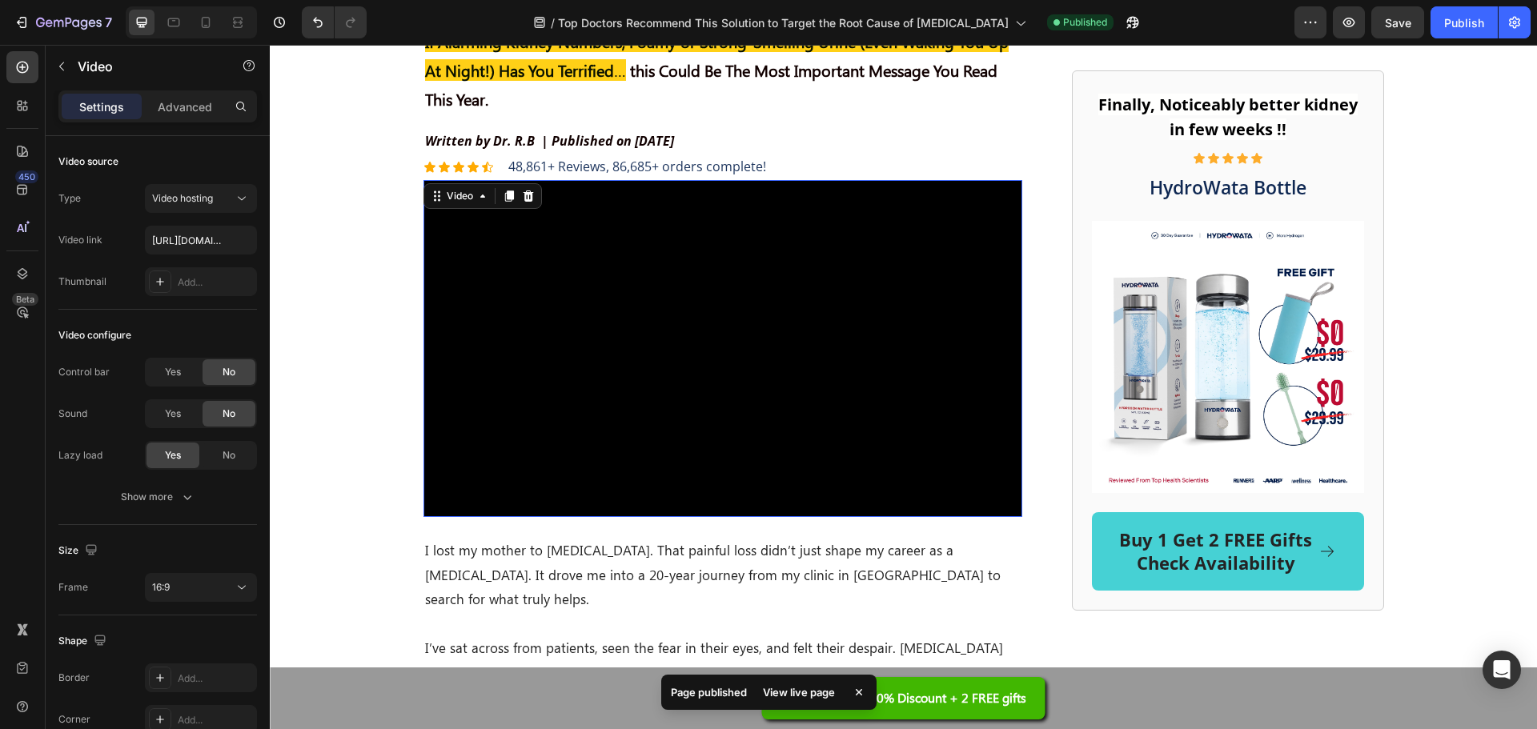
click at [598, 322] on video at bounding box center [722, 348] width 599 height 337
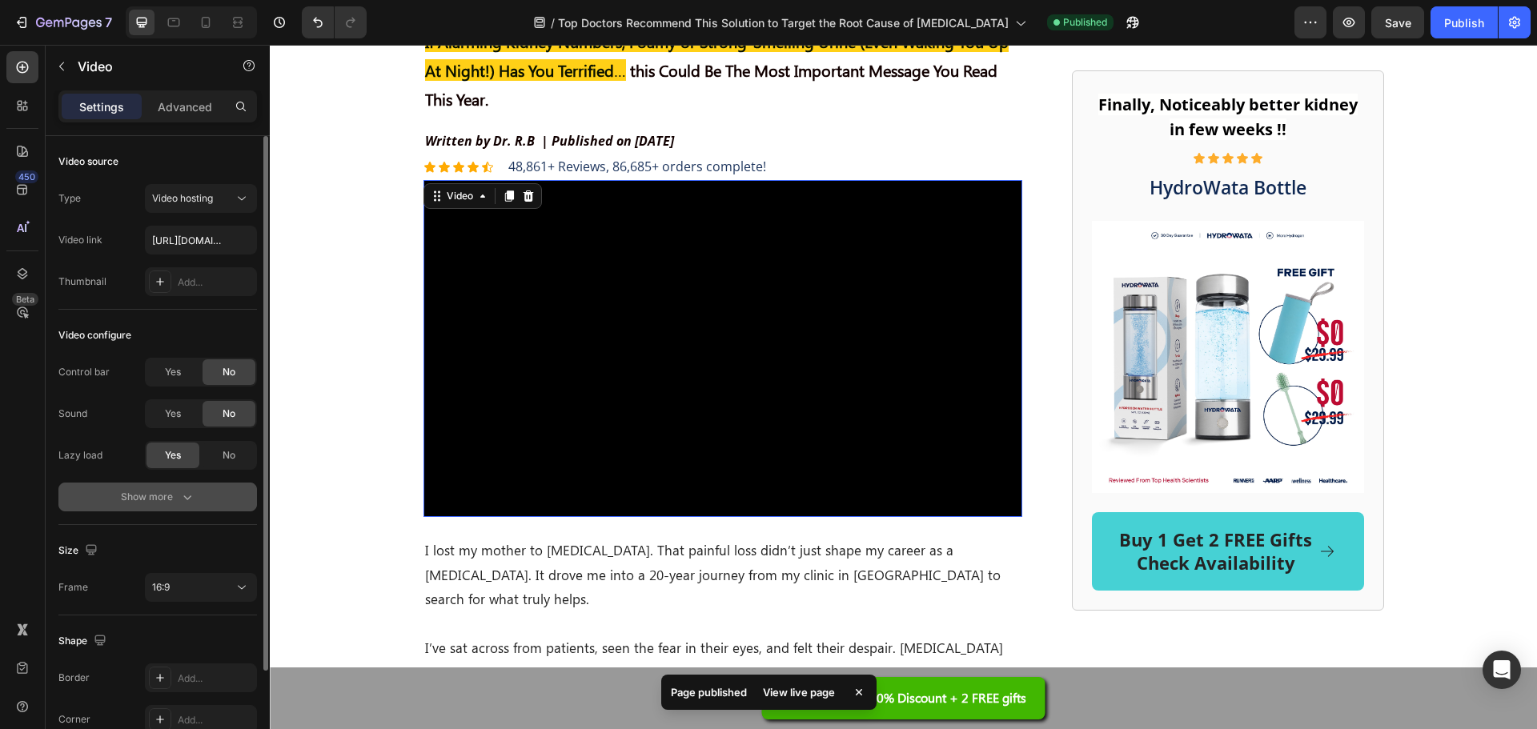
click at [181, 494] on icon "button" at bounding box center [187, 497] width 16 height 16
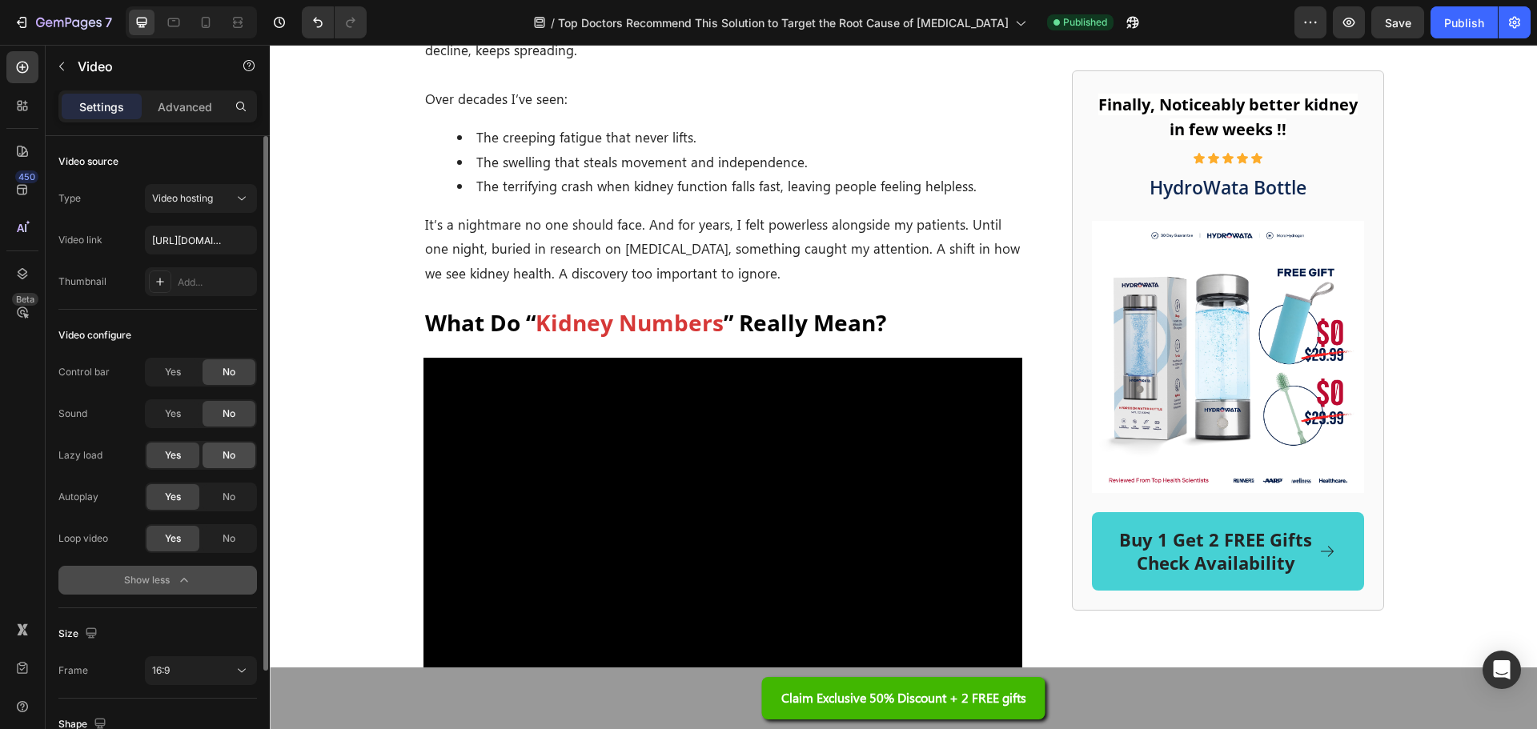
click at [228, 460] on span "No" at bounding box center [229, 455] width 13 height 14
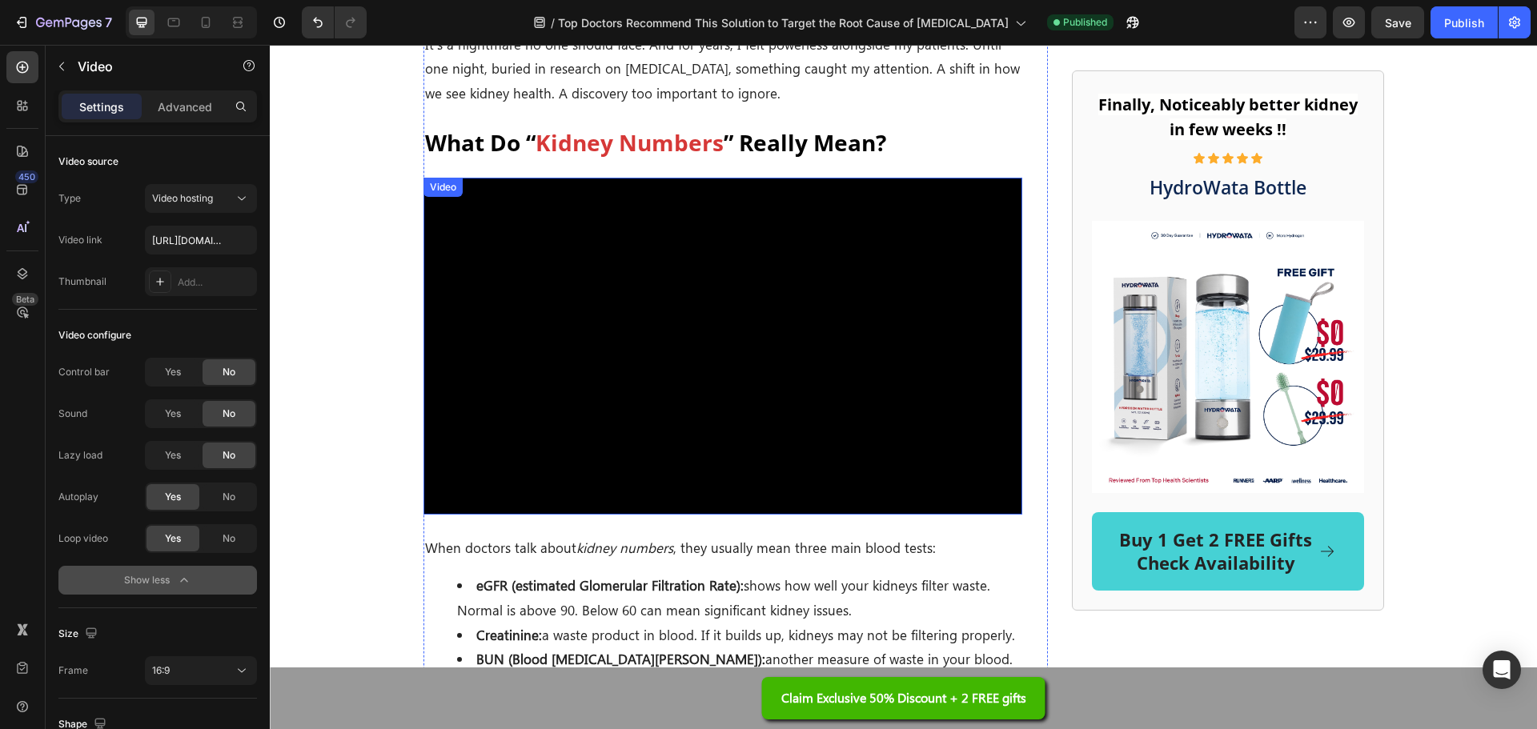
scroll to position [1361, 0]
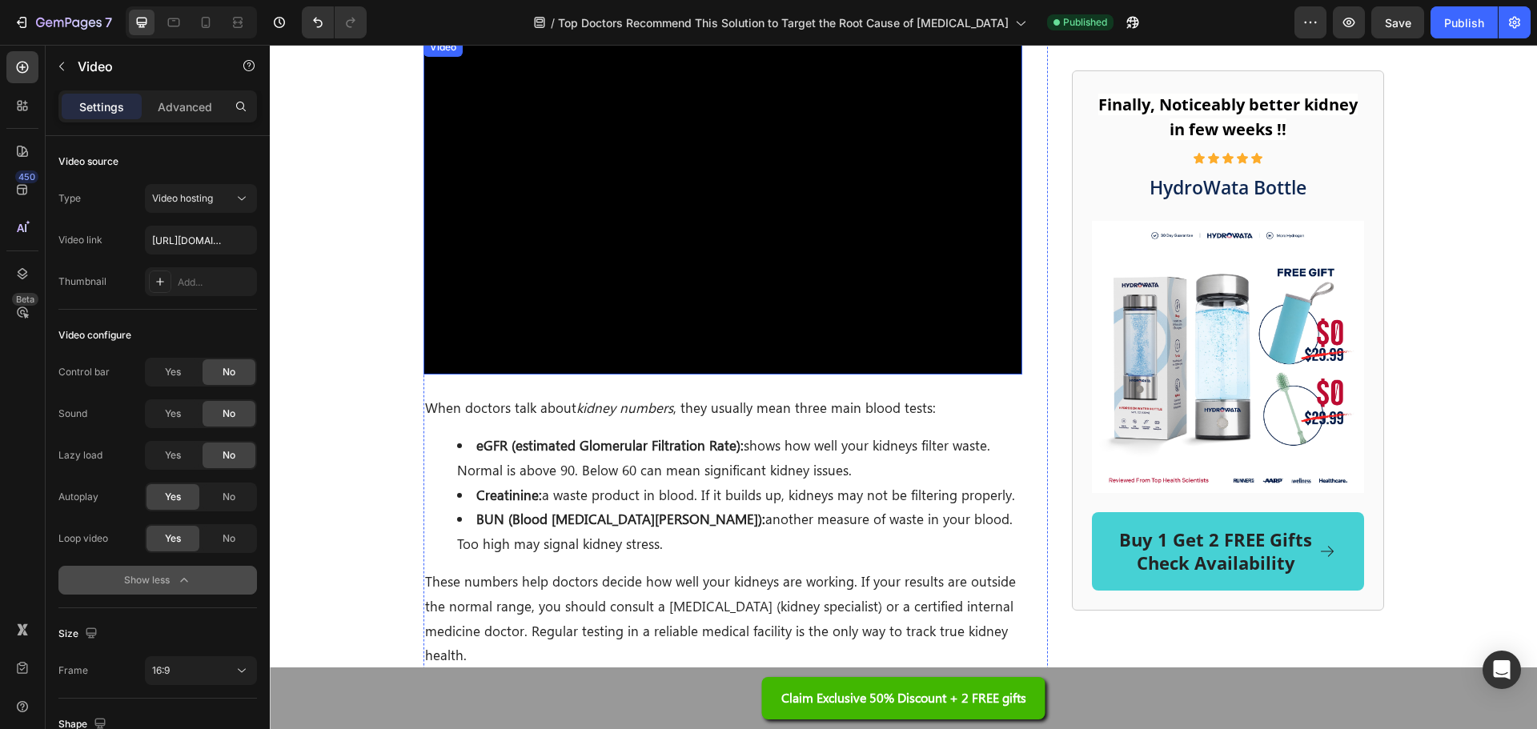
click at [608, 252] on video at bounding box center [722, 206] width 599 height 337
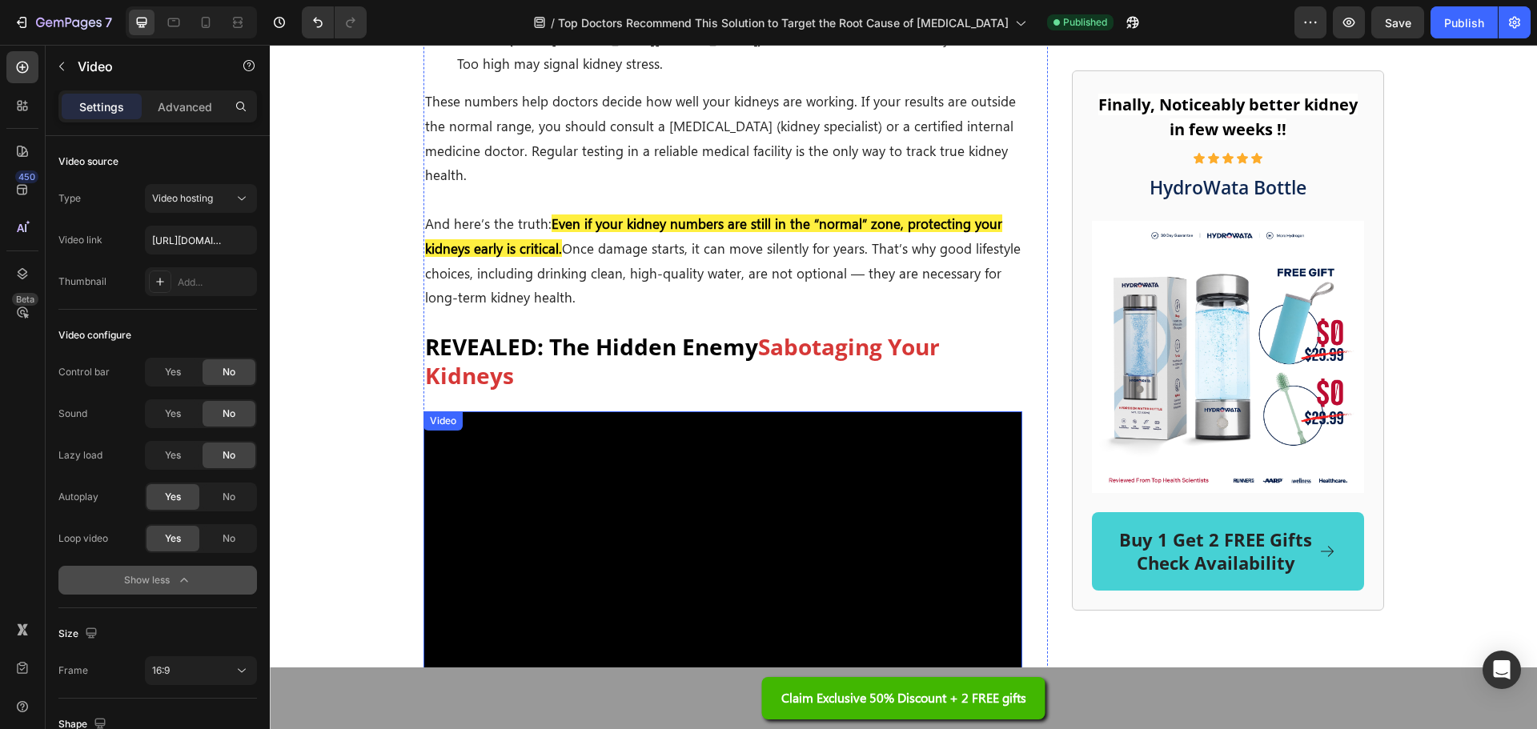
scroll to position [2321, 0]
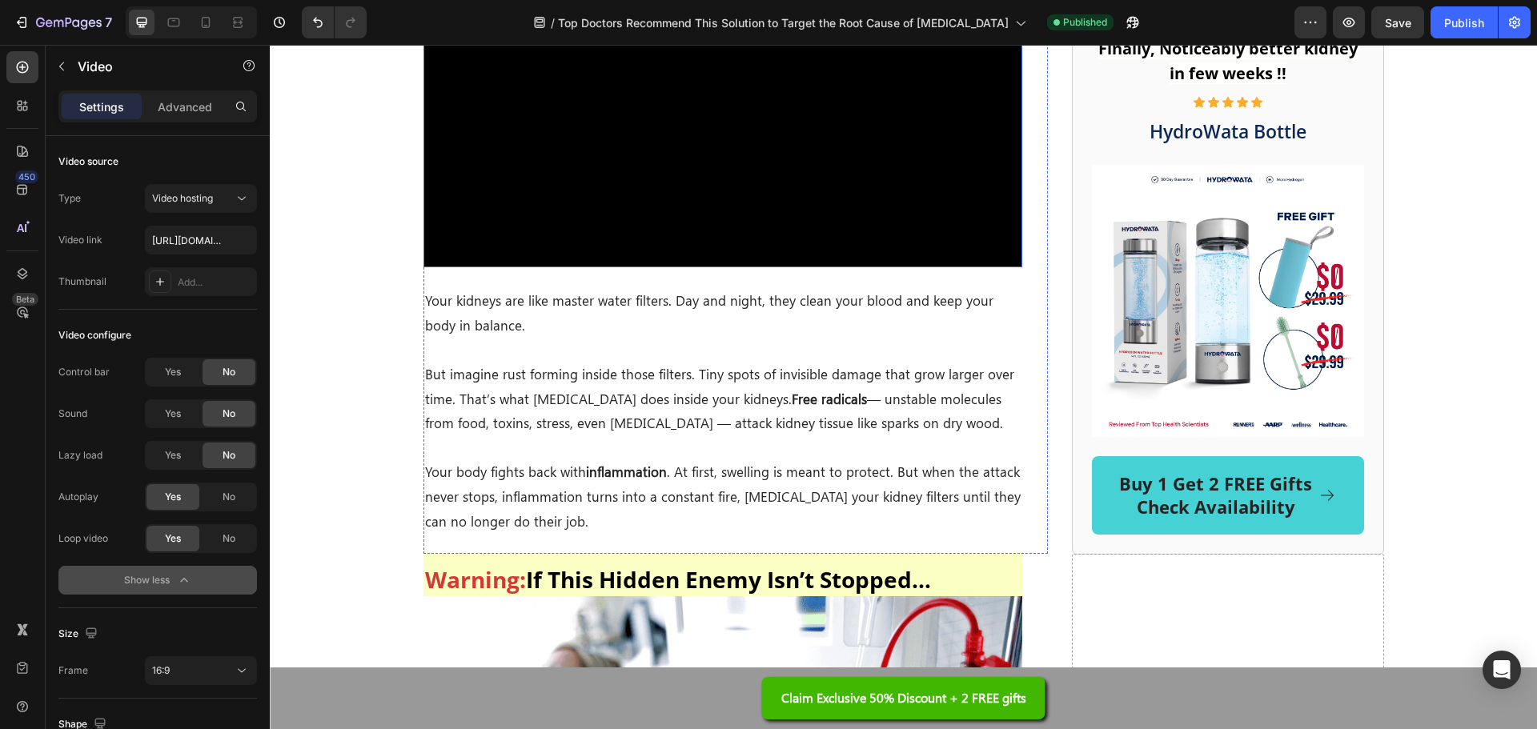
click at [676, 191] on video at bounding box center [722, 99] width 599 height 337
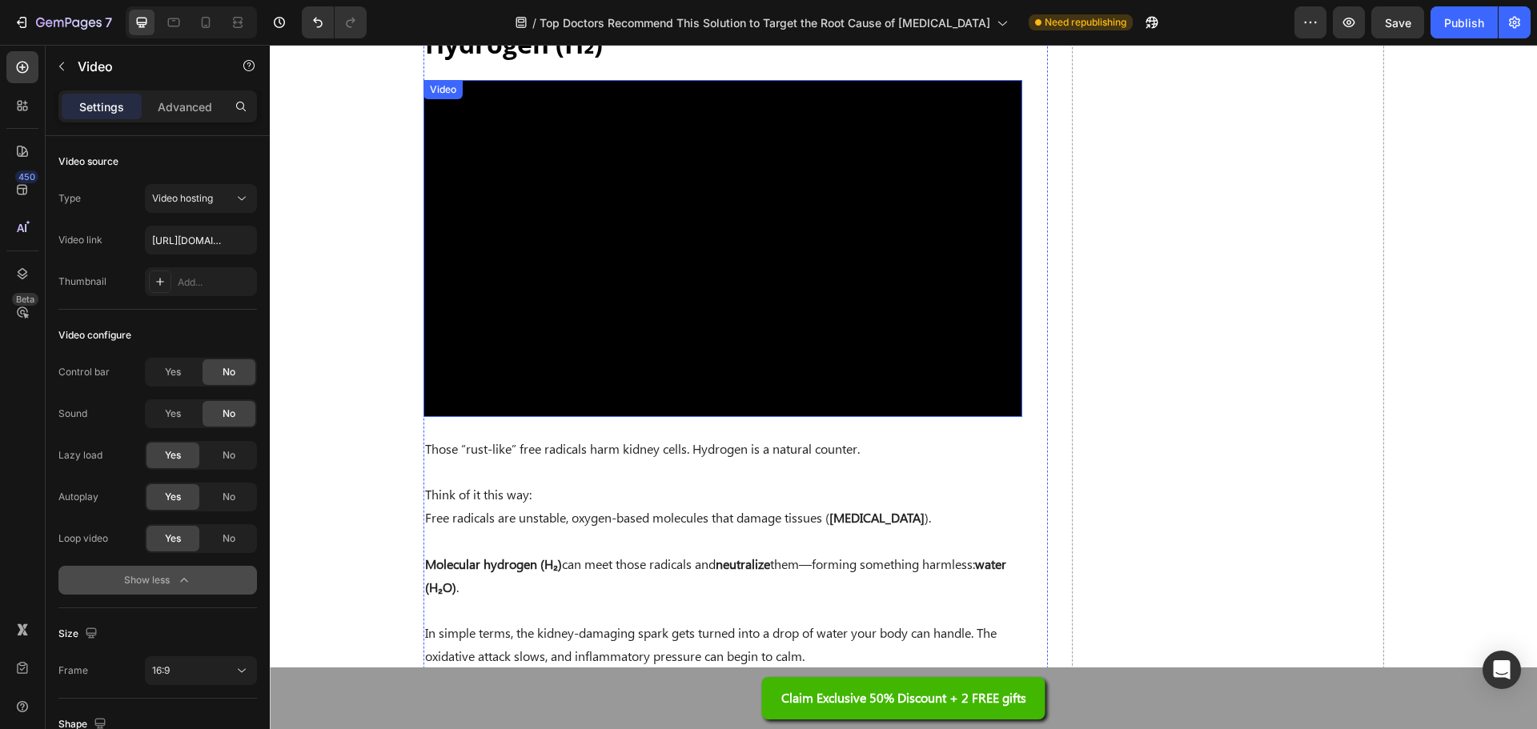
scroll to position [4563, 0]
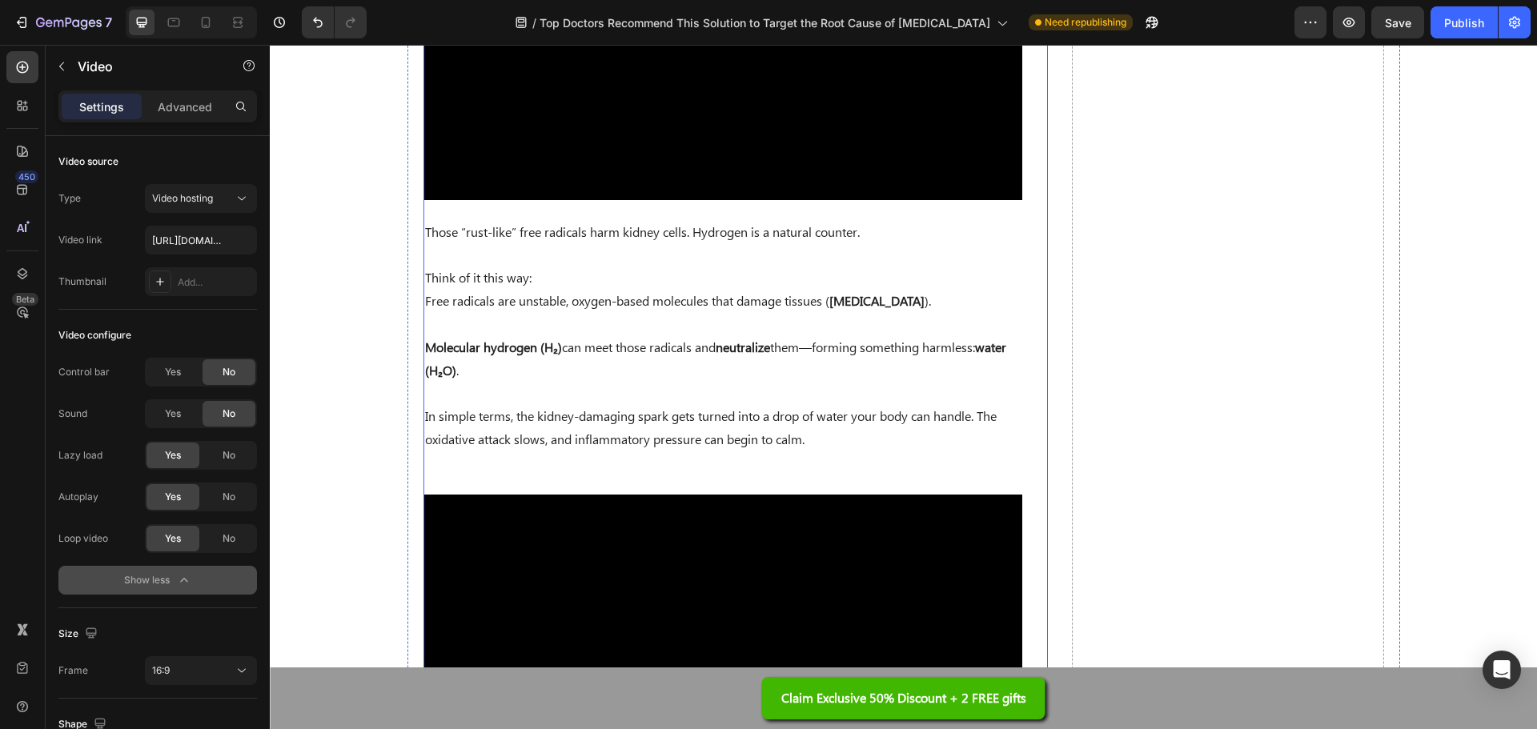
click at [700, 118] on video at bounding box center [722, 31] width 599 height 337
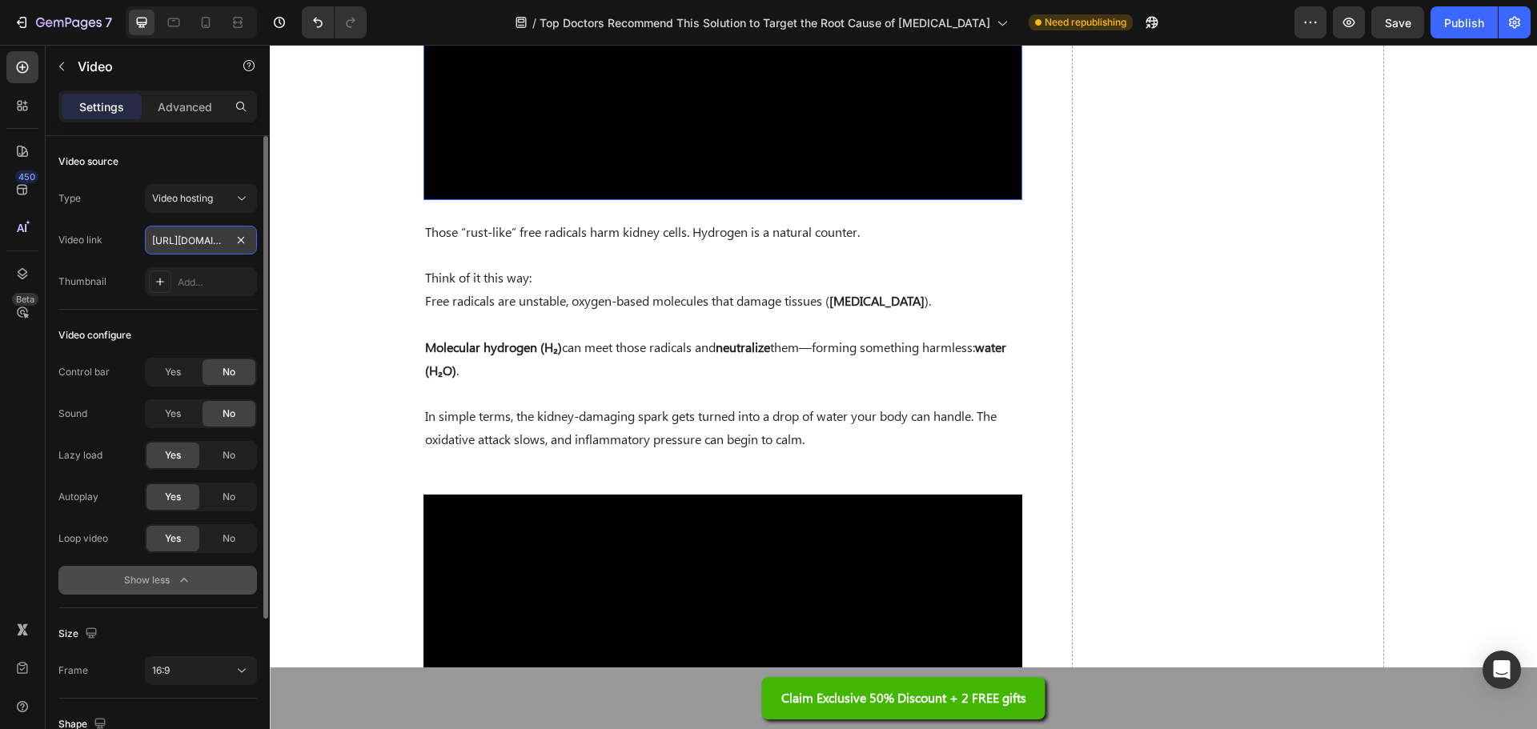
click at [191, 237] on input "https://cdn.shopify.com/videos/c/o/v/7a97a908c7de44c1a63d2e8a430572a1.mp4" at bounding box center [201, 240] width 112 height 29
paste input "5c8716008a1d41ef9c6066c78b17acd2"
type input "https://cdn.shopify.com/videos/c/o/v/5c8716008a1d41ef9c6066c78b17acd2.mp4"
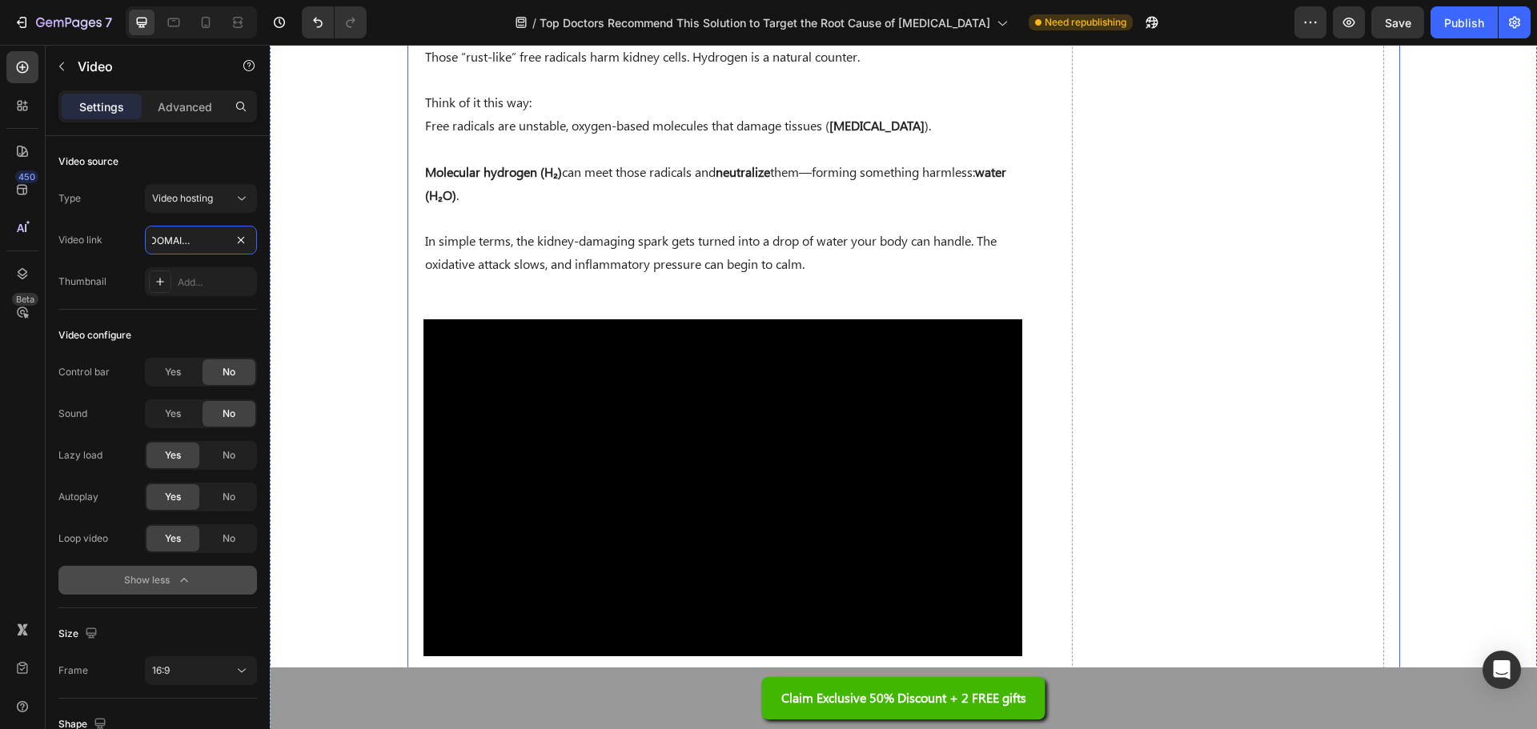
scroll to position [4883, 0]
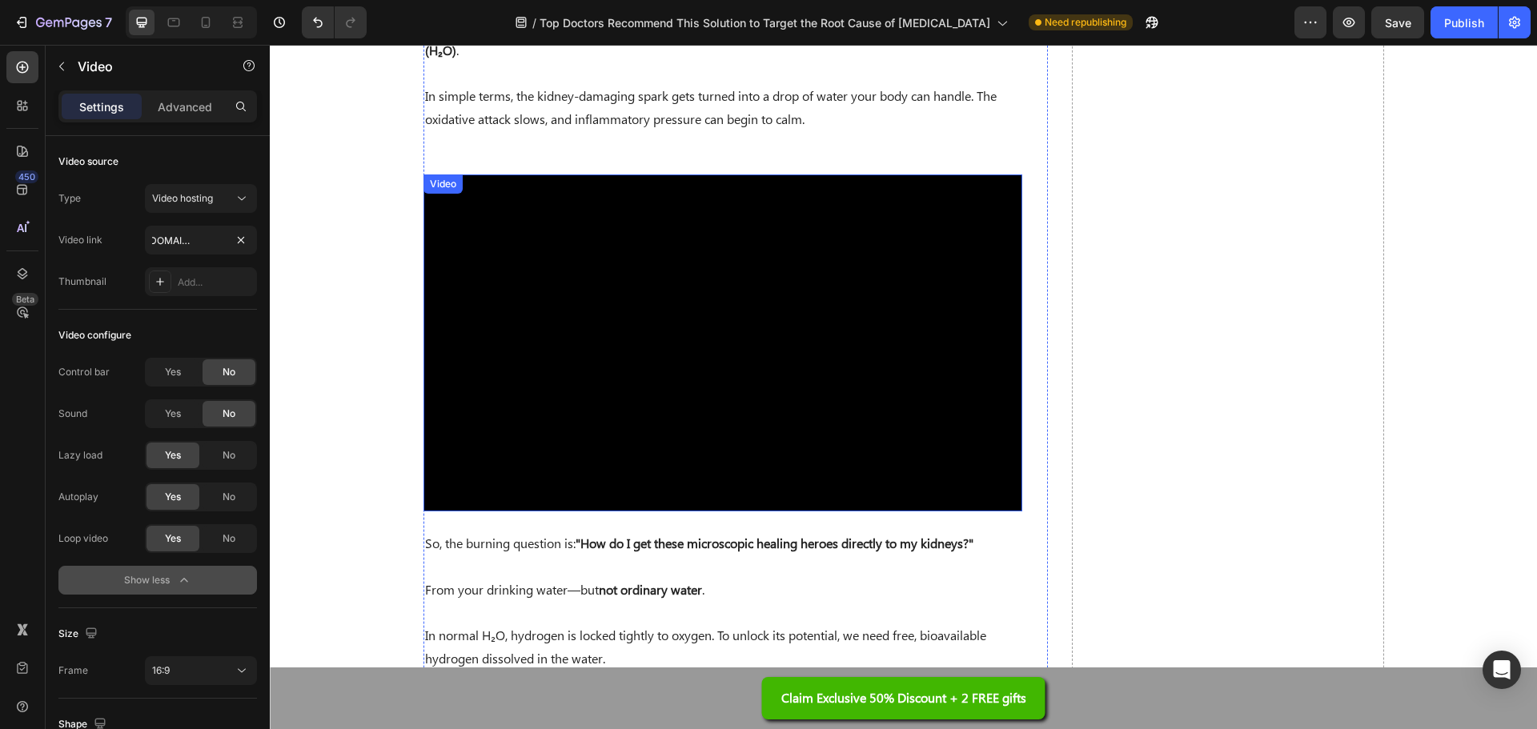
click at [742, 294] on video at bounding box center [722, 342] width 599 height 337
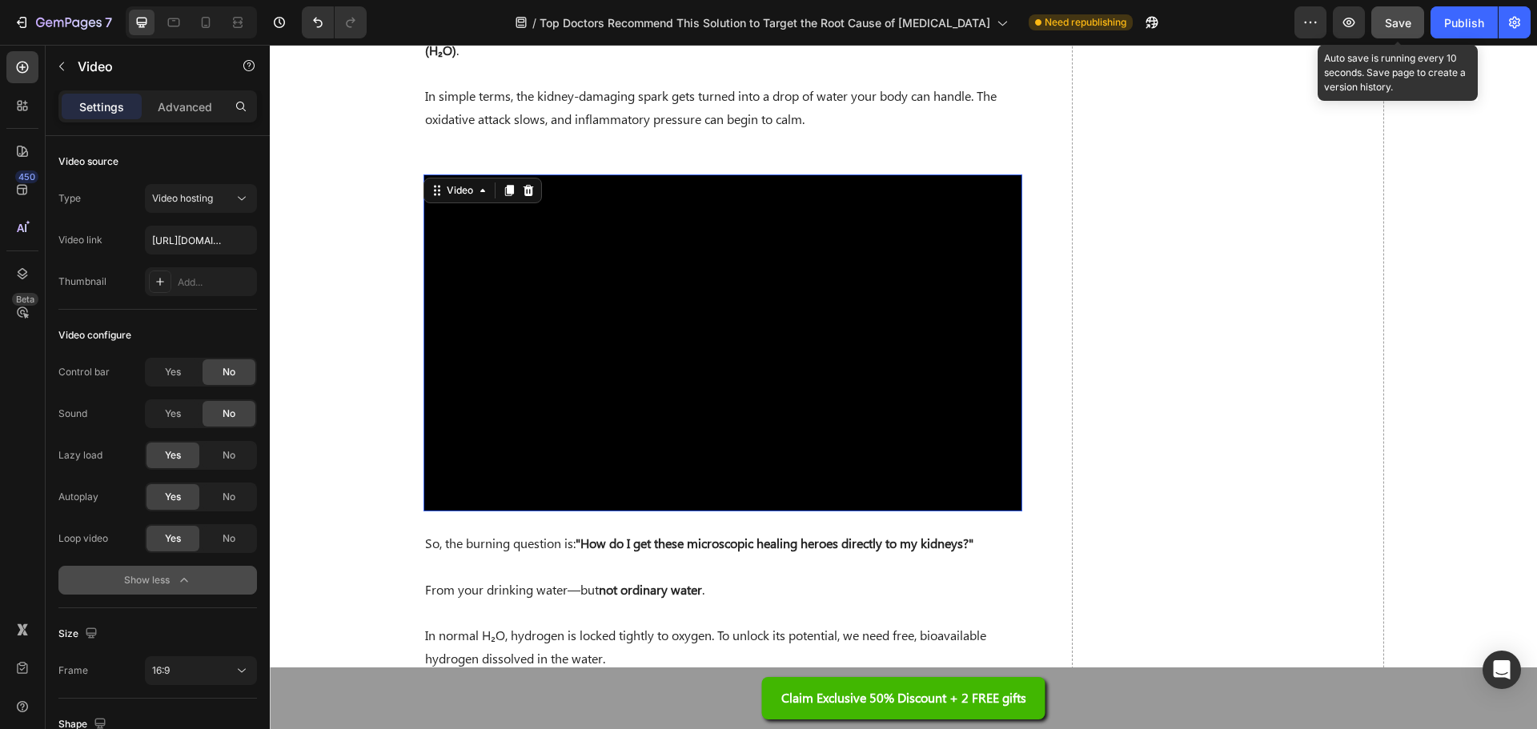
click at [1395, 35] on button "Save" at bounding box center [1397, 22] width 53 height 32
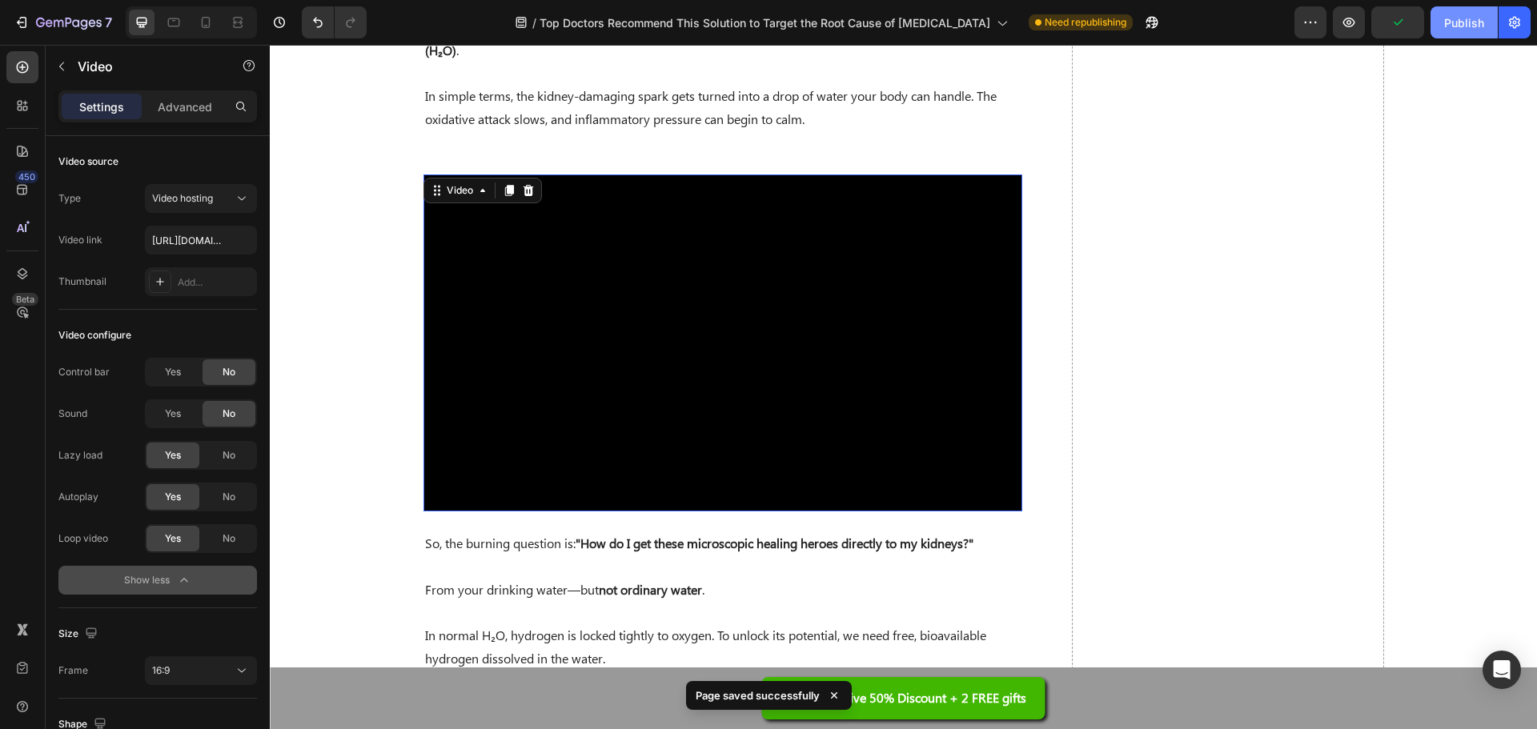
click at [1464, 35] on button "Publish" at bounding box center [1463, 22] width 67 height 32
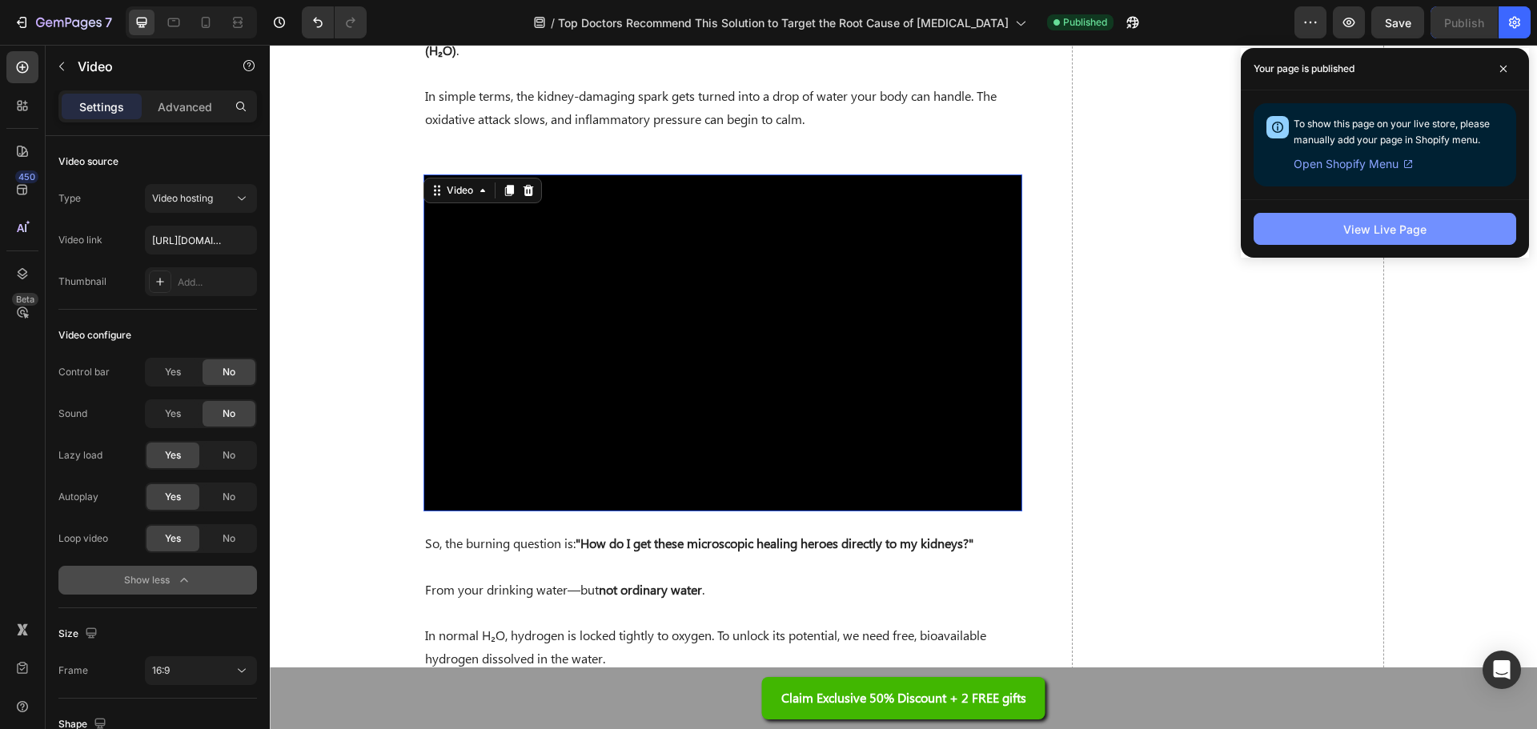
click at [1402, 228] on div "View Live Page" at bounding box center [1384, 229] width 83 height 17
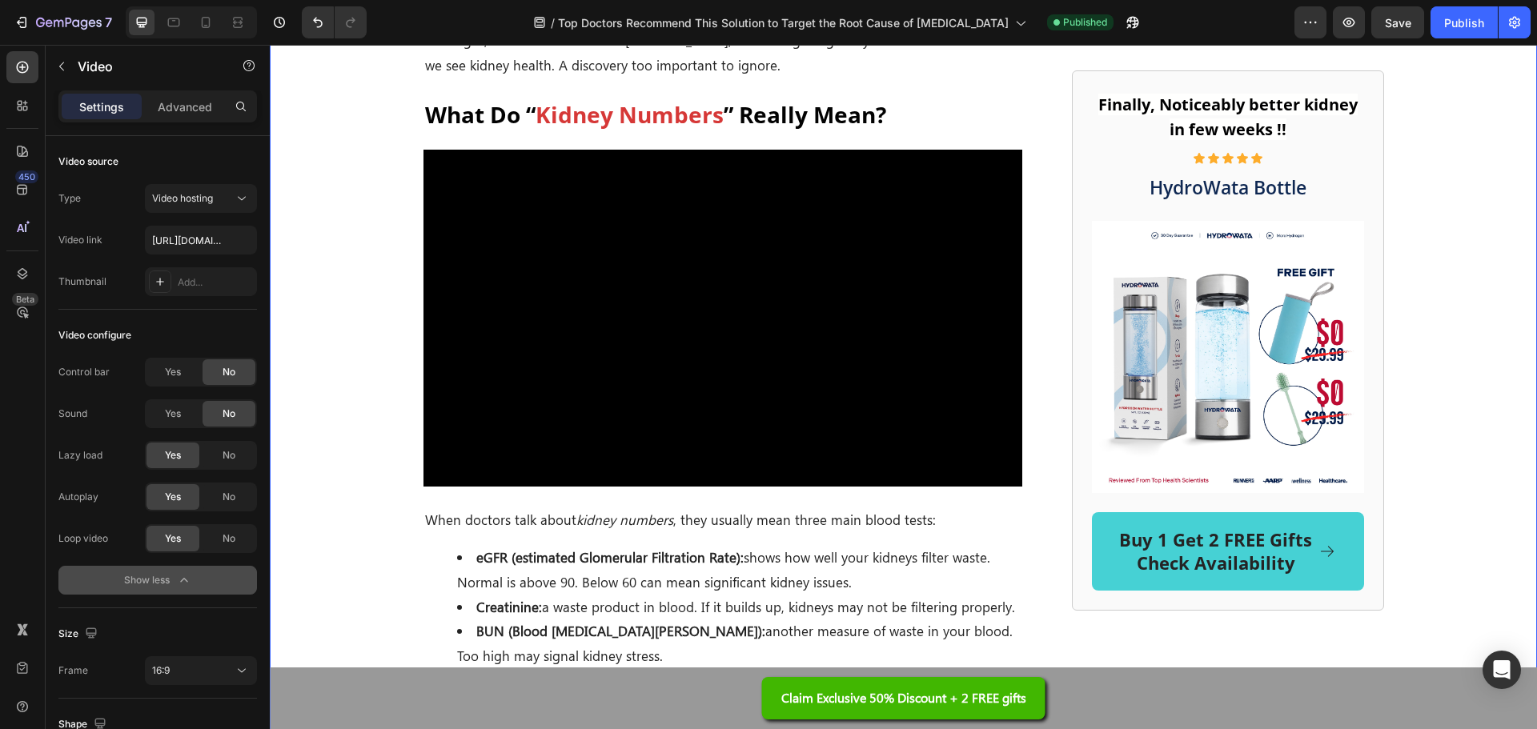
scroll to position [1121, 0]
